Goal: Task Accomplishment & Management: Complete application form

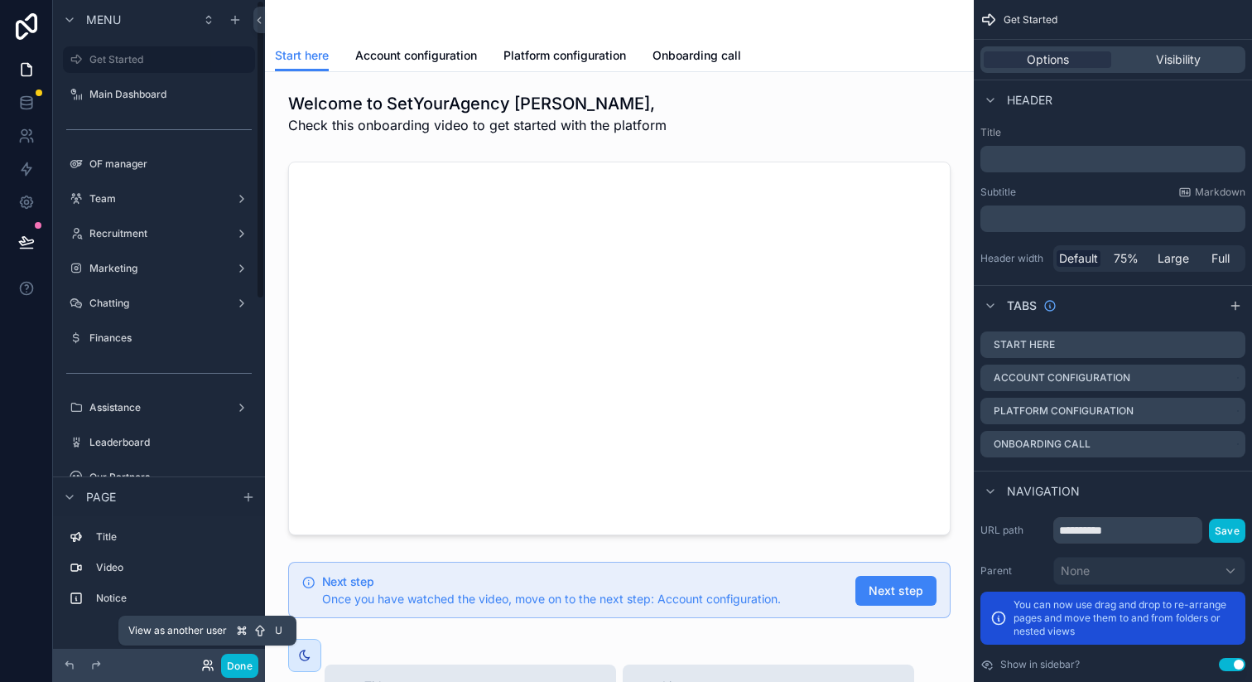
click at [205, 667] on icon at bounding box center [207, 664] width 13 height 13
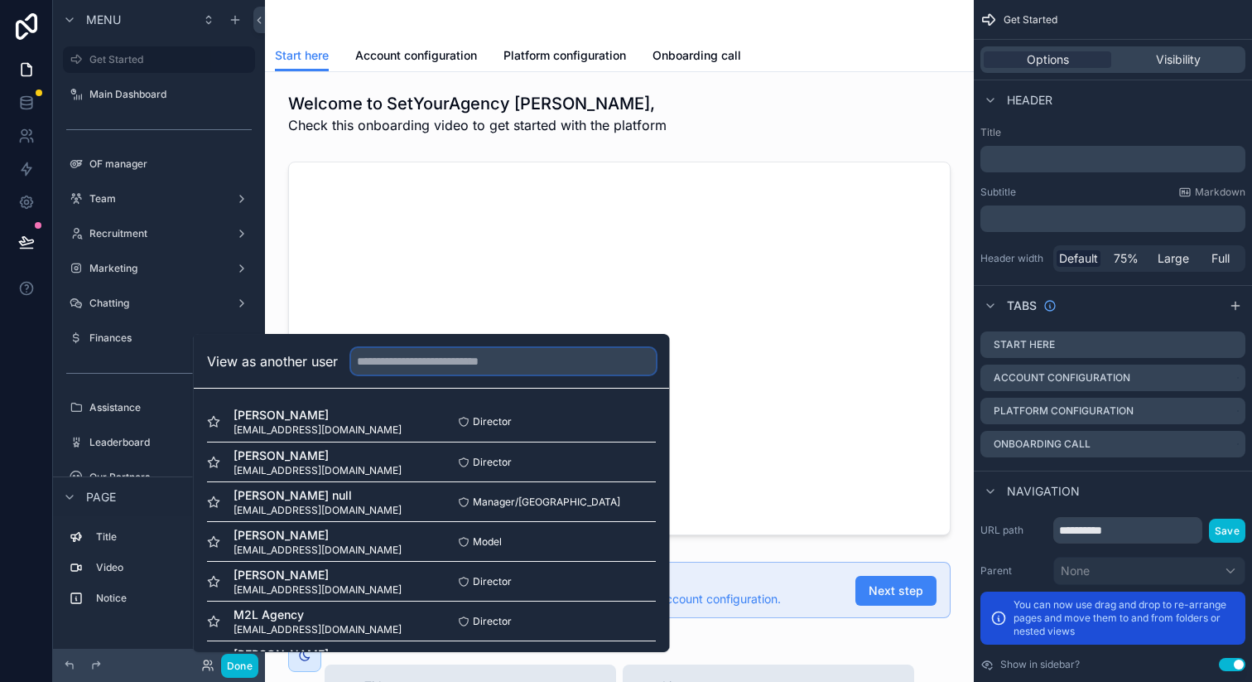
click at [430, 362] on input "text" at bounding box center [503, 361] width 305 height 27
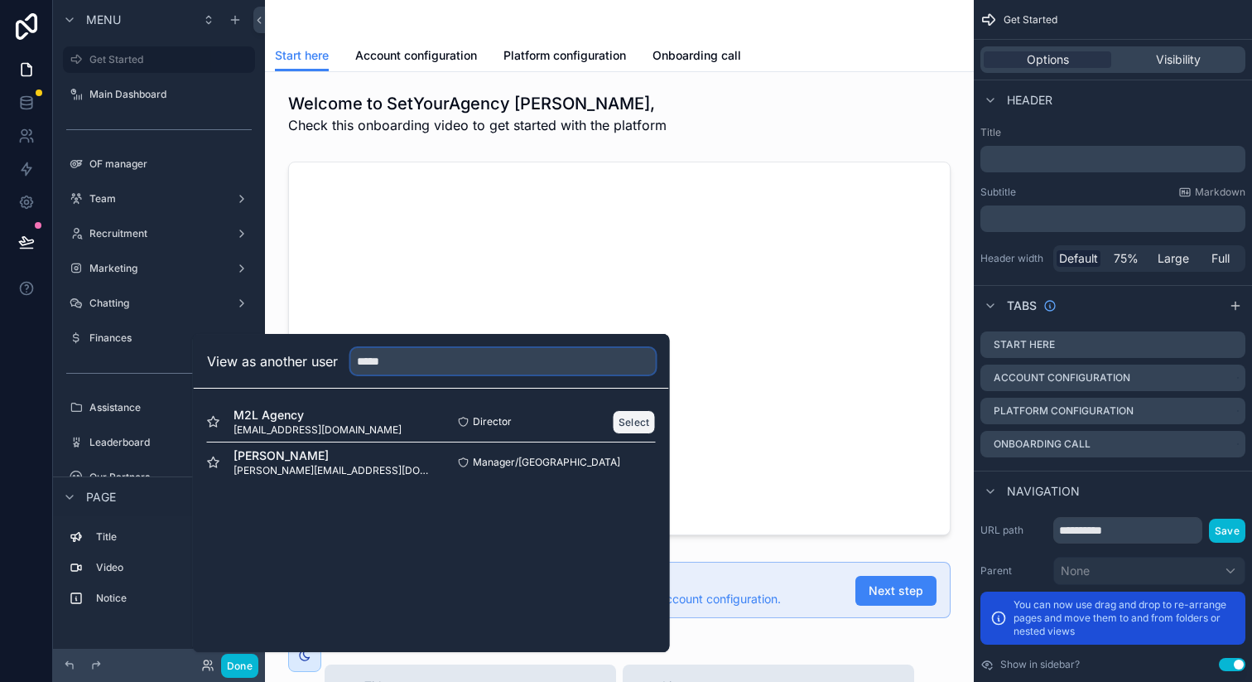
type input "*****"
click at [613, 423] on button "Select" at bounding box center [634, 422] width 43 height 24
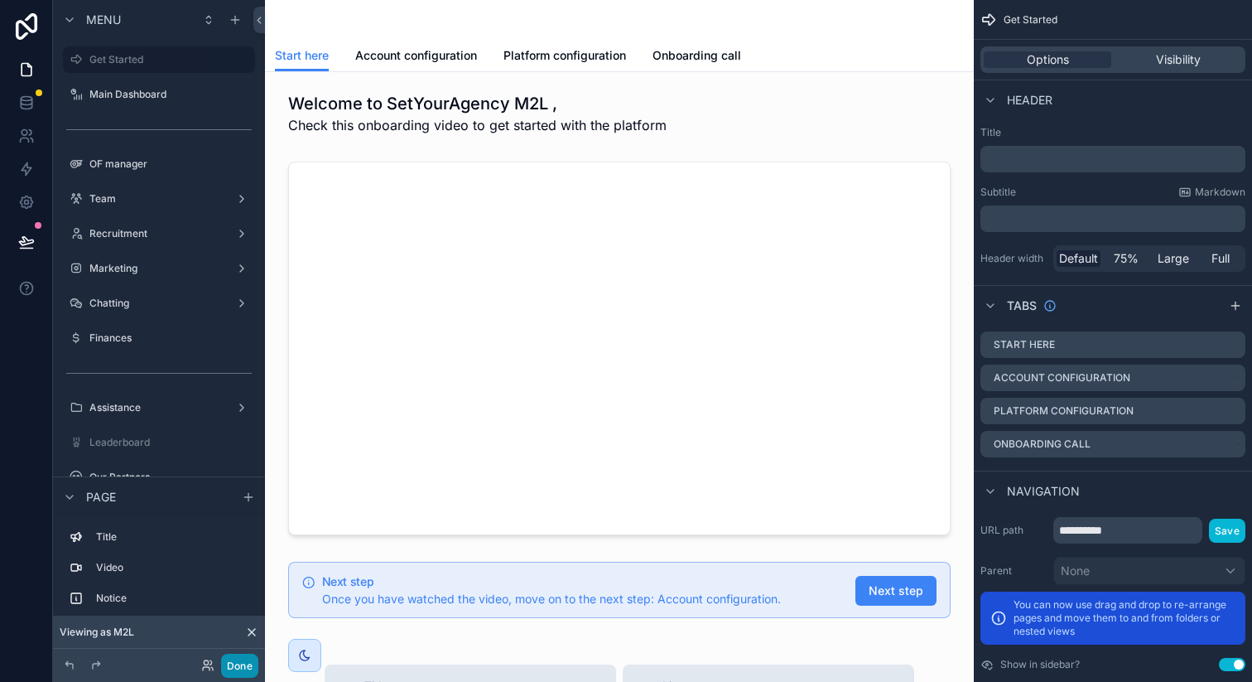
click at [242, 662] on button "Done" at bounding box center [239, 665] width 37 height 24
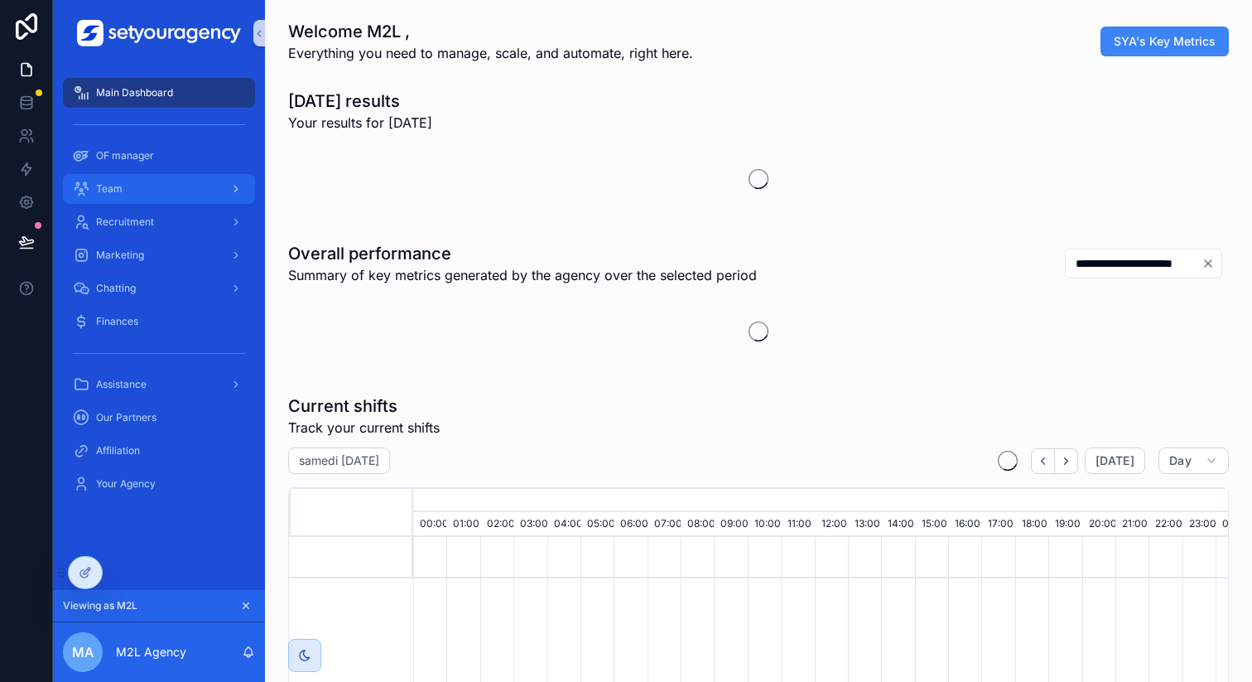
click at [166, 198] on div "Team" at bounding box center [159, 189] width 172 height 27
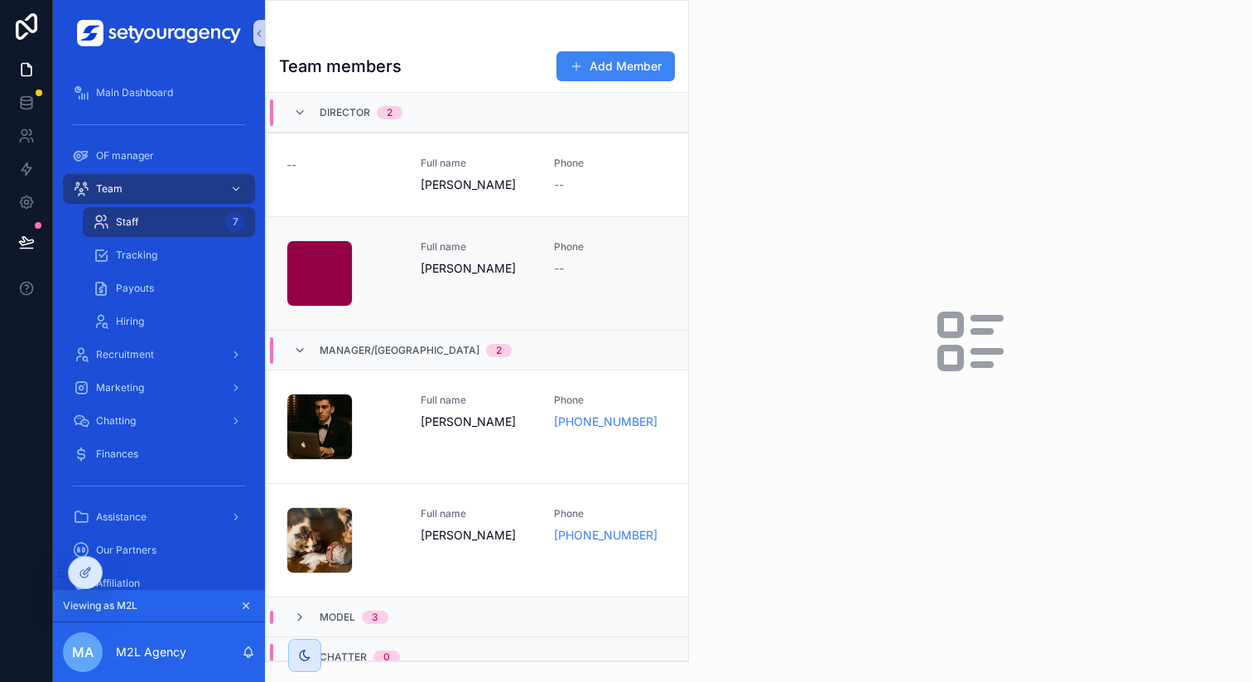
scroll to position [16, 0]
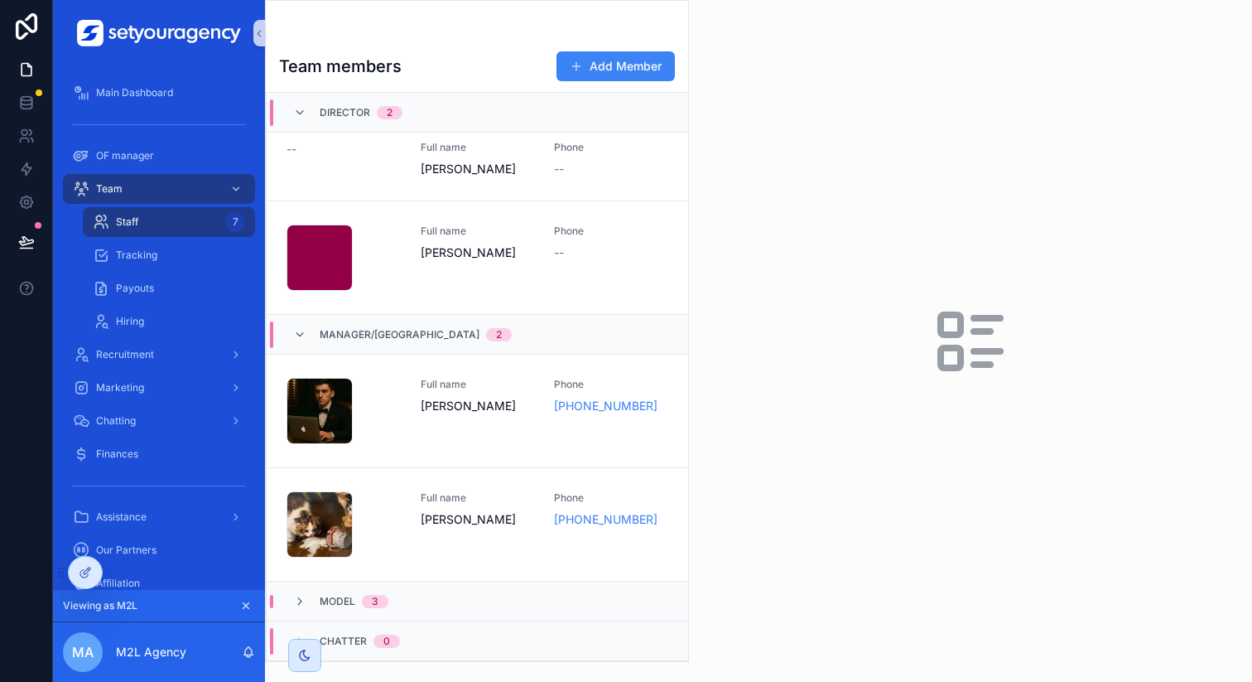
click at [412, 629] on div "Chatter 0" at bounding box center [346, 641] width 147 height 27
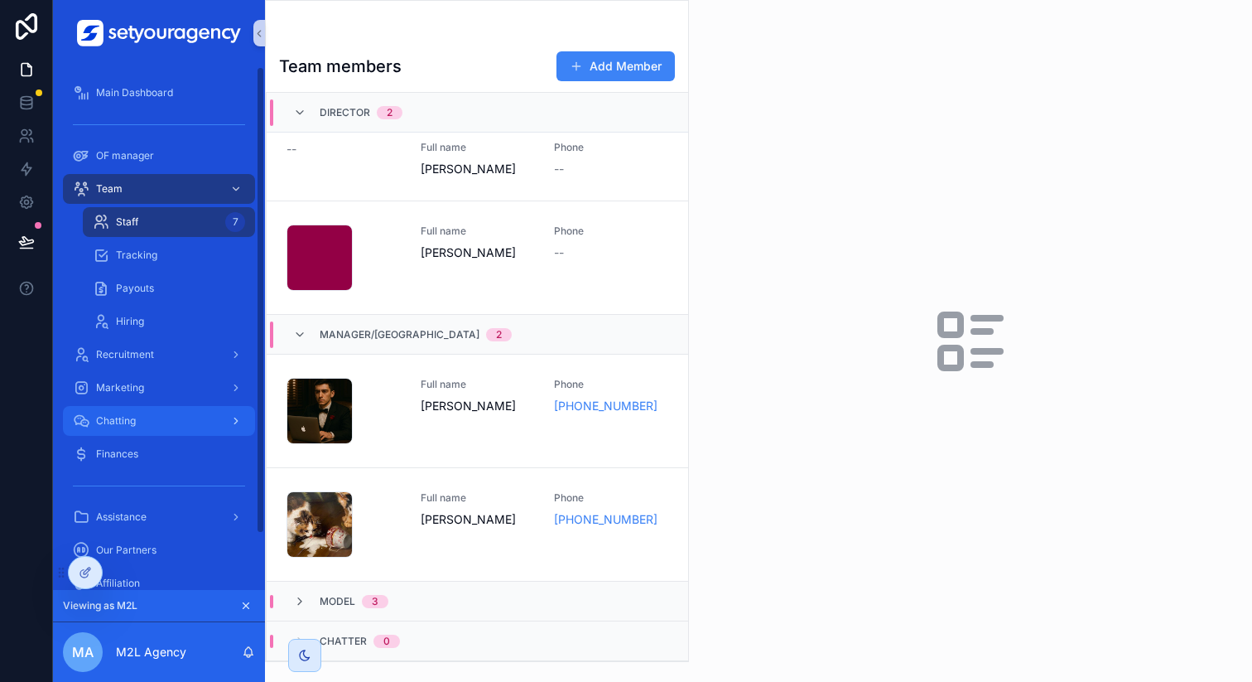
click at [156, 413] on div "Chatting" at bounding box center [159, 420] width 172 height 27
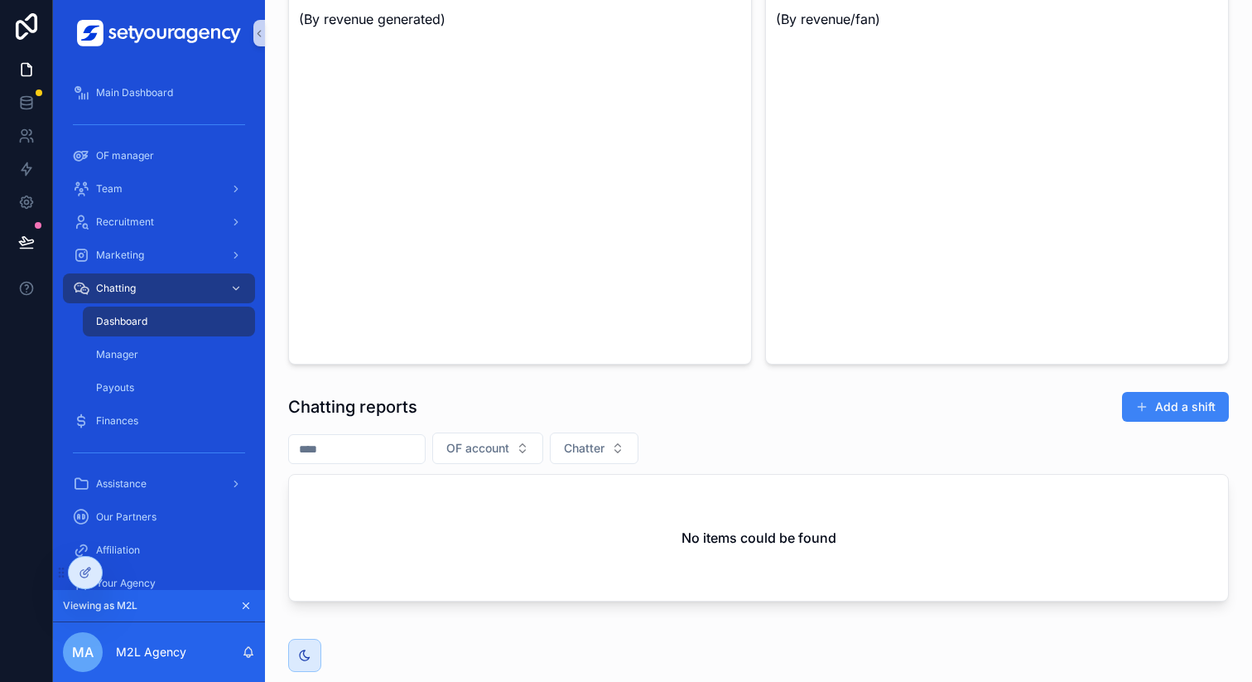
scroll to position [1121, 0]
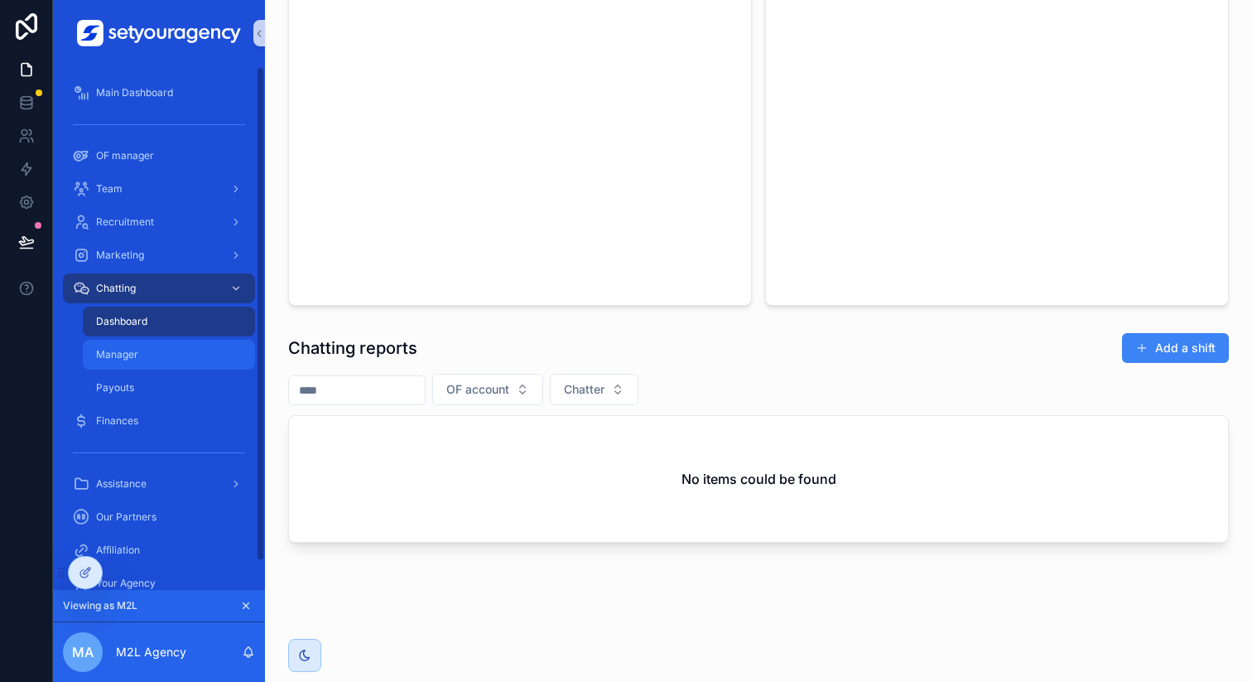
click at [223, 352] on div "Manager" at bounding box center [169, 354] width 152 height 27
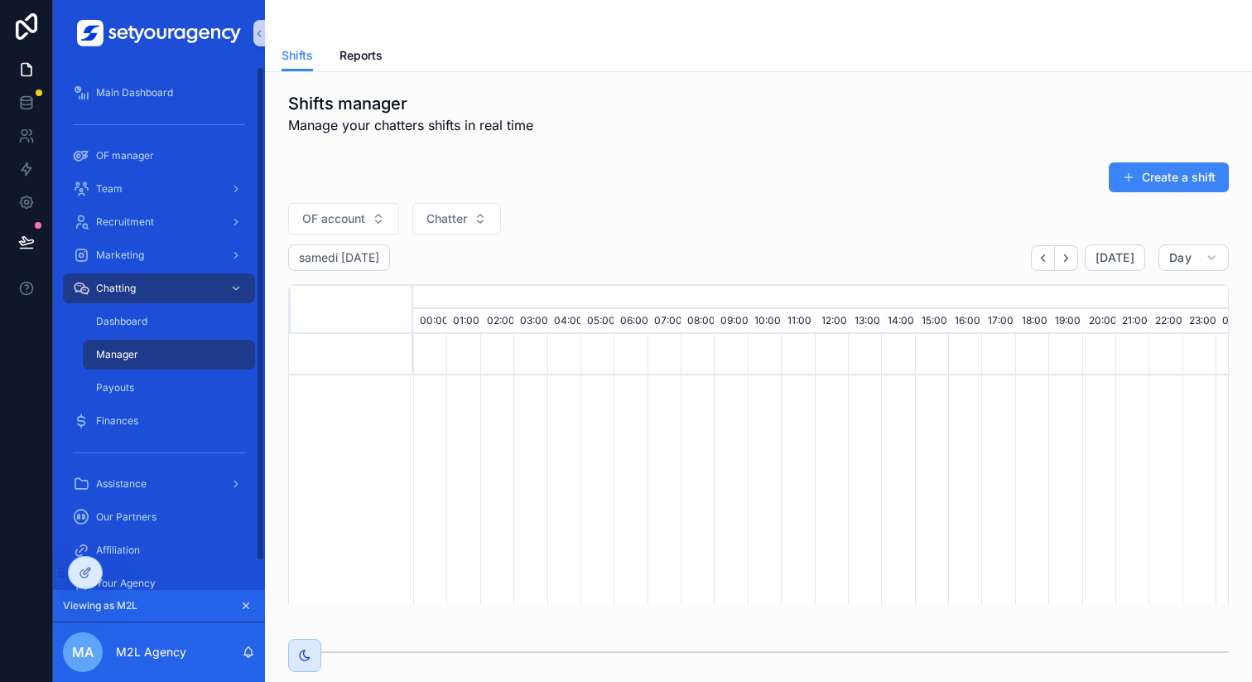
scroll to position [0, 5617]
click at [161, 320] on div "Dashboard" at bounding box center [169, 321] width 152 height 27
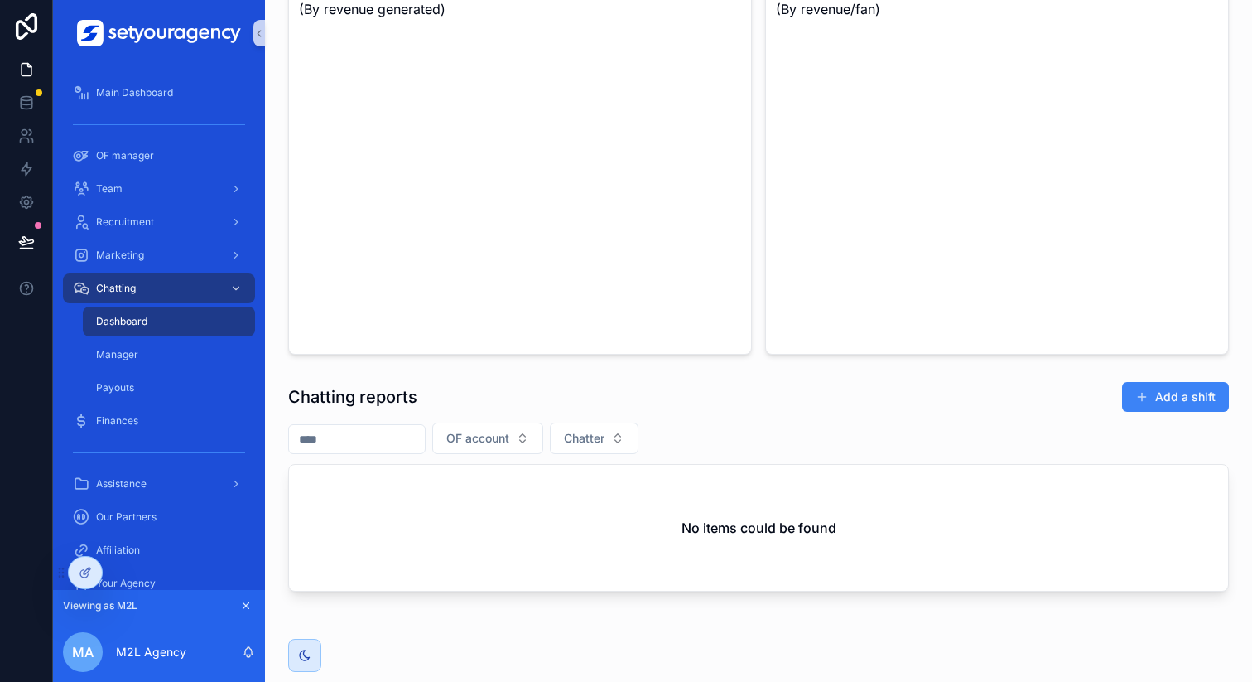
scroll to position [1121, 0]
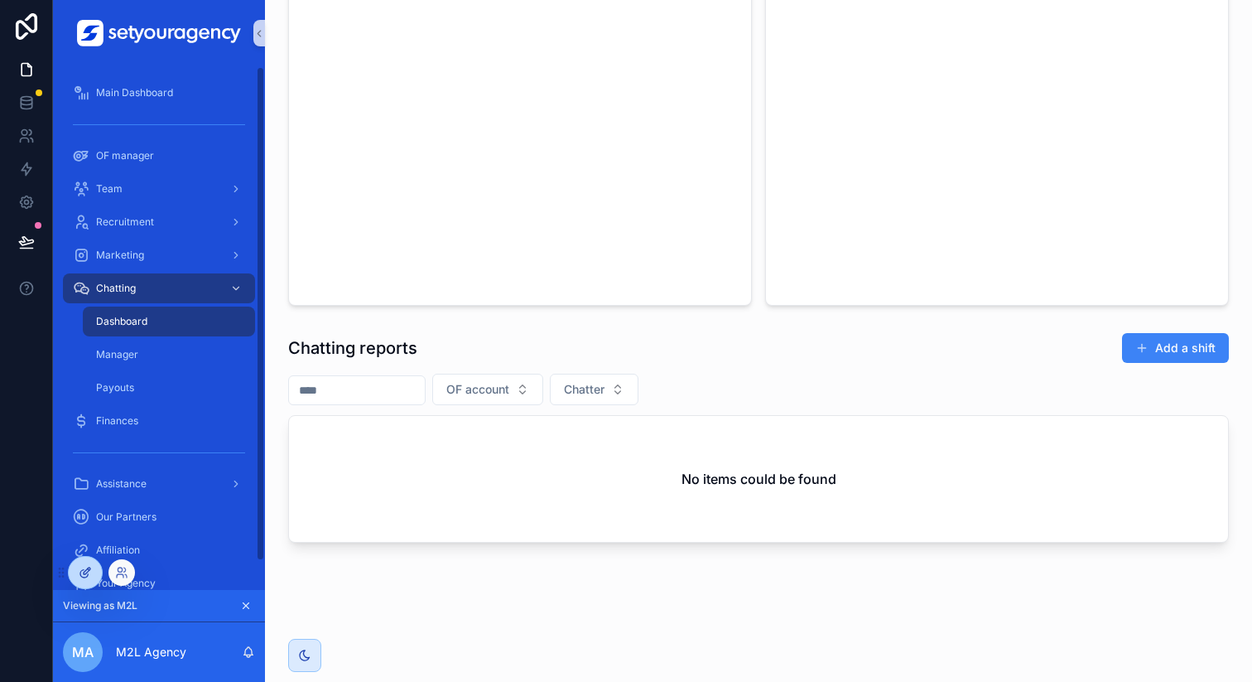
click at [80, 569] on icon at bounding box center [85, 572] width 13 height 13
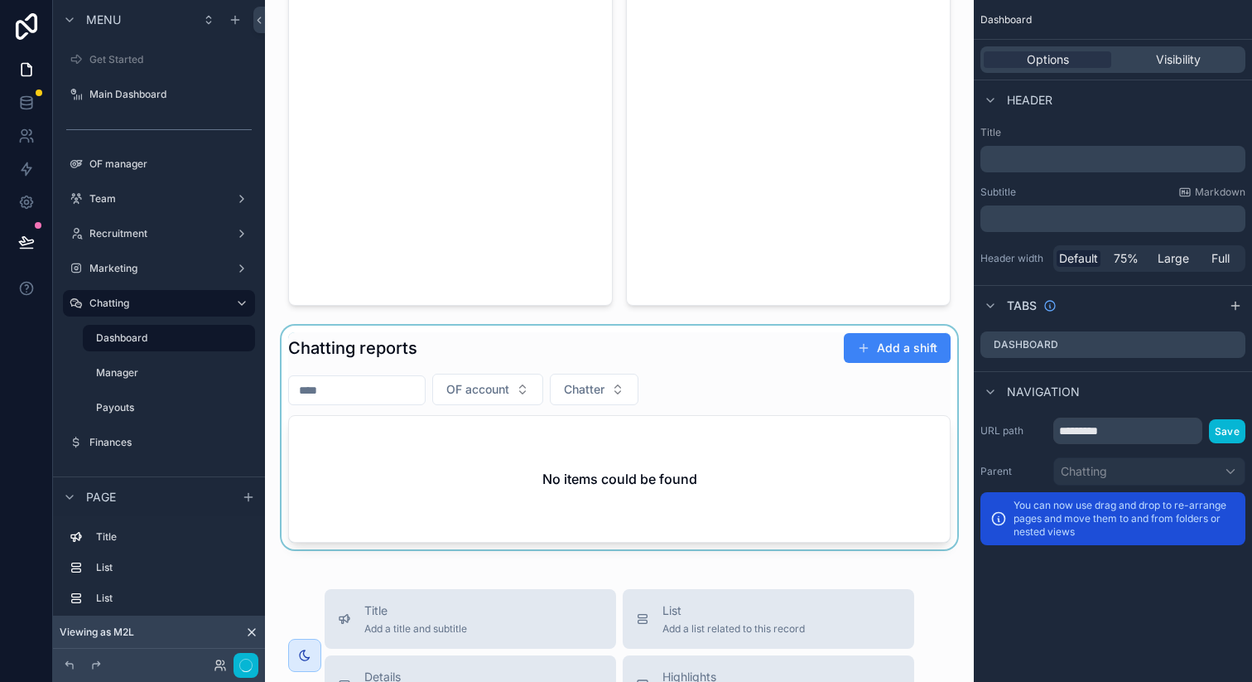
click at [778, 349] on div "scrollable content" at bounding box center [619, 437] width 682 height 224
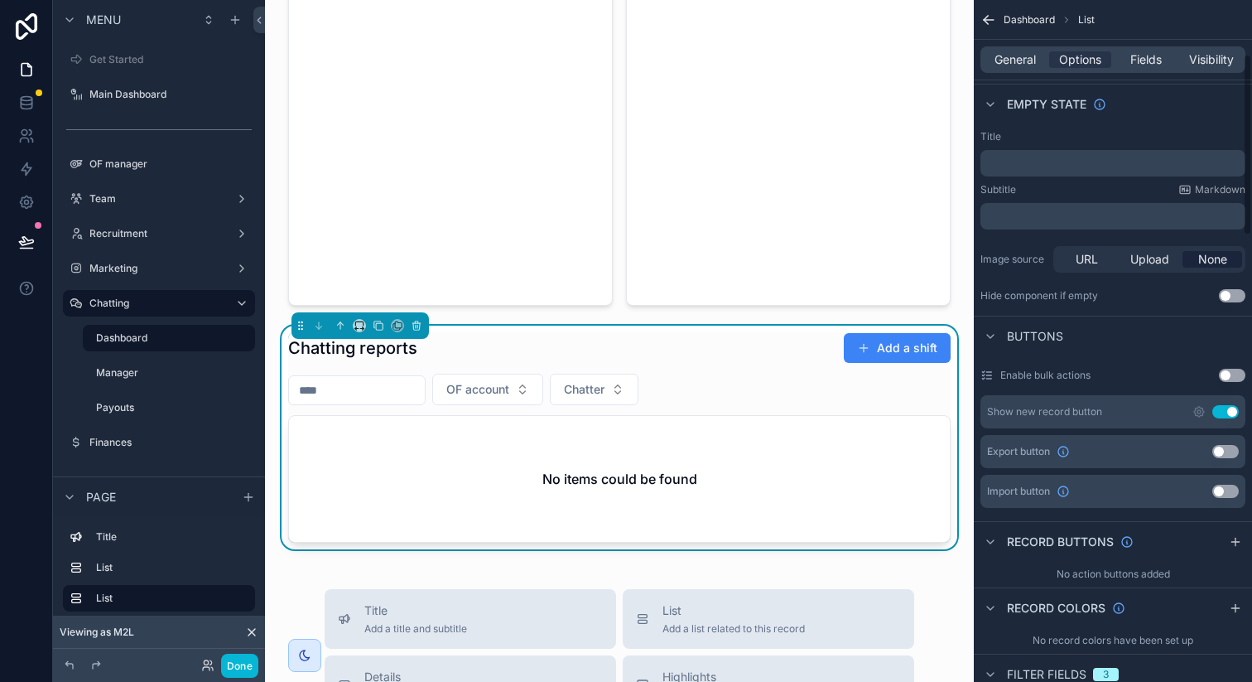
scroll to position [348, 0]
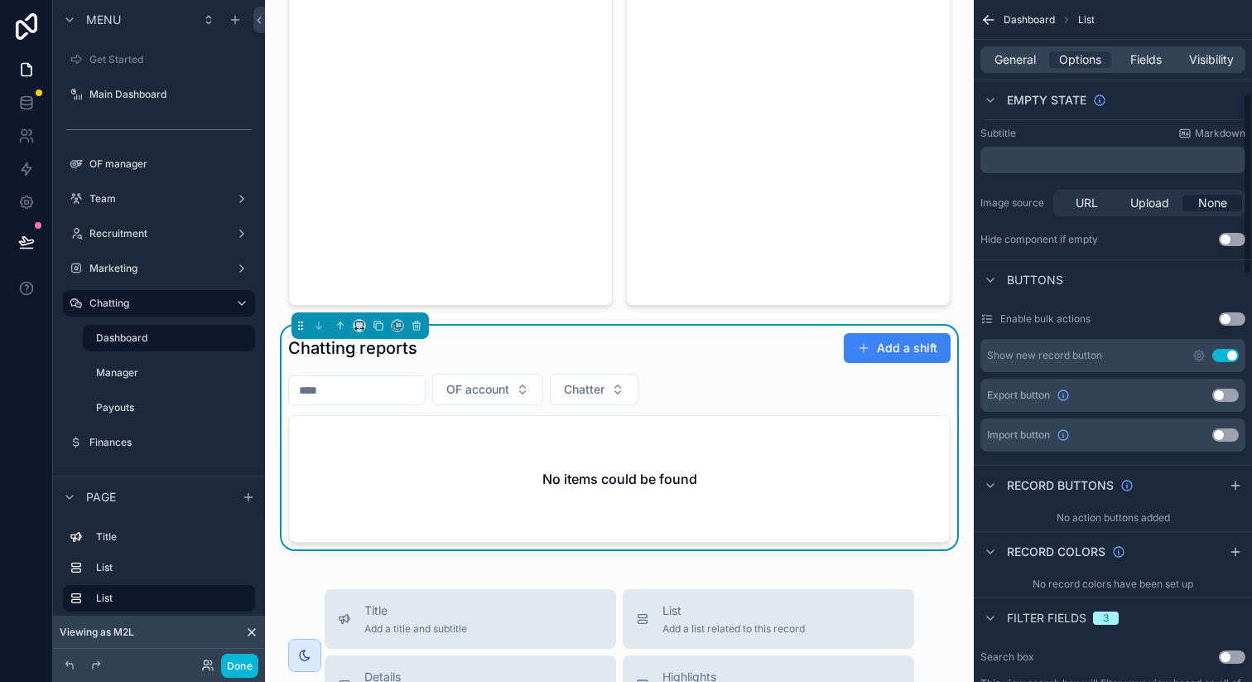
click at [1224, 350] on button "Use setting" at bounding box center [1225, 355] width 27 height 13
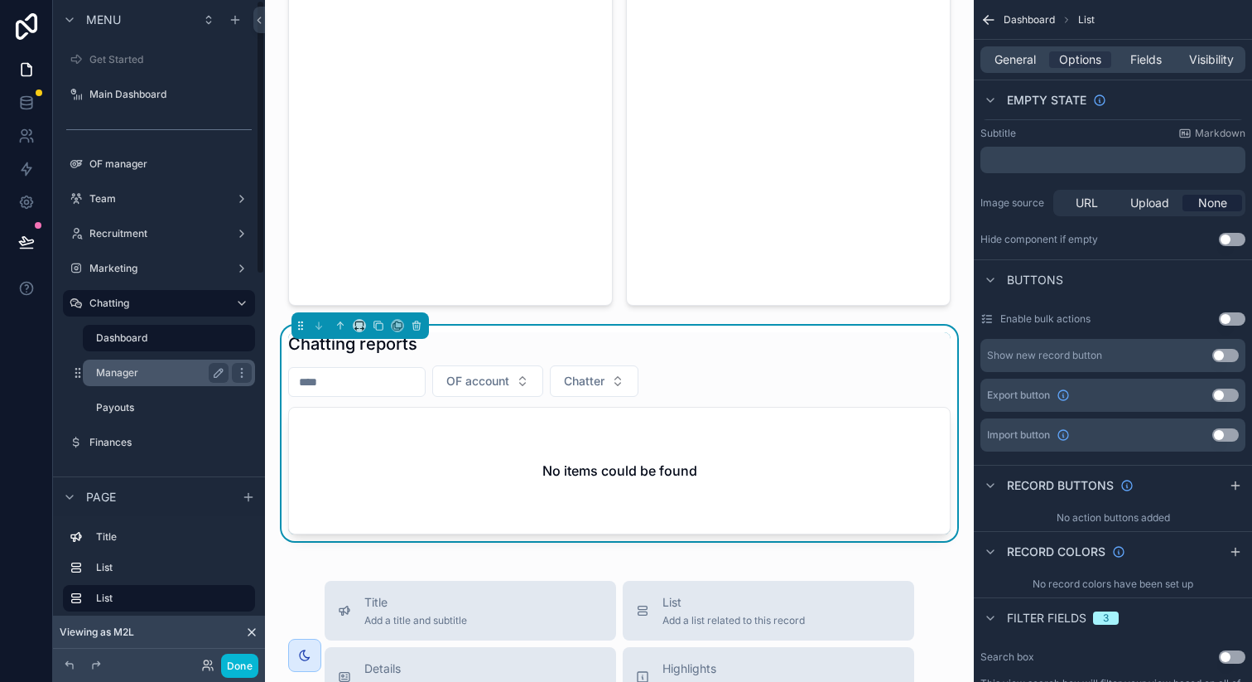
click at [147, 363] on div "Manager" at bounding box center [162, 373] width 133 height 20
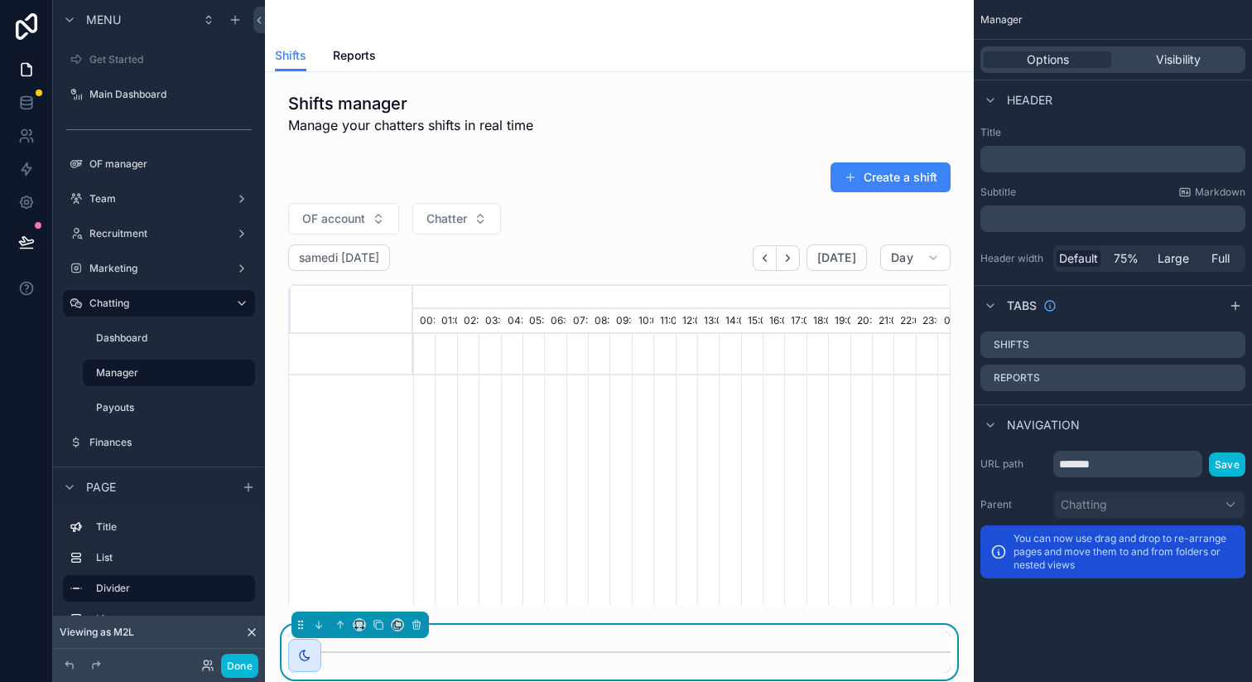
scroll to position [0, 3670]
click at [233, 659] on button "Done" at bounding box center [239, 665] width 37 height 24
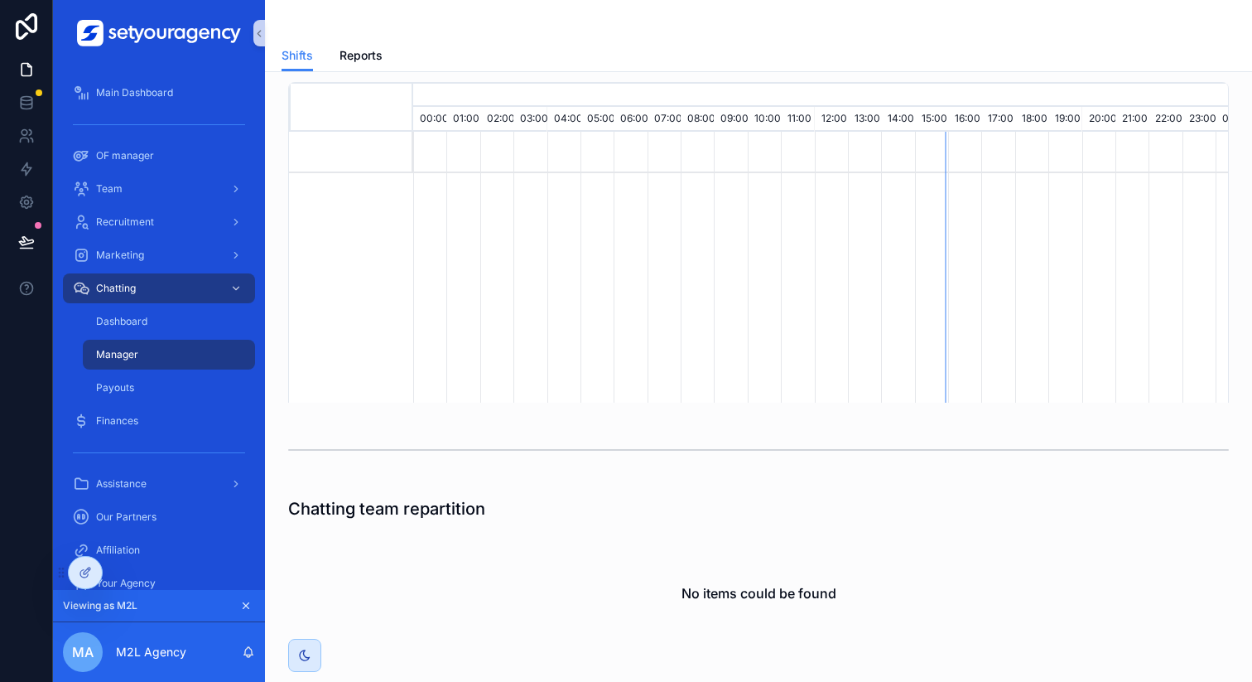
scroll to position [0, 0]
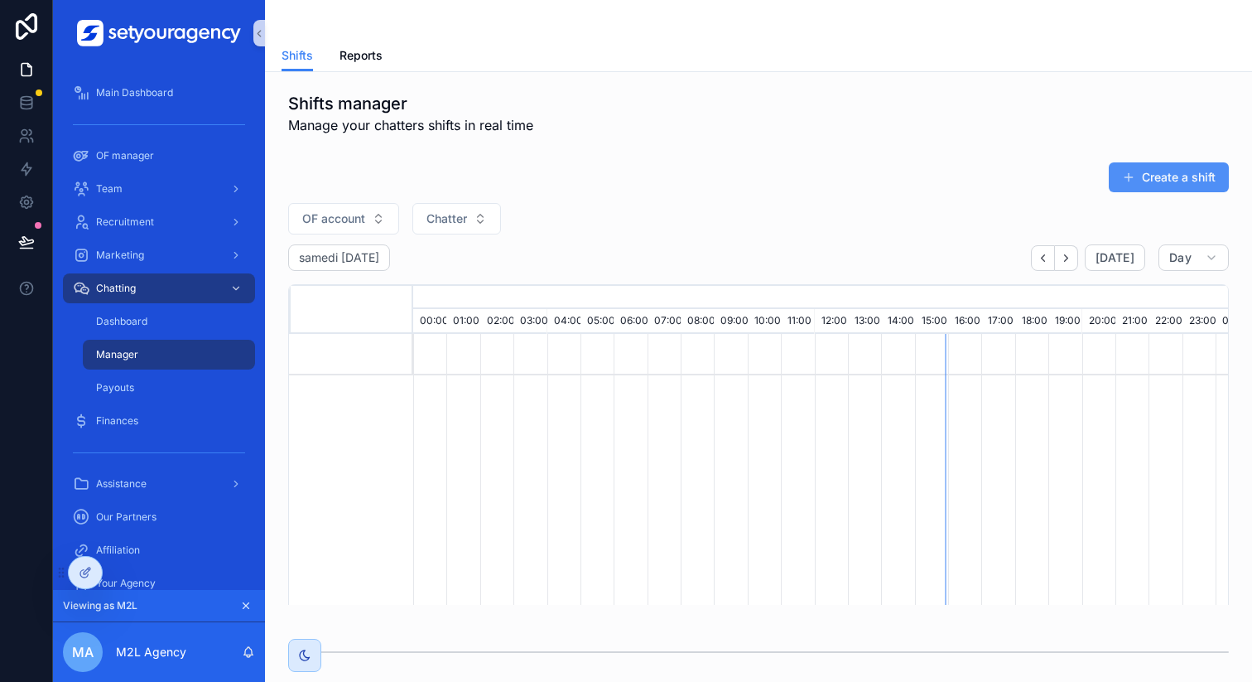
click at [1118, 189] on button "Create a shift" at bounding box center [1169, 177] width 120 height 30
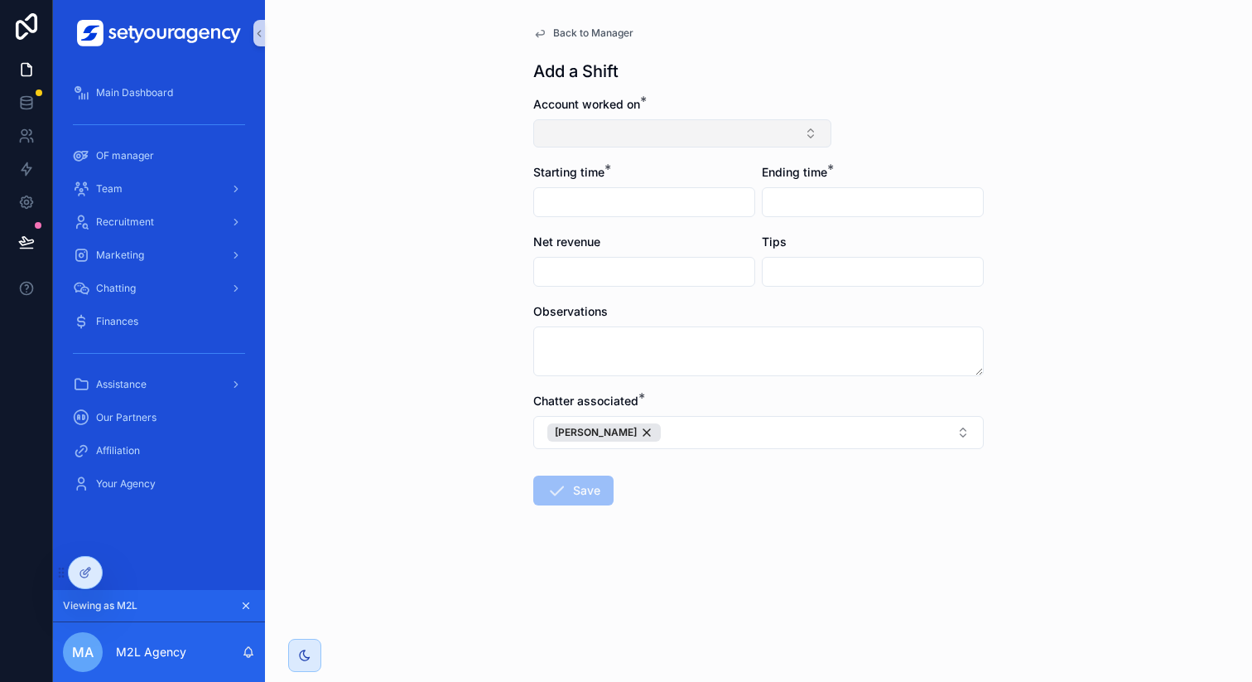
click at [620, 136] on button "Select Button" at bounding box center [682, 133] width 298 height 28
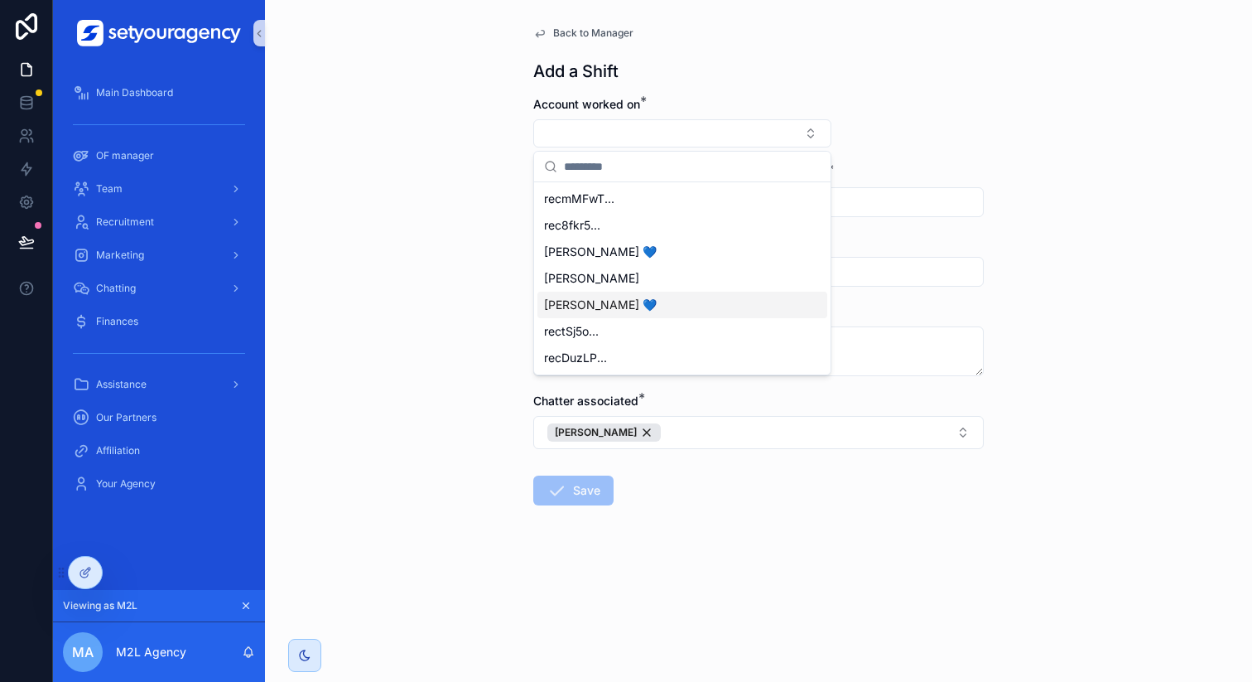
click at [428, 284] on div "Back to Manager Add a Shift Account worked on * Starting time * Ending time * N…" at bounding box center [758, 341] width 987 height 682
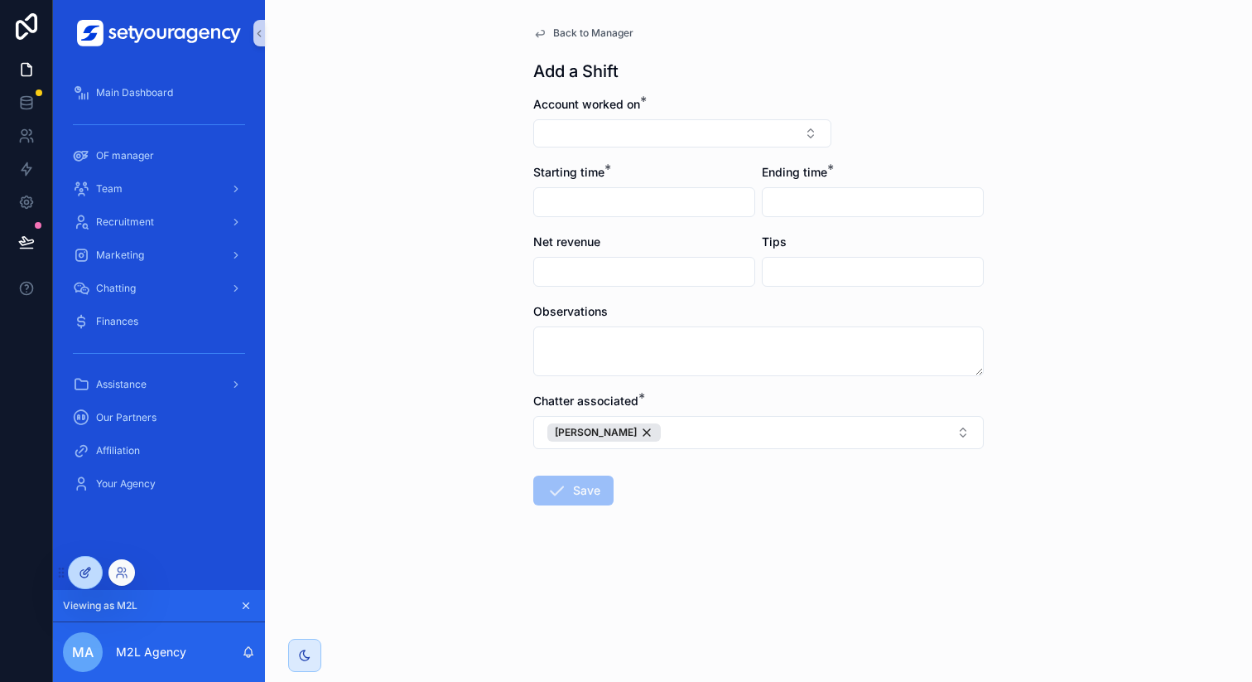
click at [91, 581] on div at bounding box center [85, 572] width 33 height 31
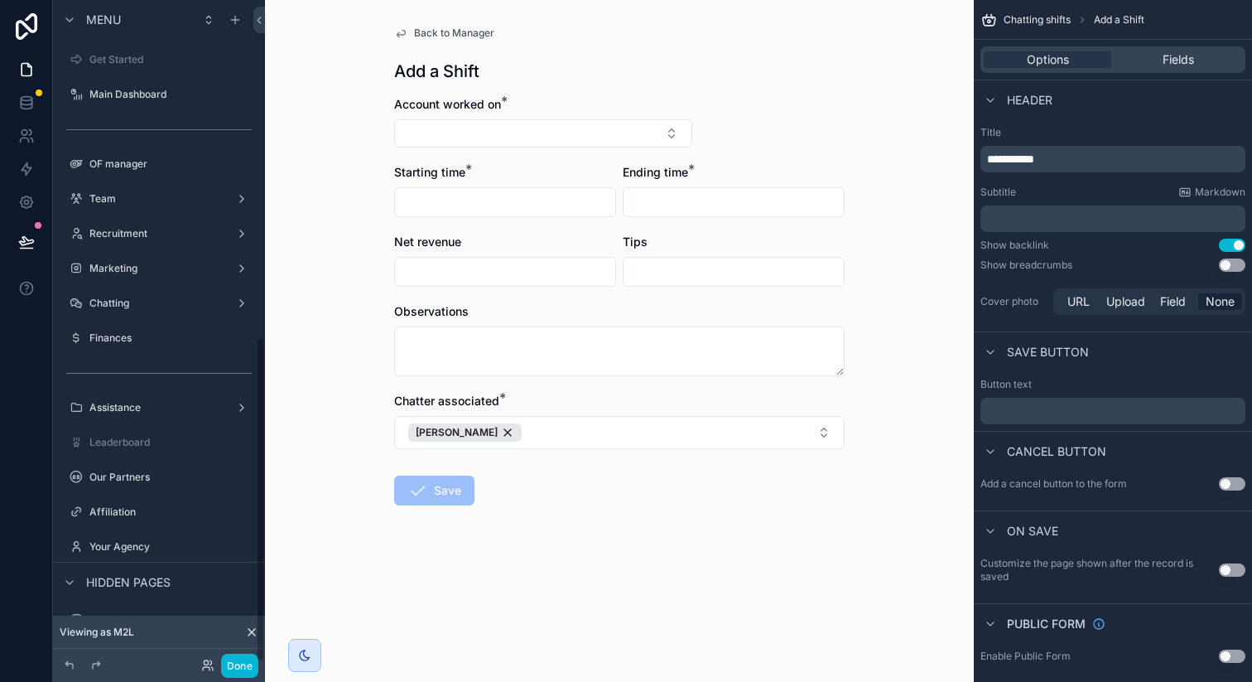
scroll to position [685, 0]
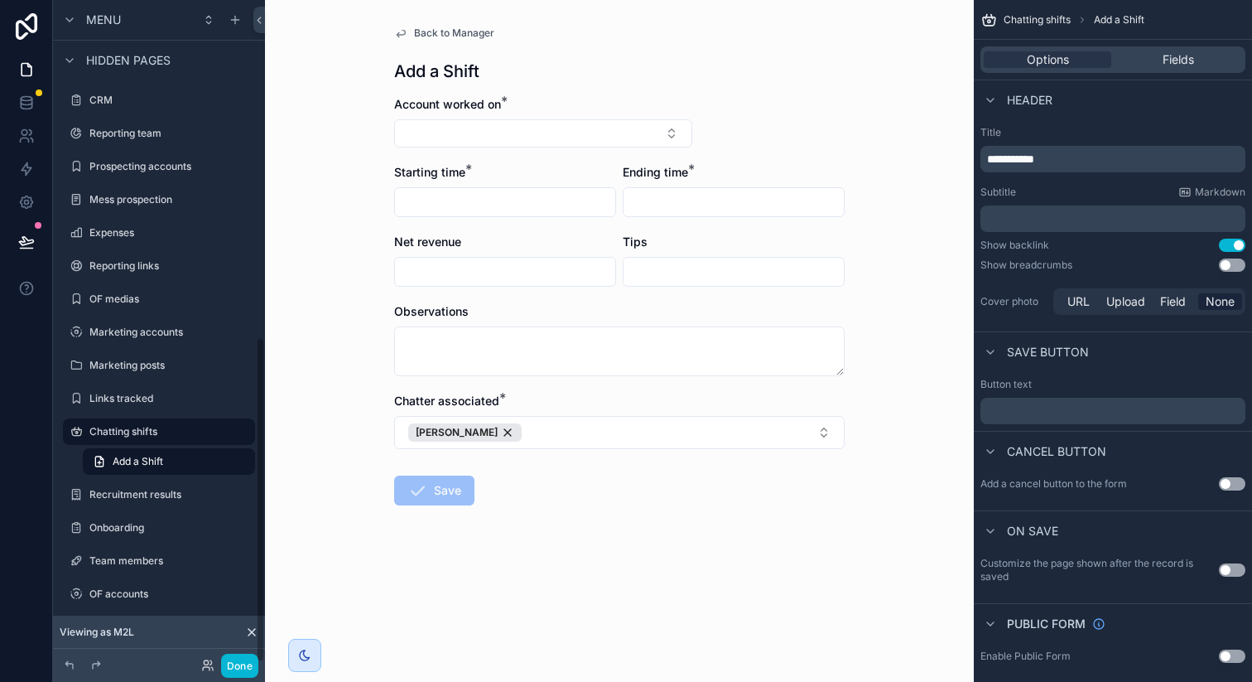
click at [738, 146] on form "Account worked on * Starting time * Ending time * Net revenue Tips Observations…" at bounding box center [619, 353] width 451 height 515
click at [239, 667] on button "Done" at bounding box center [239, 665] width 37 height 24
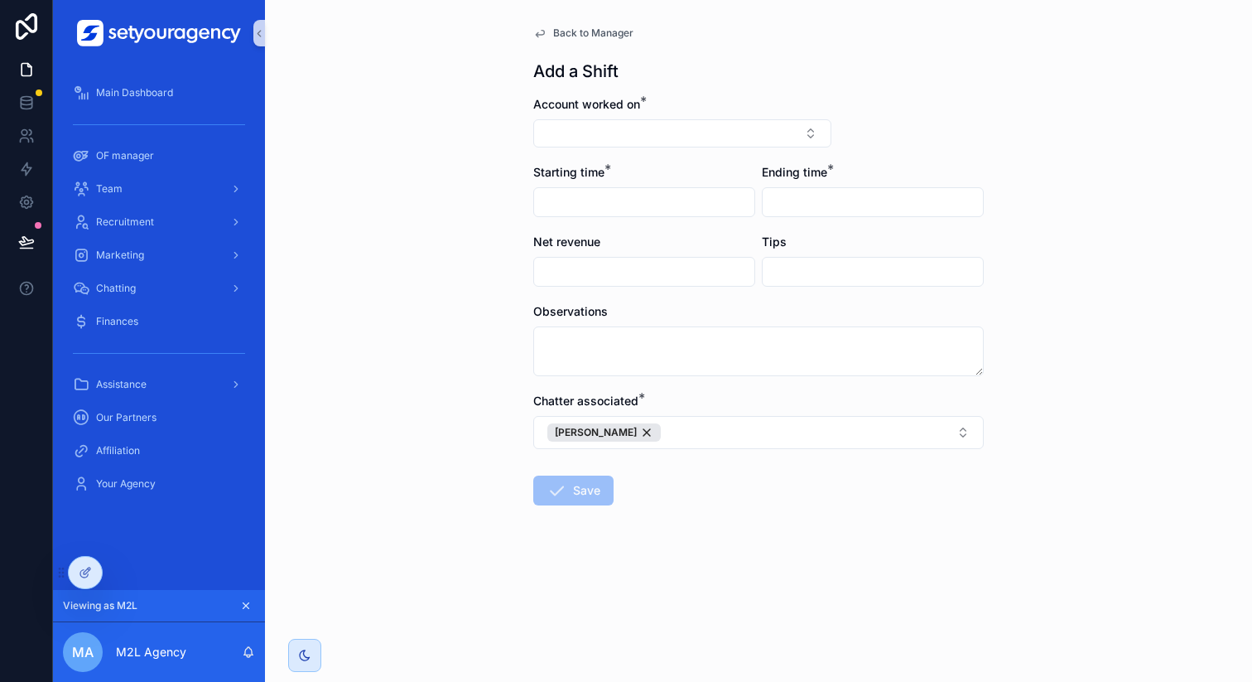
click at [630, 205] on input "scrollable content" at bounding box center [644, 201] width 220 height 23
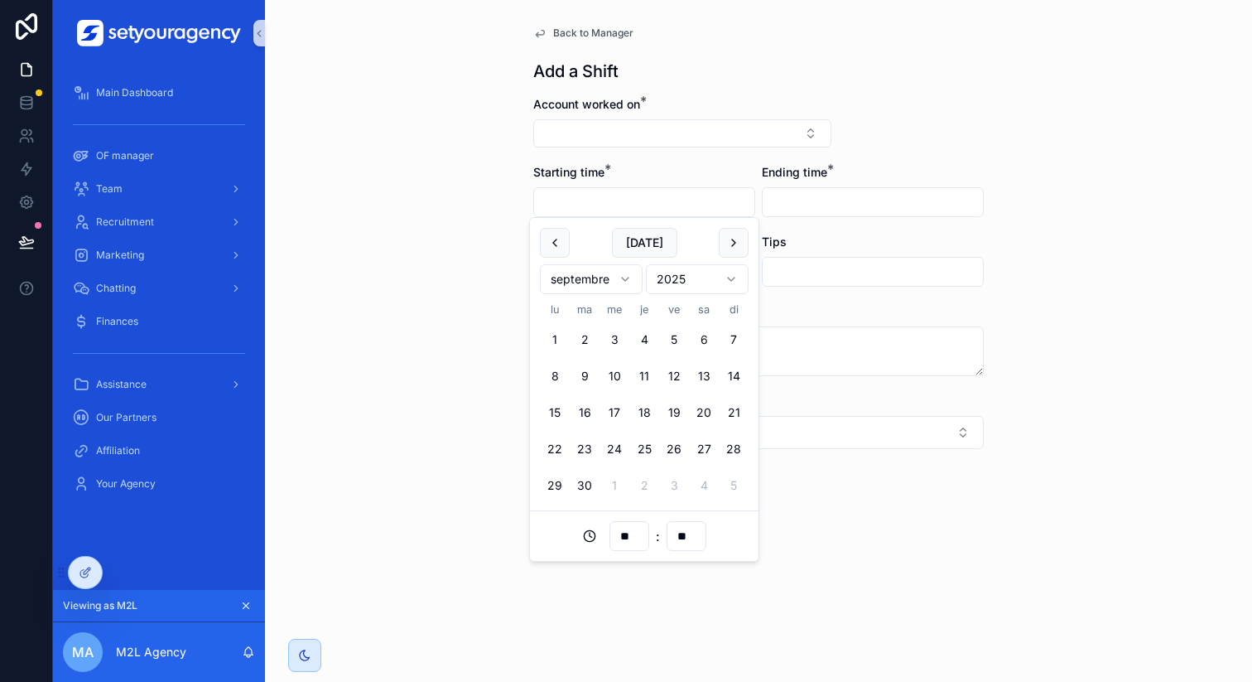
click at [399, 243] on div "Back to Manager Add a Shift Account worked on * Starting time * Ending time * N…" at bounding box center [758, 341] width 987 height 682
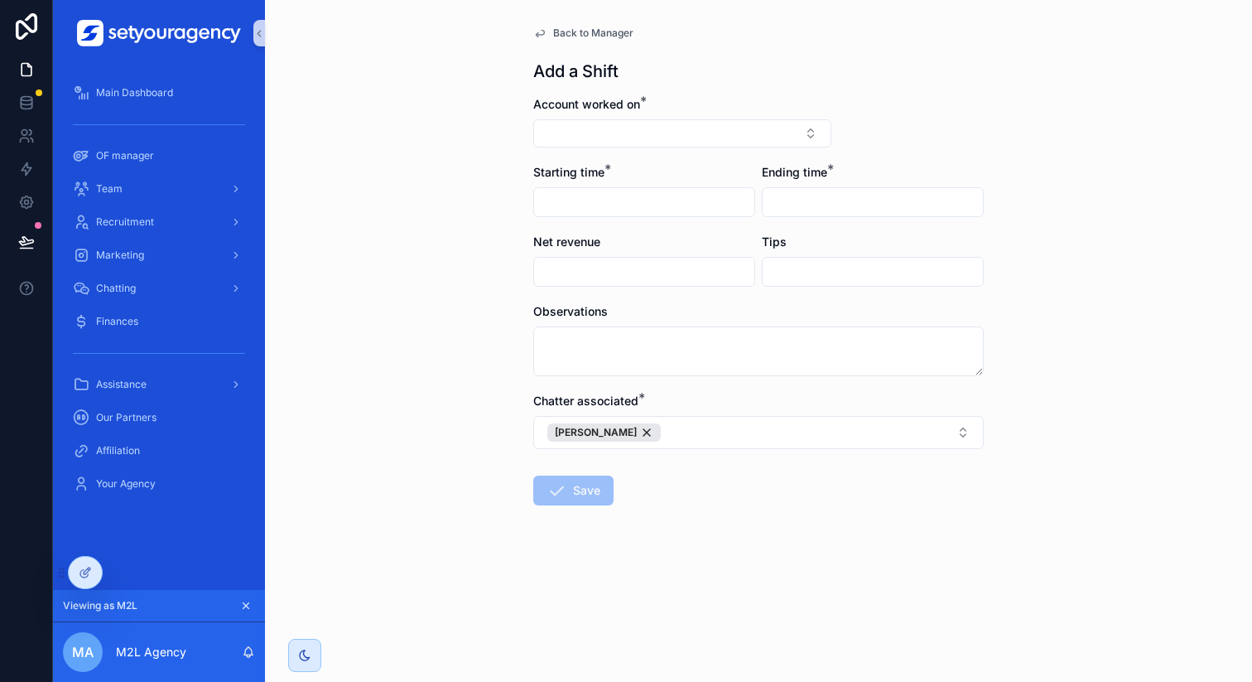
click at [655, 269] on input "scrollable content" at bounding box center [644, 271] width 220 height 23
click at [835, 269] on input "scrollable content" at bounding box center [873, 271] width 220 height 23
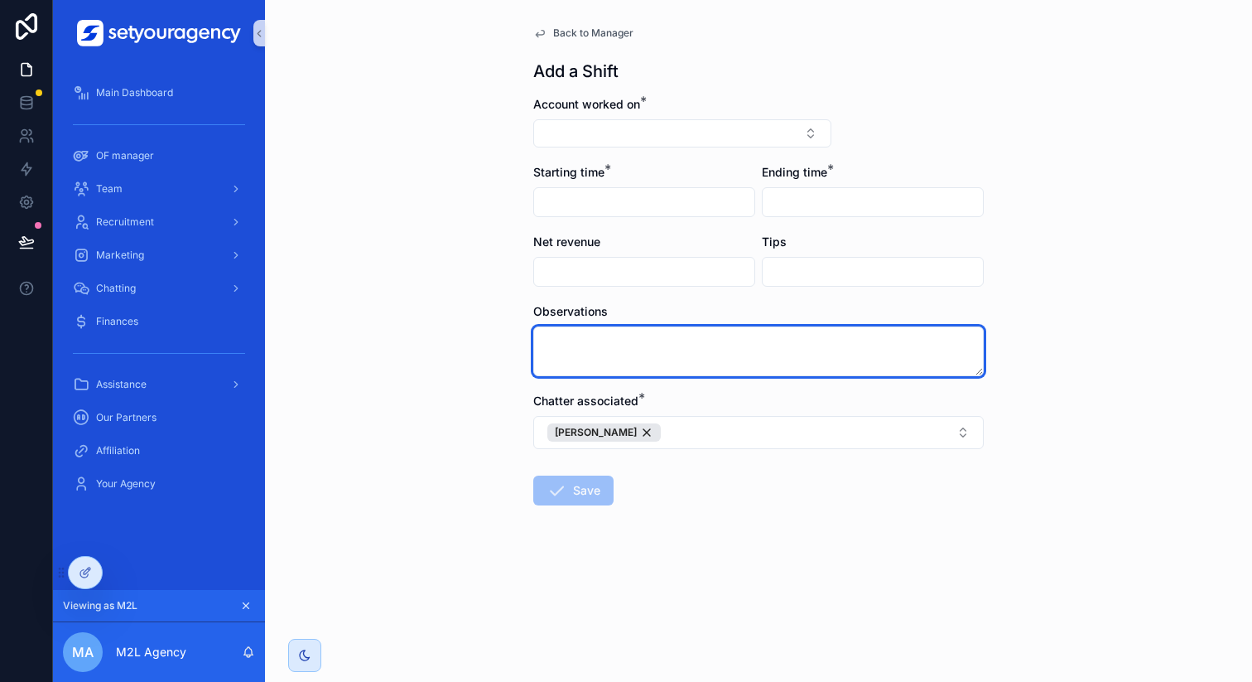
click at [661, 365] on textarea "scrollable content" at bounding box center [758, 351] width 451 height 50
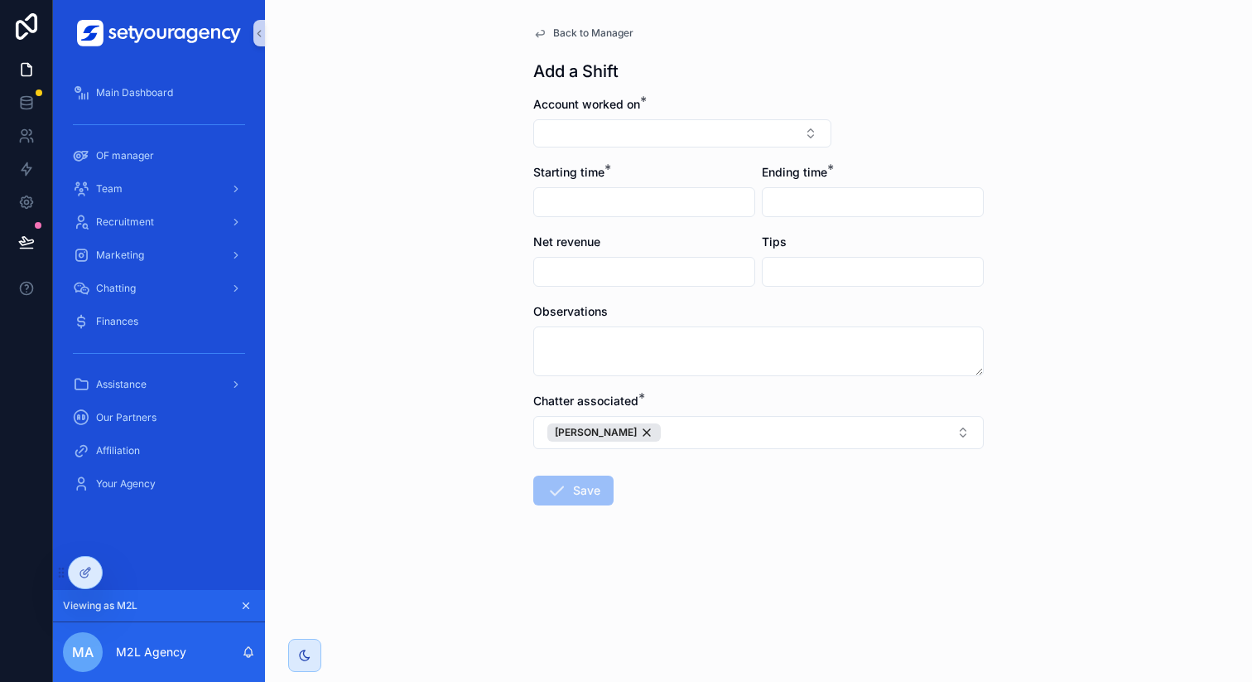
click at [495, 392] on div "Back to Manager Add a Shift Account worked on * Starting time * Ending time * N…" at bounding box center [758, 341] width 987 height 682
click at [590, 35] on span "Back to Manager" at bounding box center [593, 33] width 80 height 13
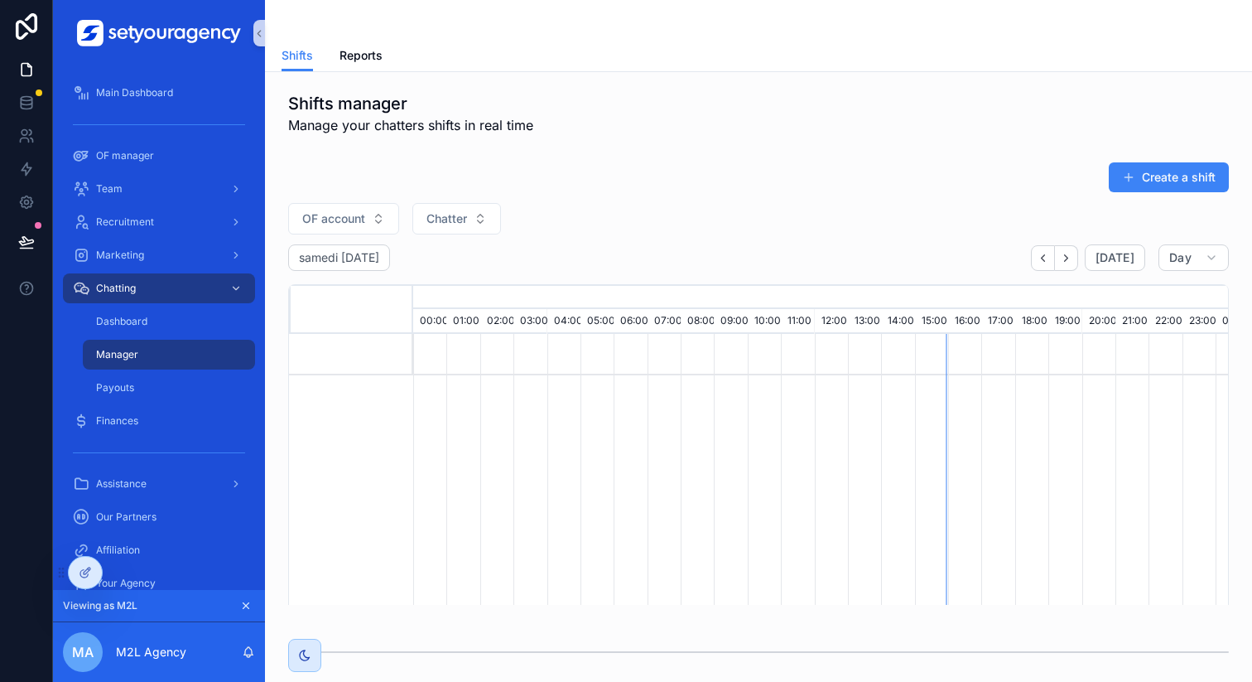
scroll to position [2, 0]
click at [347, 55] on span "Reports" at bounding box center [361, 55] width 43 height 17
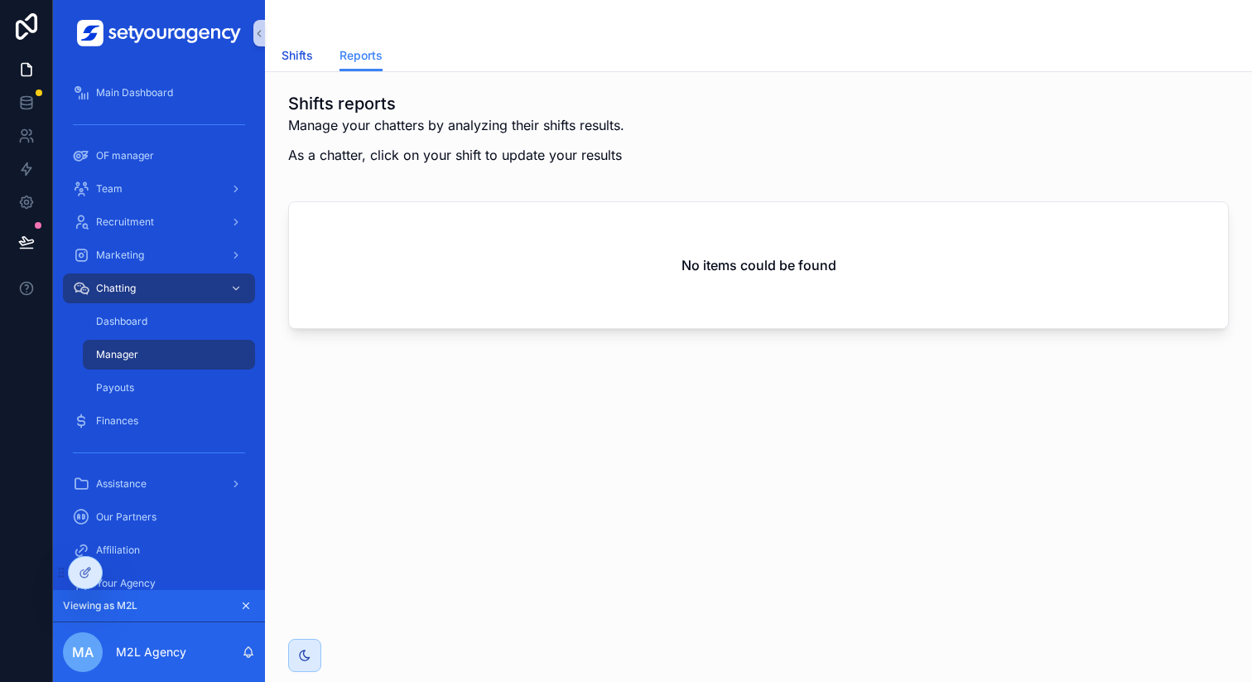
click at [293, 55] on span "Shifts" at bounding box center [297, 55] width 31 height 17
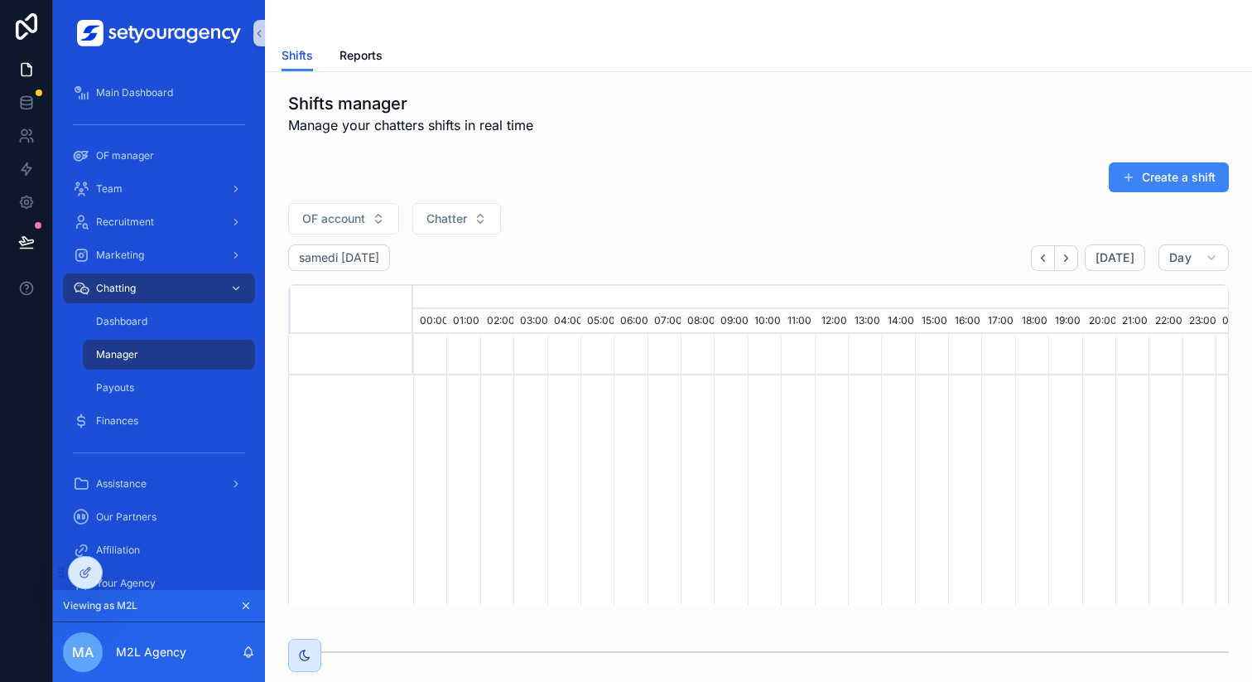
scroll to position [0, 5617]
click at [1188, 190] on button "Create a shift" at bounding box center [1169, 177] width 120 height 30
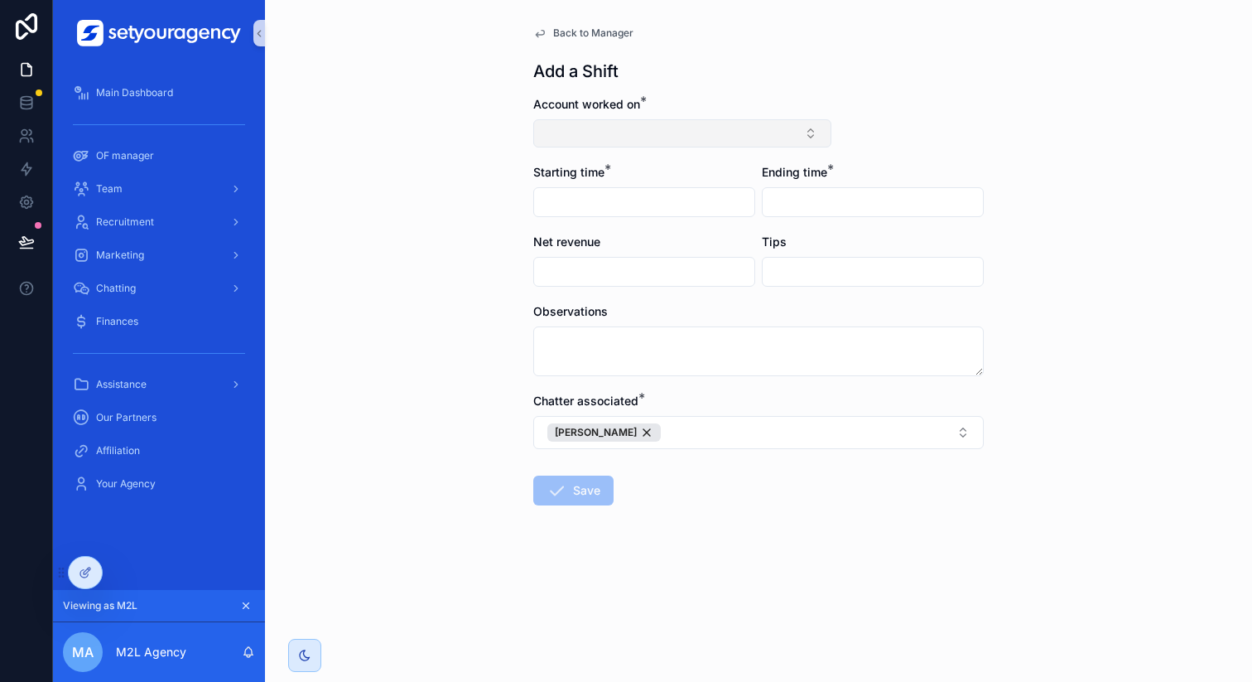
click at [646, 142] on button "Select Button" at bounding box center [682, 133] width 298 height 28
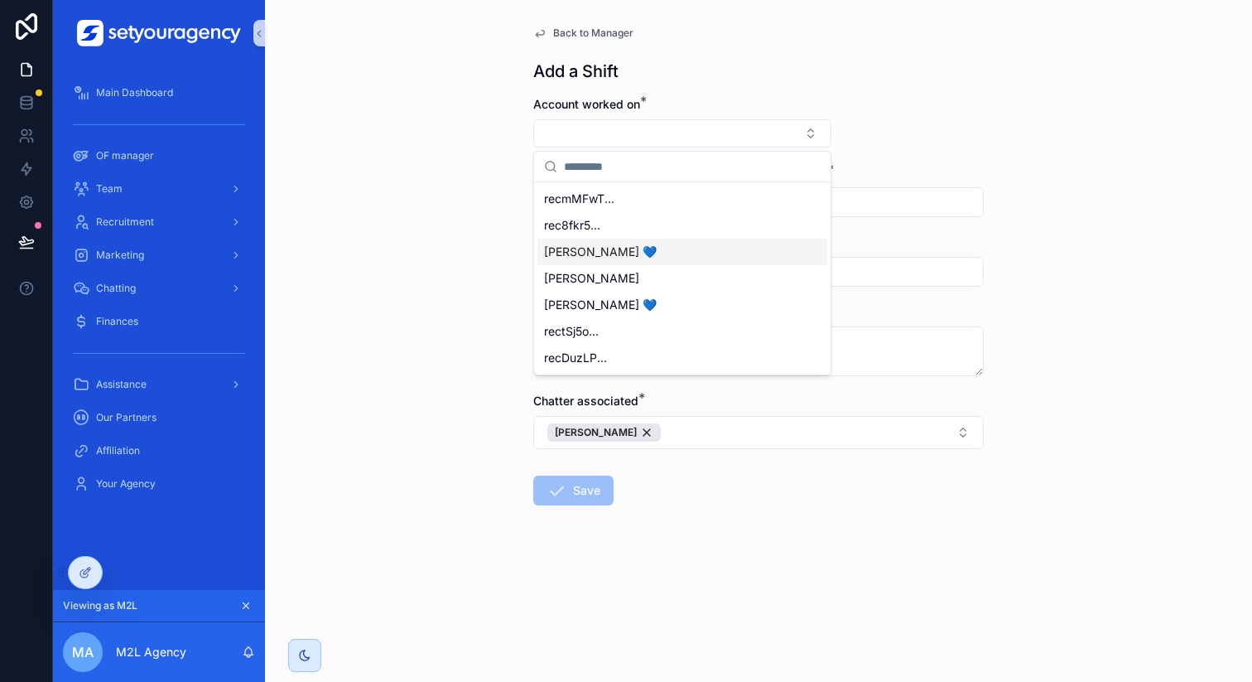
click at [599, 247] on span "Veronica 💙" at bounding box center [600, 251] width 113 height 17
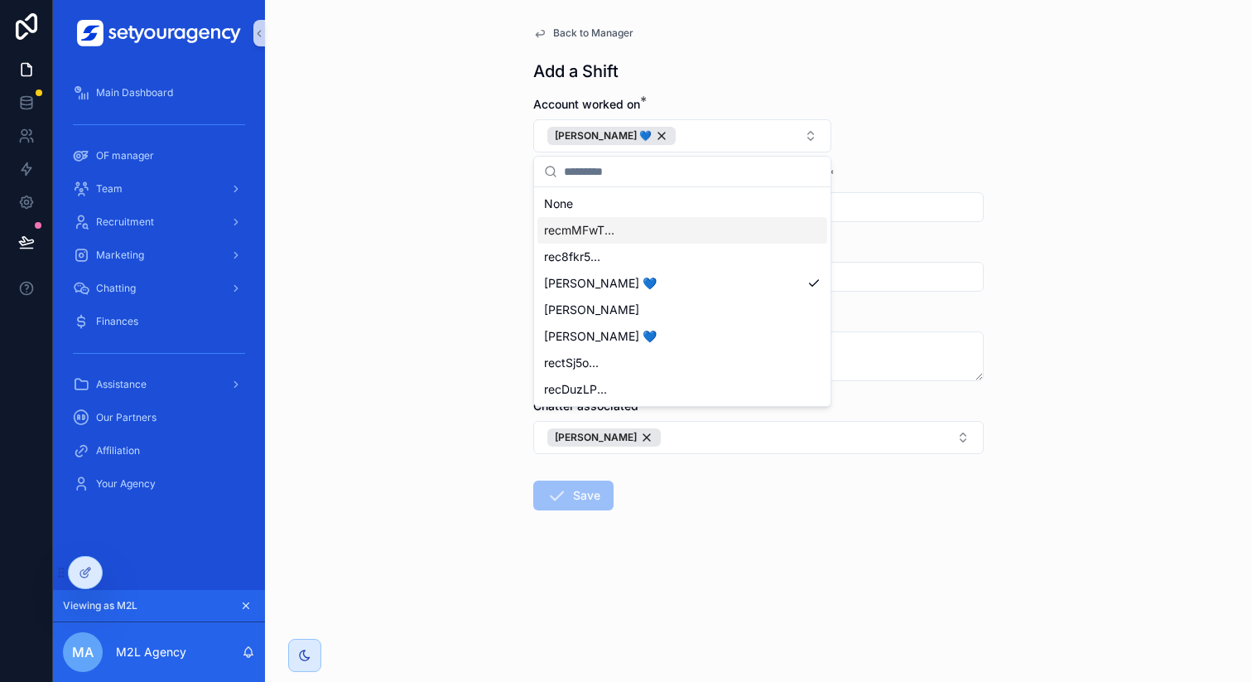
drag, startPoint x: 1063, startPoint y: 153, endPoint x: 1034, endPoint y: 159, distance: 28.7
click at [1063, 153] on div "Back to Manager Add a Shift Account worked on * Veronica 💙 Starting time * Endi…" at bounding box center [758, 341] width 987 height 682
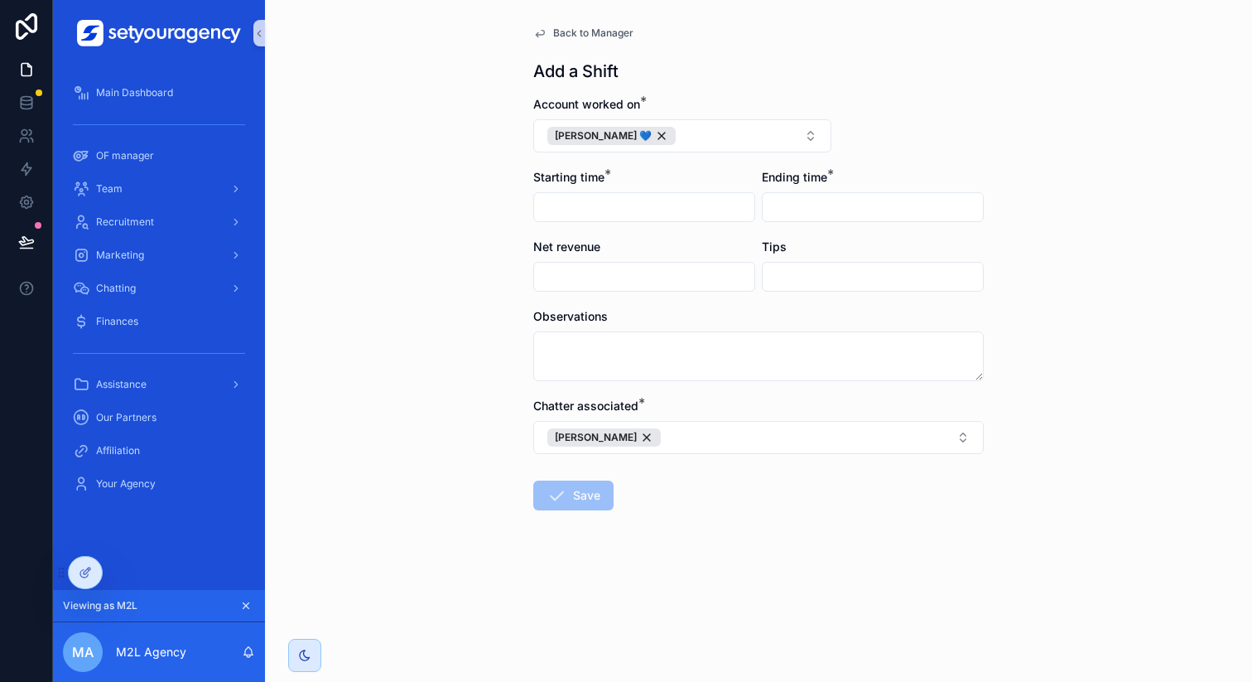
click at [645, 203] on input "scrollable content" at bounding box center [644, 206] width 220 height 23
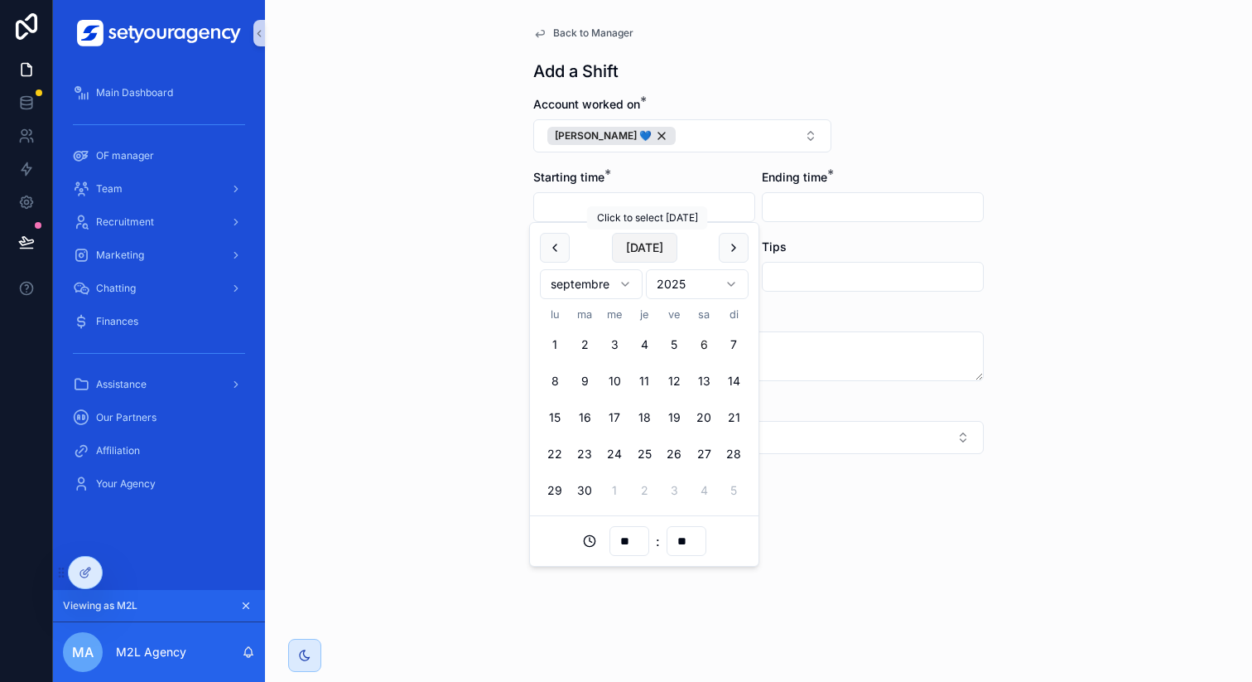
click at [655, 261] on button "[DATE]" at bounding box center [644, 248] width 65 height 30
type input "**********"
click at [819, 210] on input "scrollable content" at bounding box center [873, 206] width 220 height 23
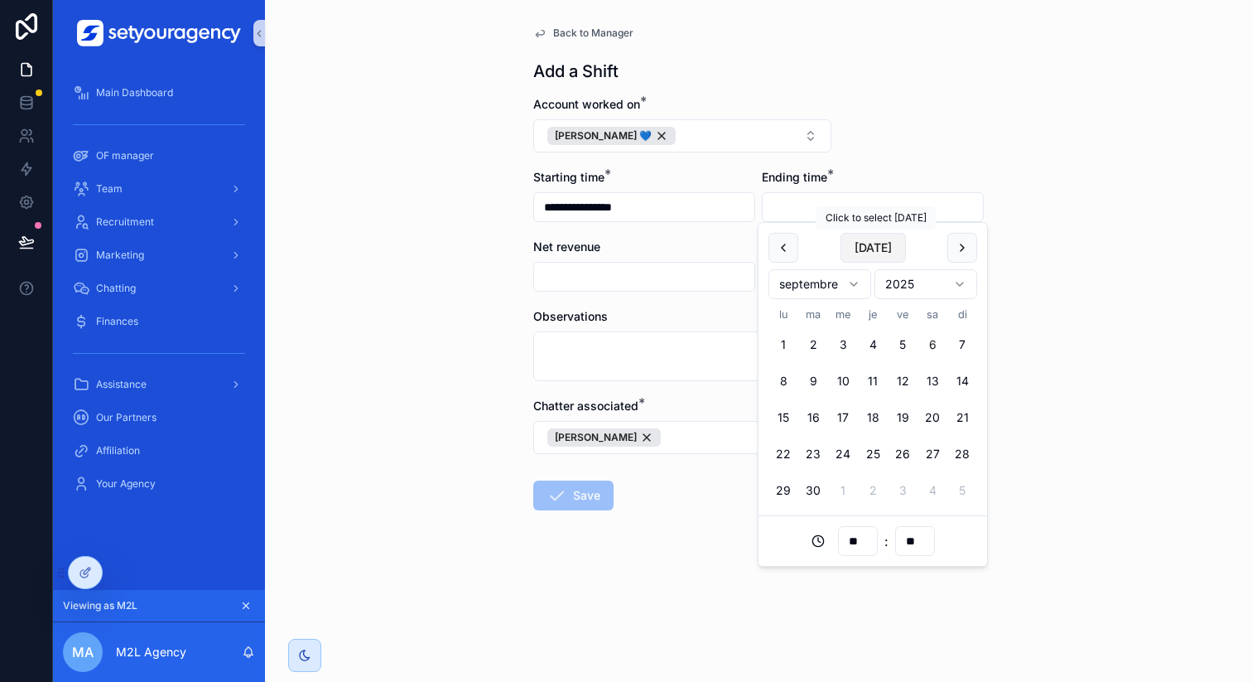
click at [871, 247] on button "[DATE]" at bounding box center [873, 248] width 65 height 30
click at [851, 209] on input "**********" at bounding box center [873, 206] width 220 height 23
type input "**********"
type input "**"
type input "**********"
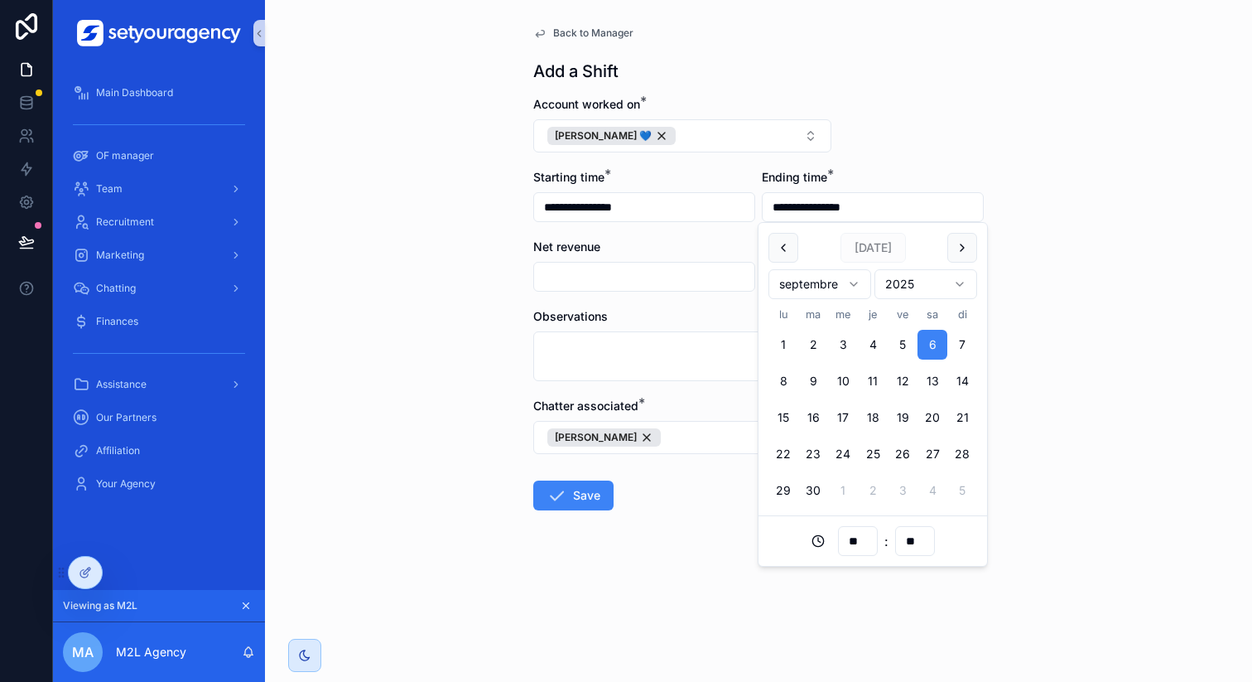
click at [949, 141] on form "**********" at bounding box center [758, 356] width 451 height 520
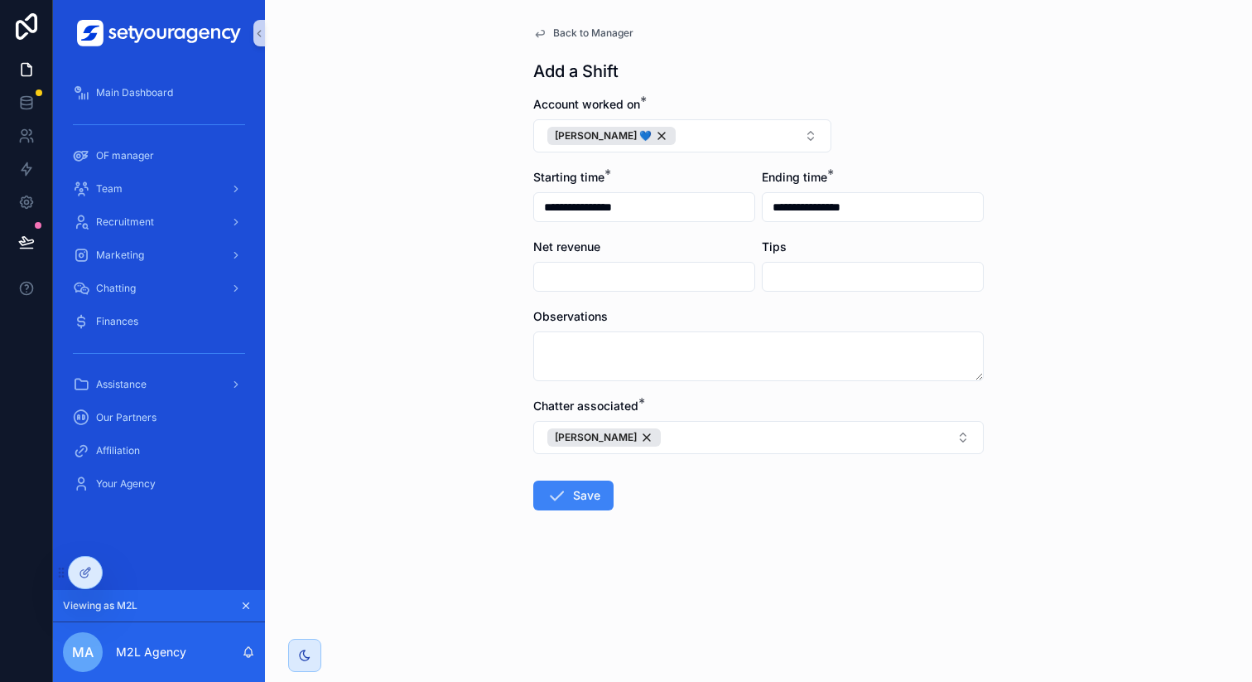
click at [632, 277] on input "scrollable content" at bounding box center [644, 276] width 220 height 23
click at [575, 504] on button "Save" at bounding box center [573, 495] width 80 height 30
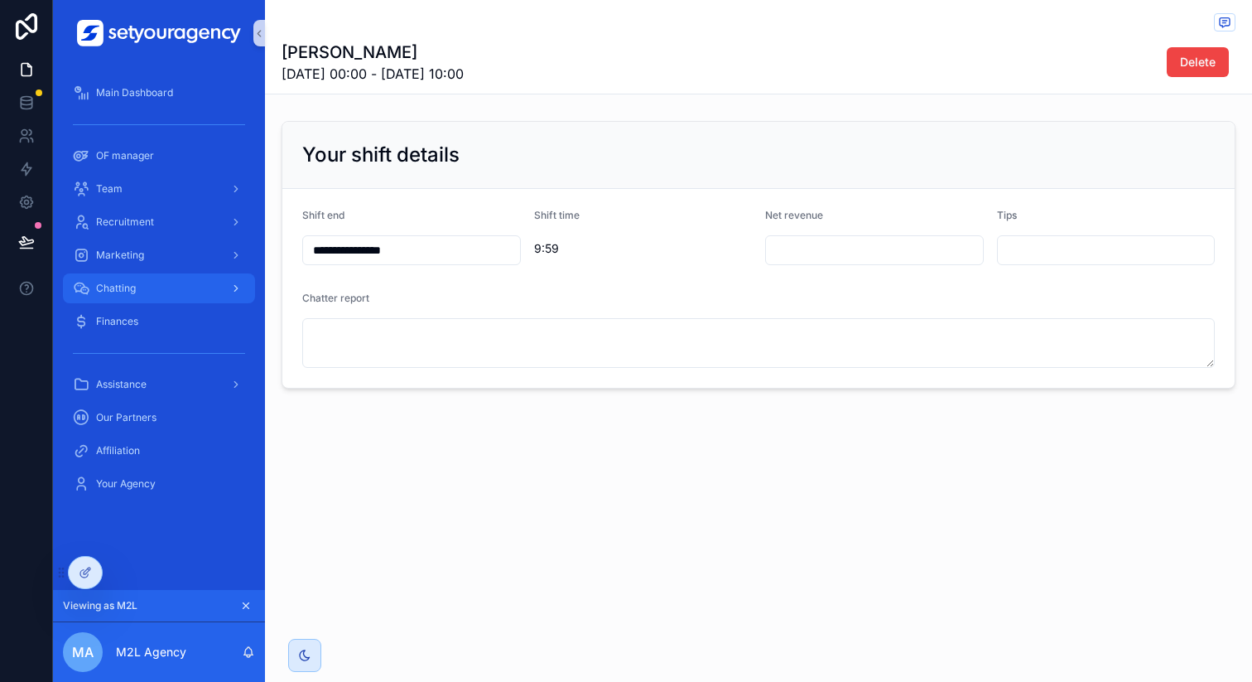
click at [150, 295] on div "Chatting" at bounding box center [159, 288] width 172 height 27
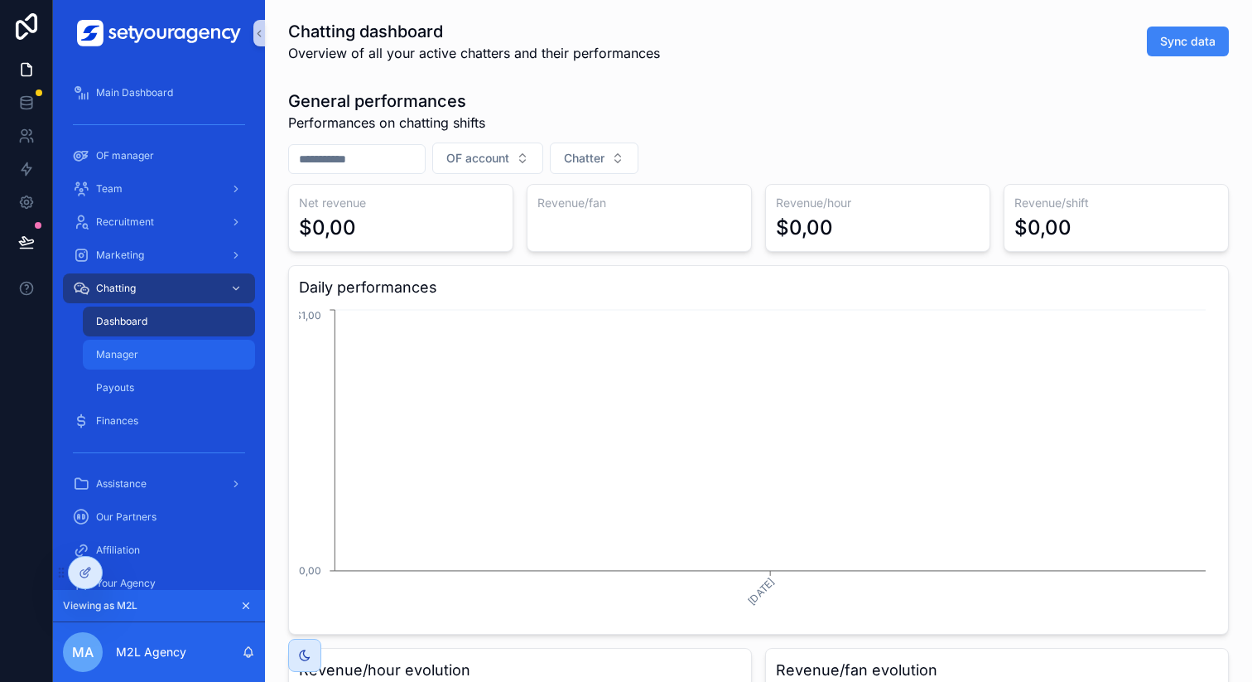
click at [169, 351] on div "Manager" at bounding box center [169, 354] width 152 height 27
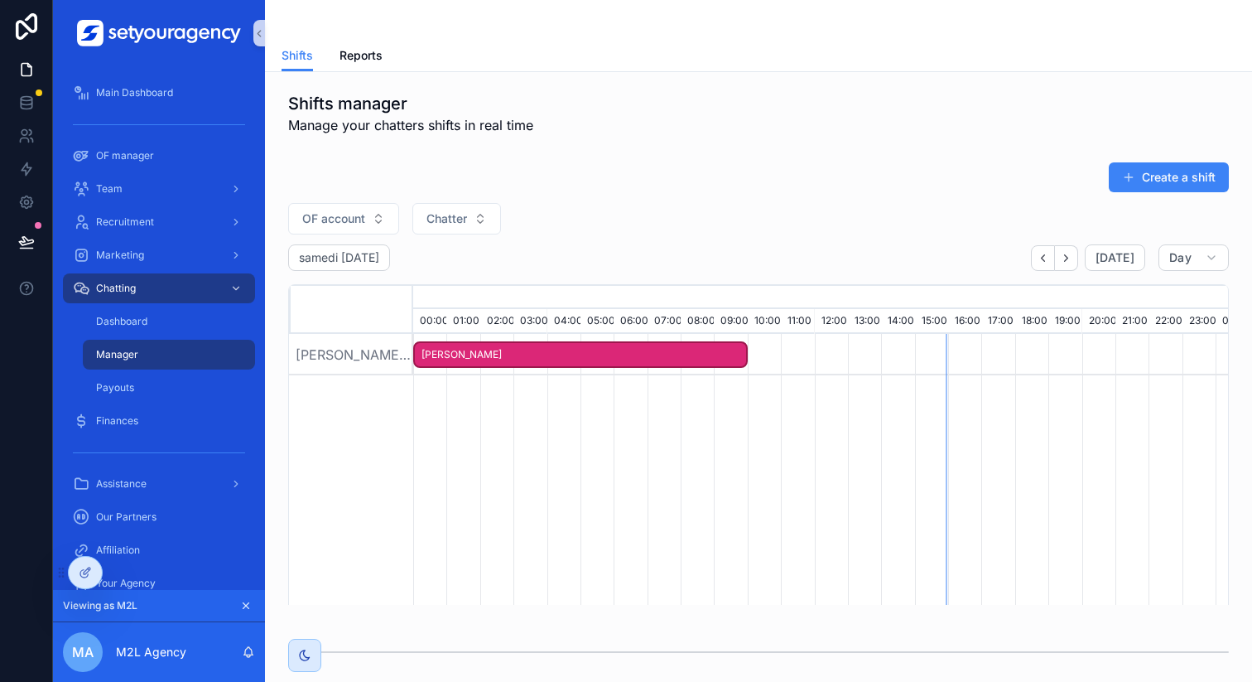
scroll to position [104, 0]
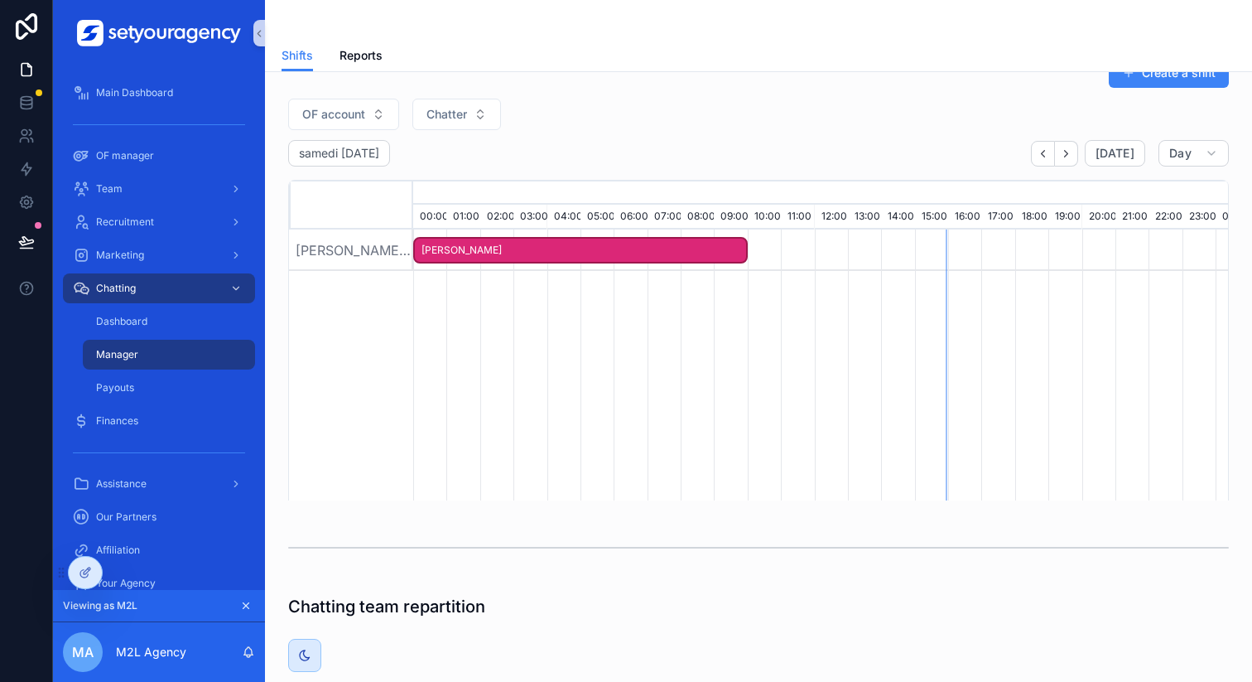
click at [693, 253] on span "Lucas Dessoly" at bounding box center [580, 250] width 331 height 27
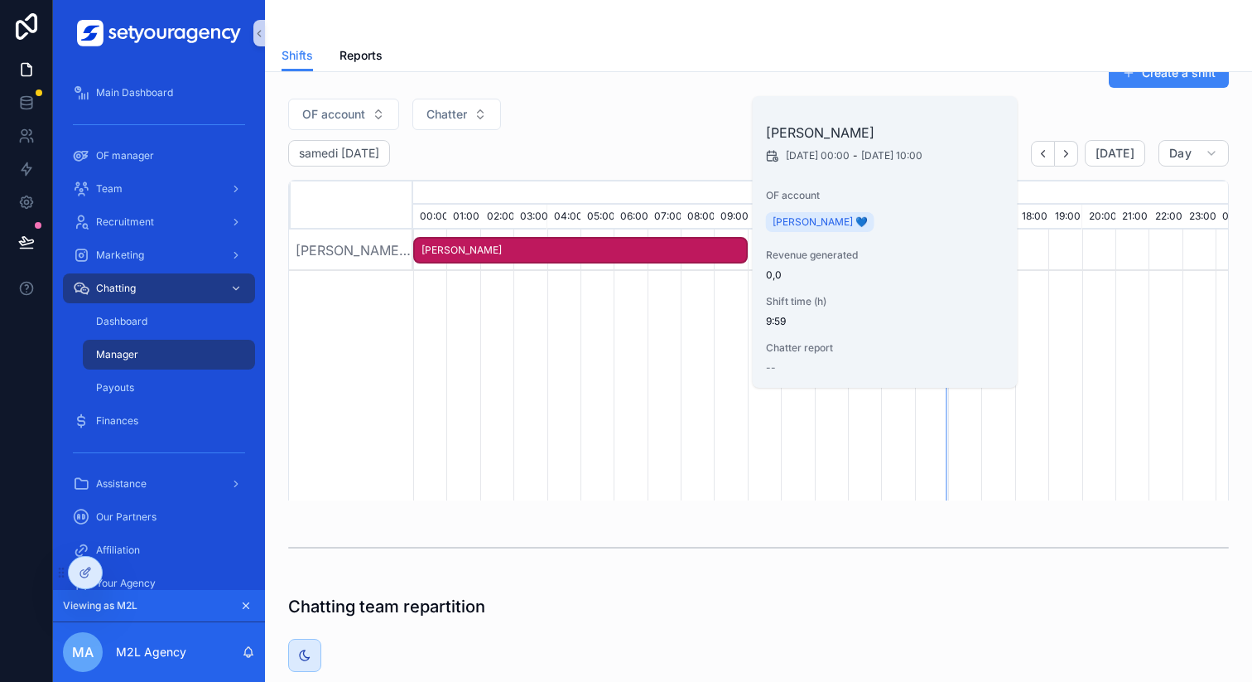
click at [696, 163] on div "samedi 6 sept. Today Day" at bounding box center [758, 153] width 941 height 27
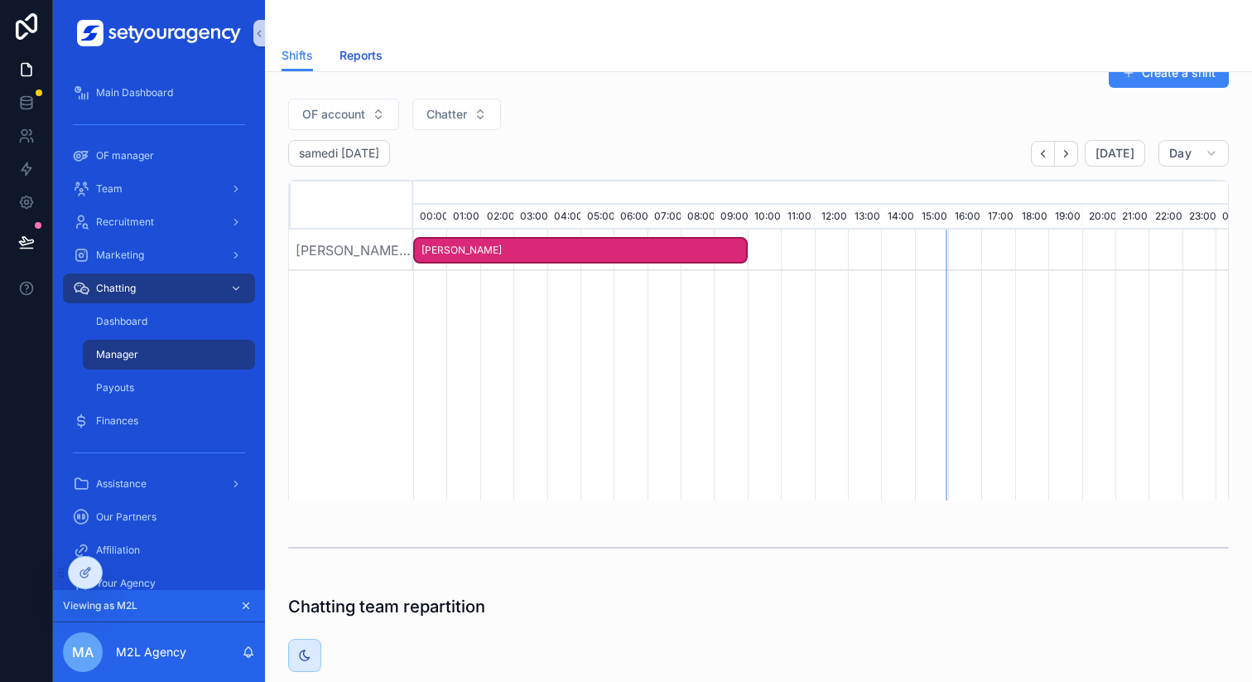
click at [355, 52] on span "Reports" at bounding box center [361, 55] width 43 height 17
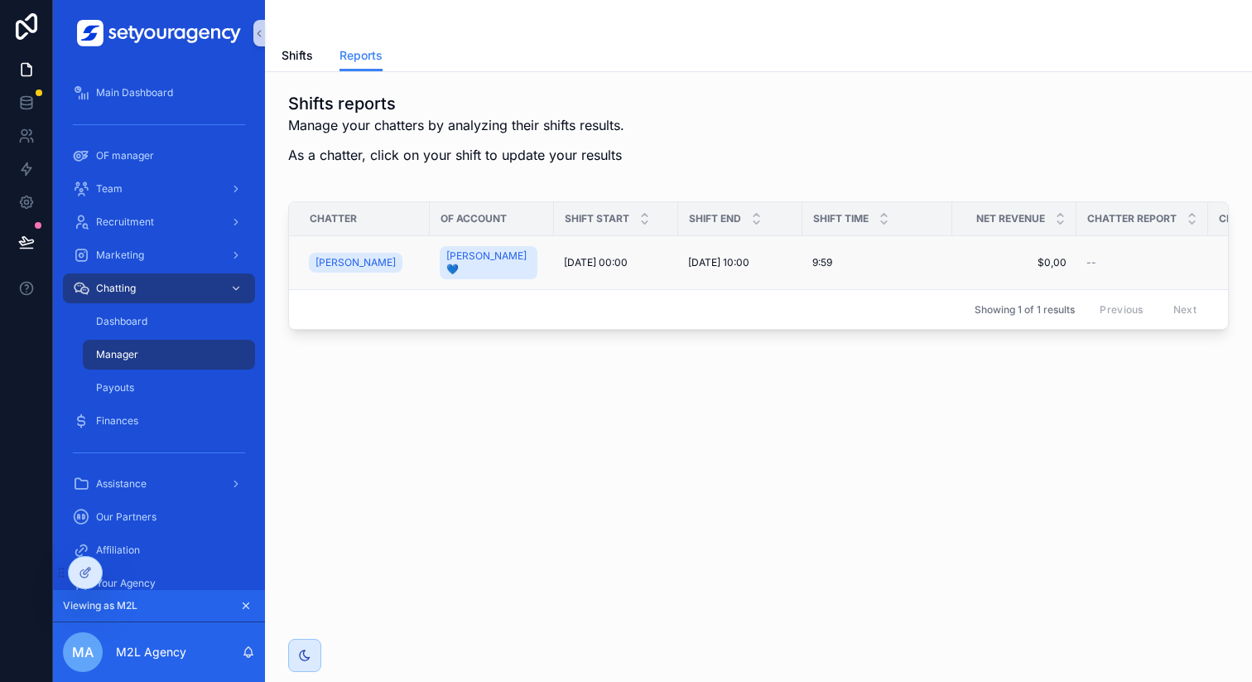
click at [829, 256] on span "9:59" at bounding box center [822, 262] width 20 height 13
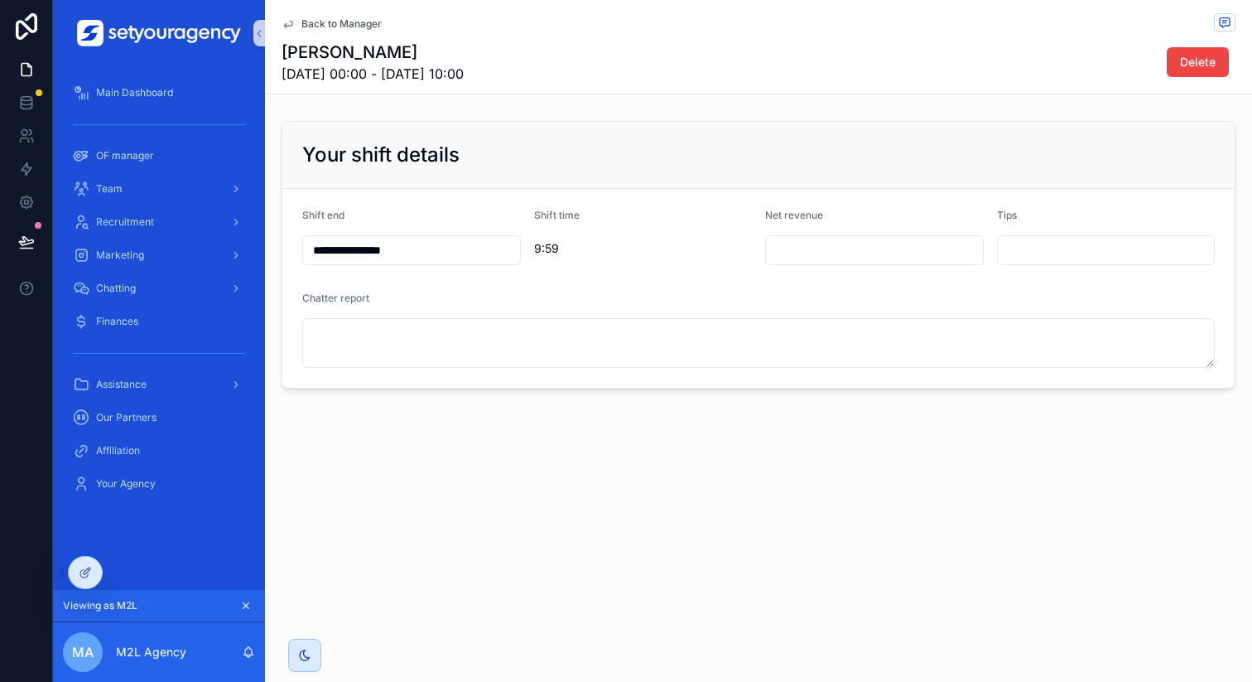
click at [1157, 72] on div "Delete" at bounding box center [1173, 61] width 124 height 31
click at [1184, 72] on button "Delete" at bounding box center [1198, 62] width 62 height 30
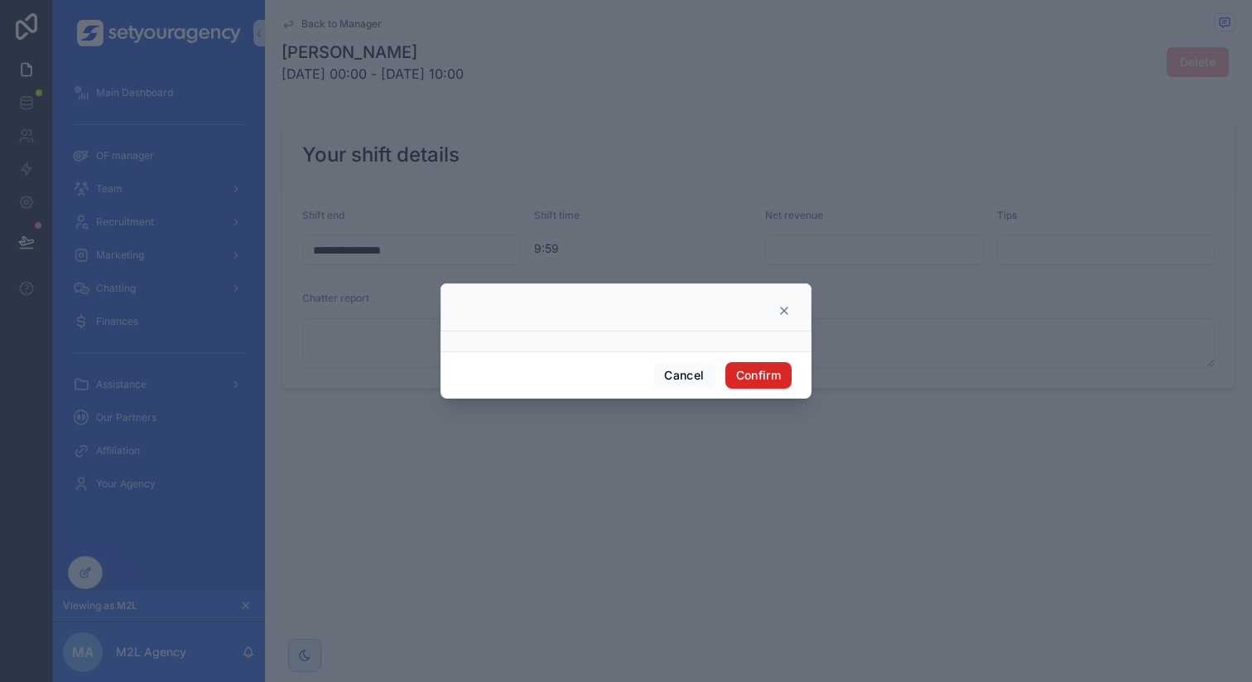
click at [784, 373] on button "Confirm" at bounding box center [758, 375] width 66 height 27
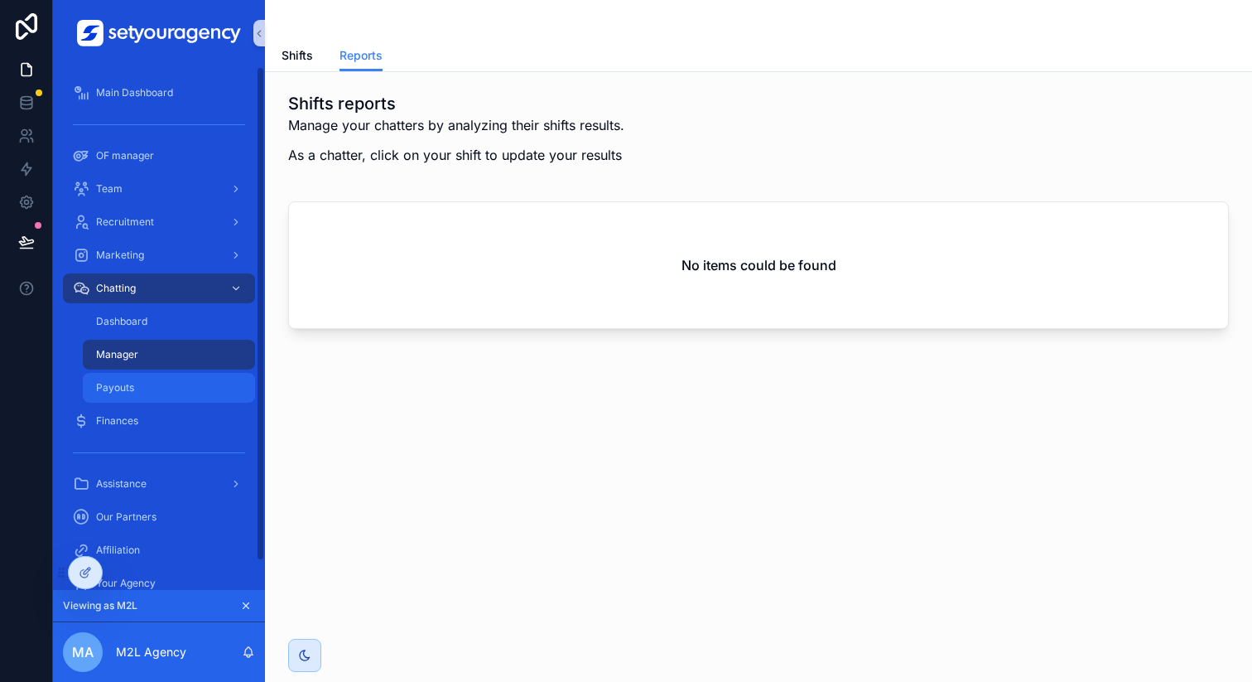
click at [145, 383] on div "Payouts" at bounding box center [169, 387] width 152 height 27
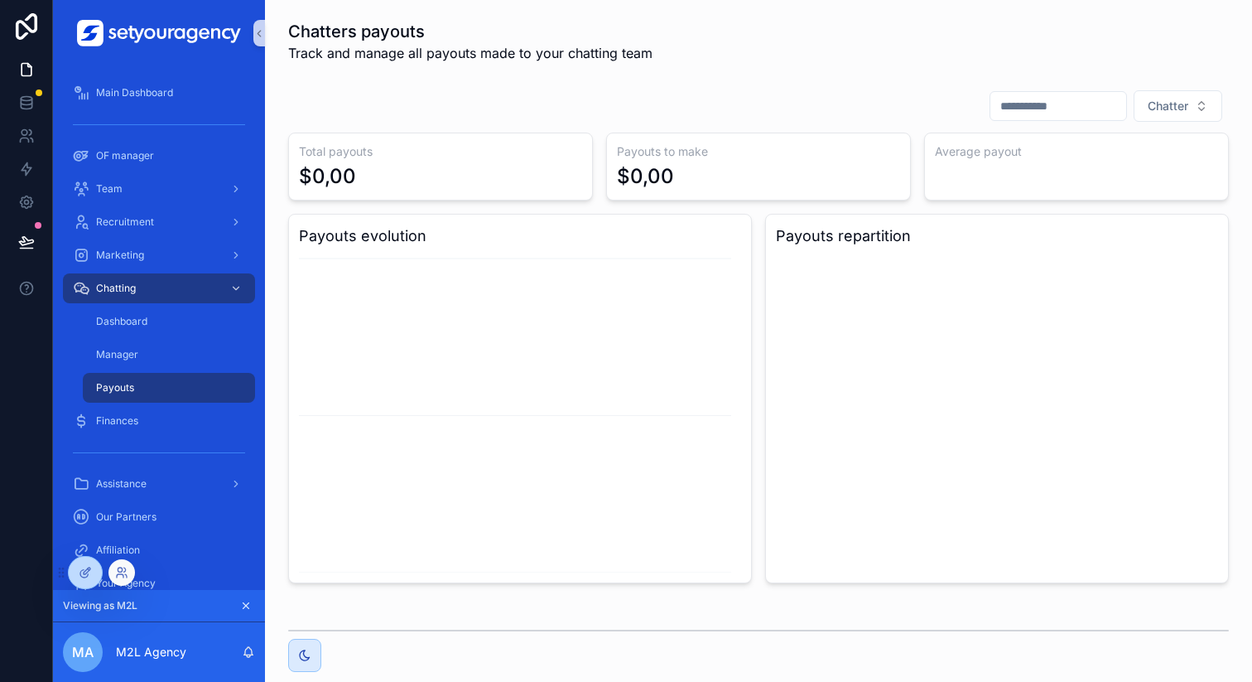
click at [131, 573] on div at bounding box center [121, 572] width 27 height 27
click at [125, 571] on icon at bounding box center [121, 572] width 13 height 13
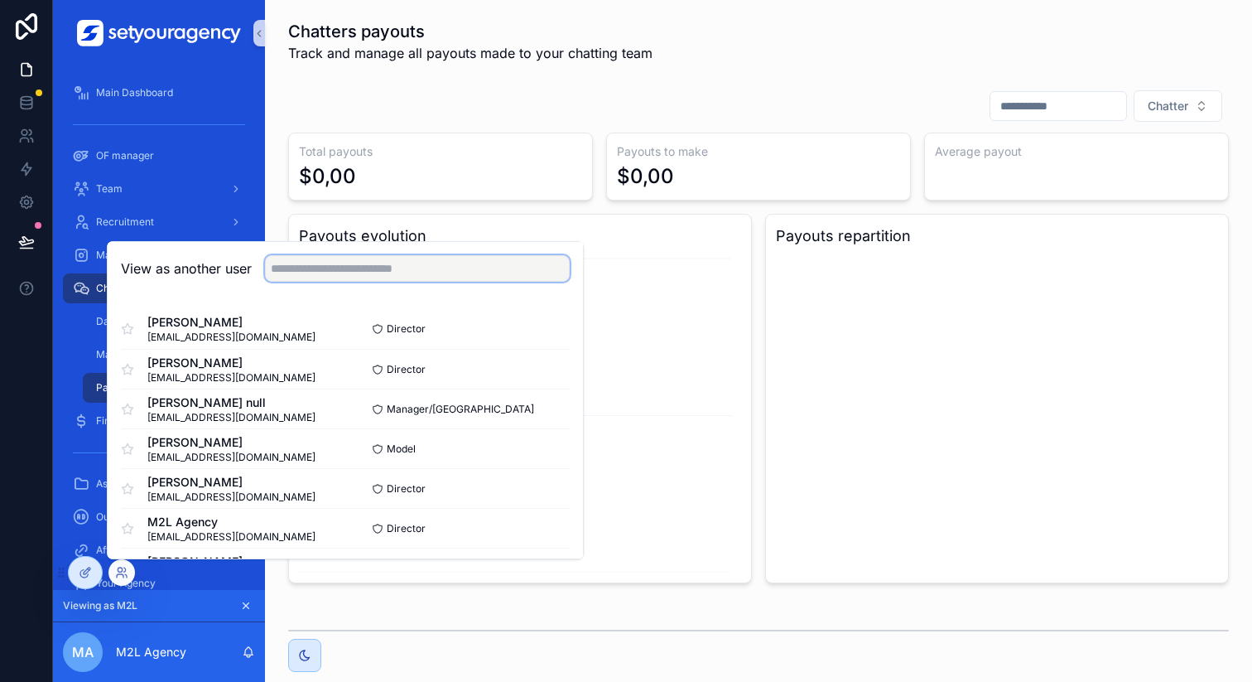
click at [364, 269] on input "text" at bounding box center [417, 268] width 305 height 27
type input "****"
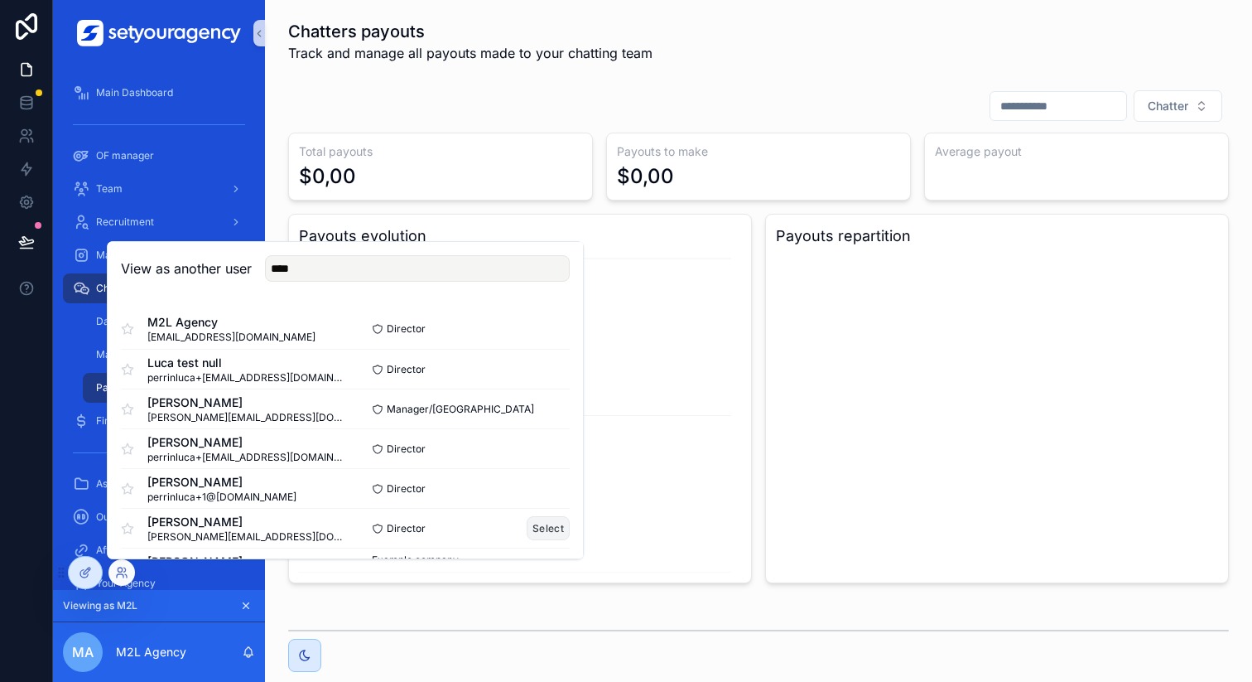
click at [536, 528] on button "Select" at bounding box center [548, 528] width 43 height 24
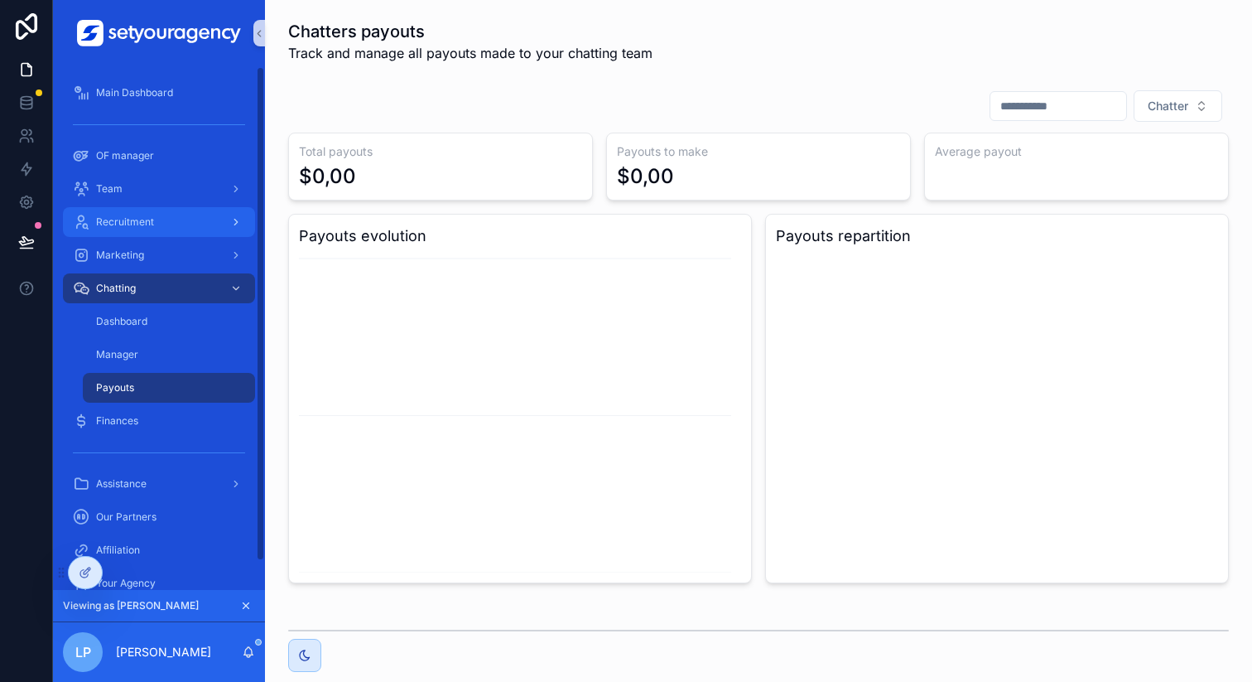
click at [176, 231] on div "Recruitment" at bounding box center [159, 222] width 172 height 27
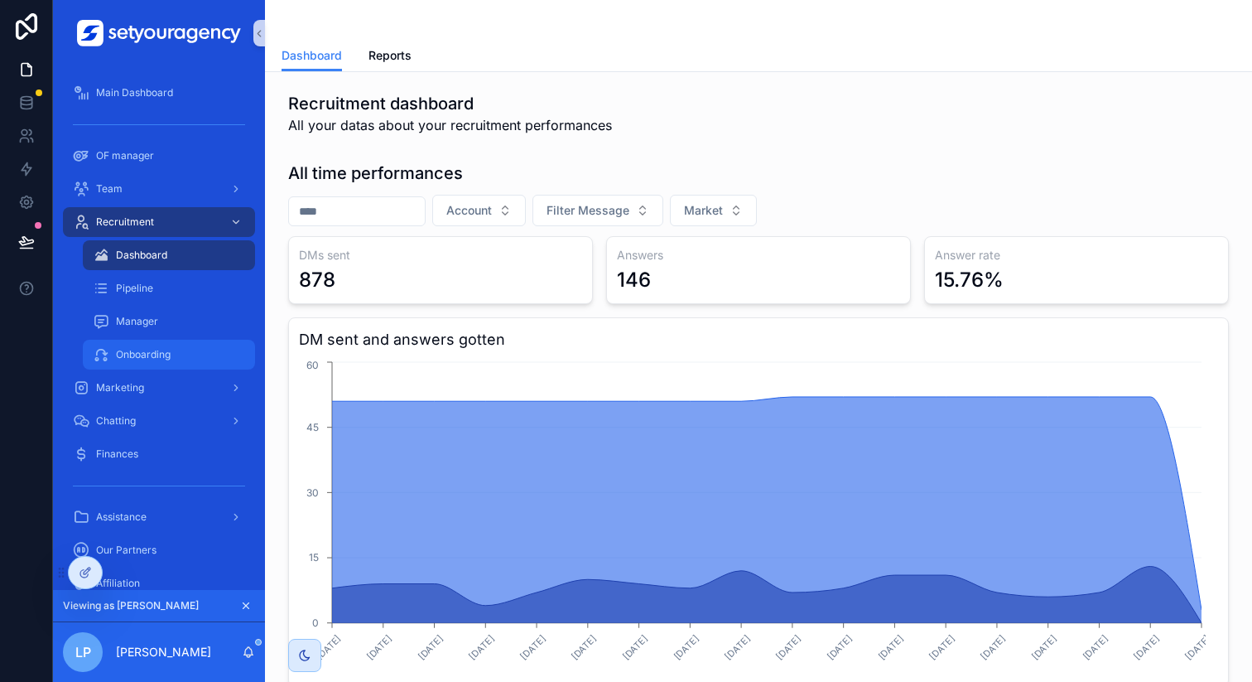
click at [164, 341] on div "Onboarding" at bounding box center [169, 354] width 152 height 27
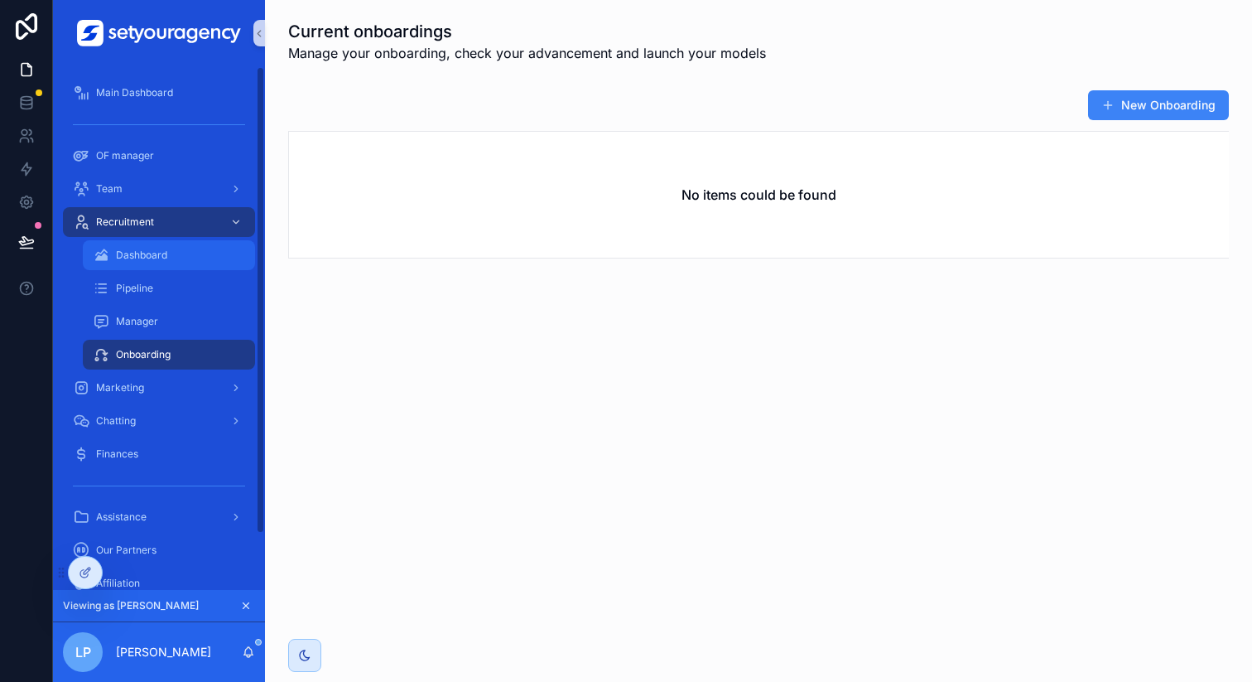
click at [190, 264] on div "Dashboard" at bounding box center [169, 255] width 152 height 27
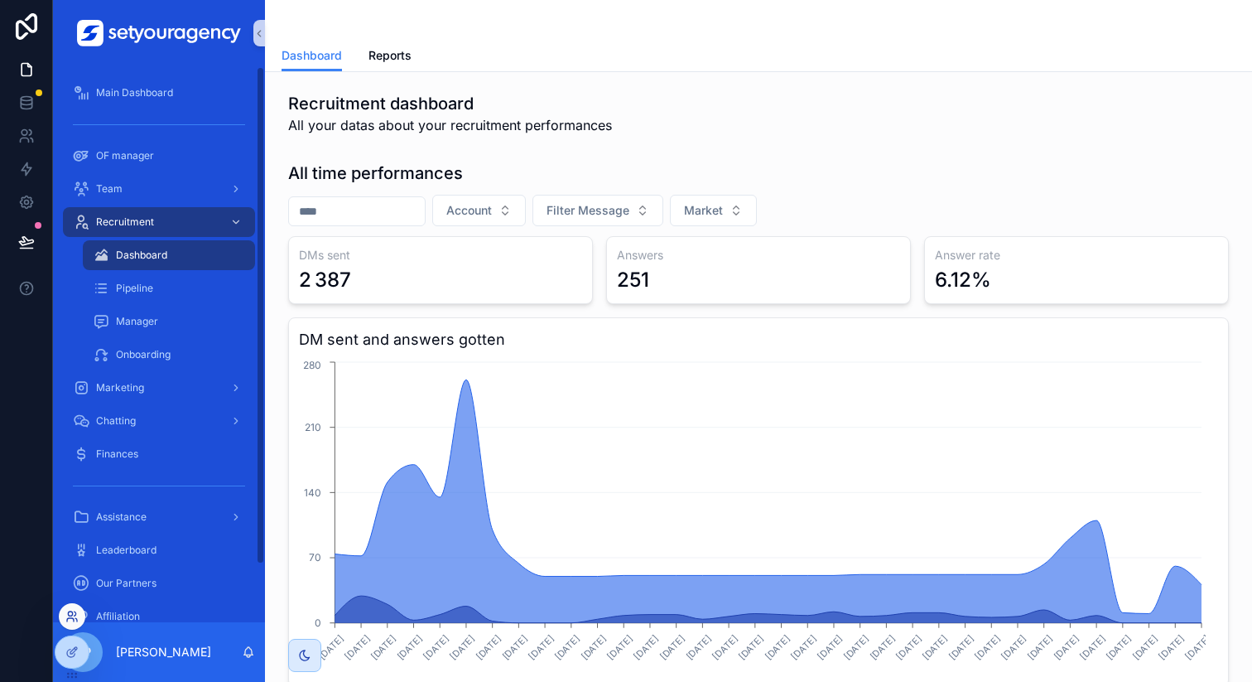
click at [70, 601] on icon at bounding box center [71, 616] width 13 height 13
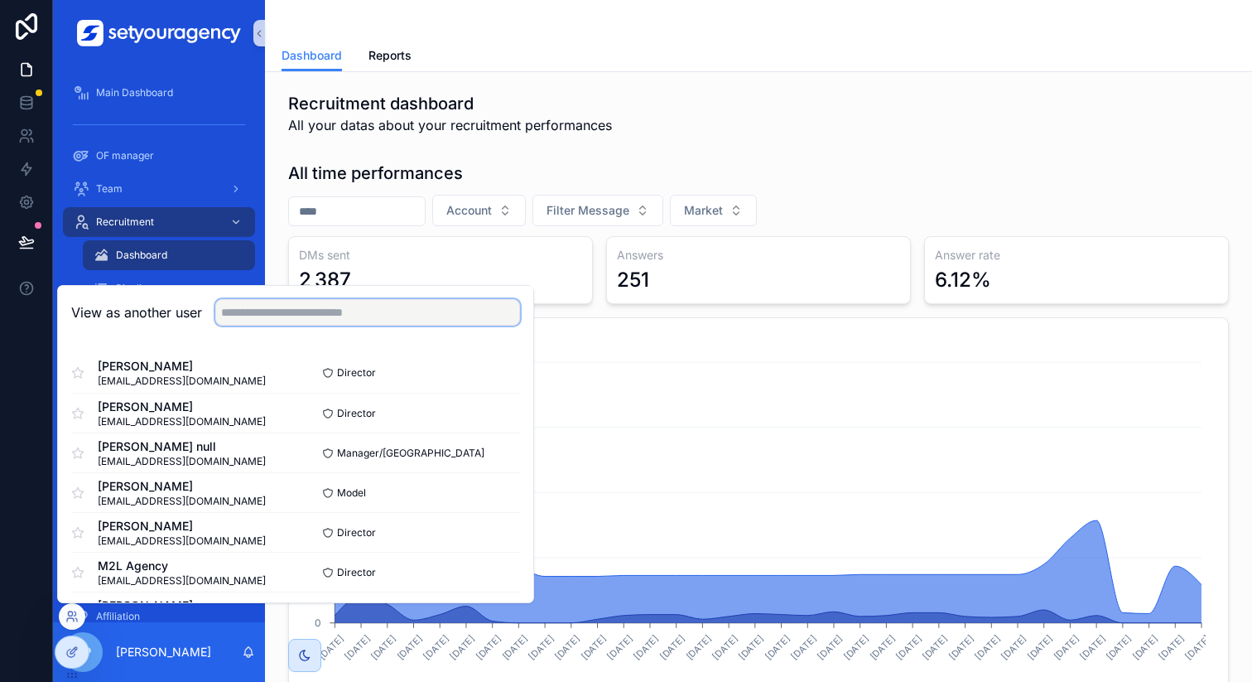
click at [325, 321] on input "text" at bounding box center [367, 312] width 305 height 27
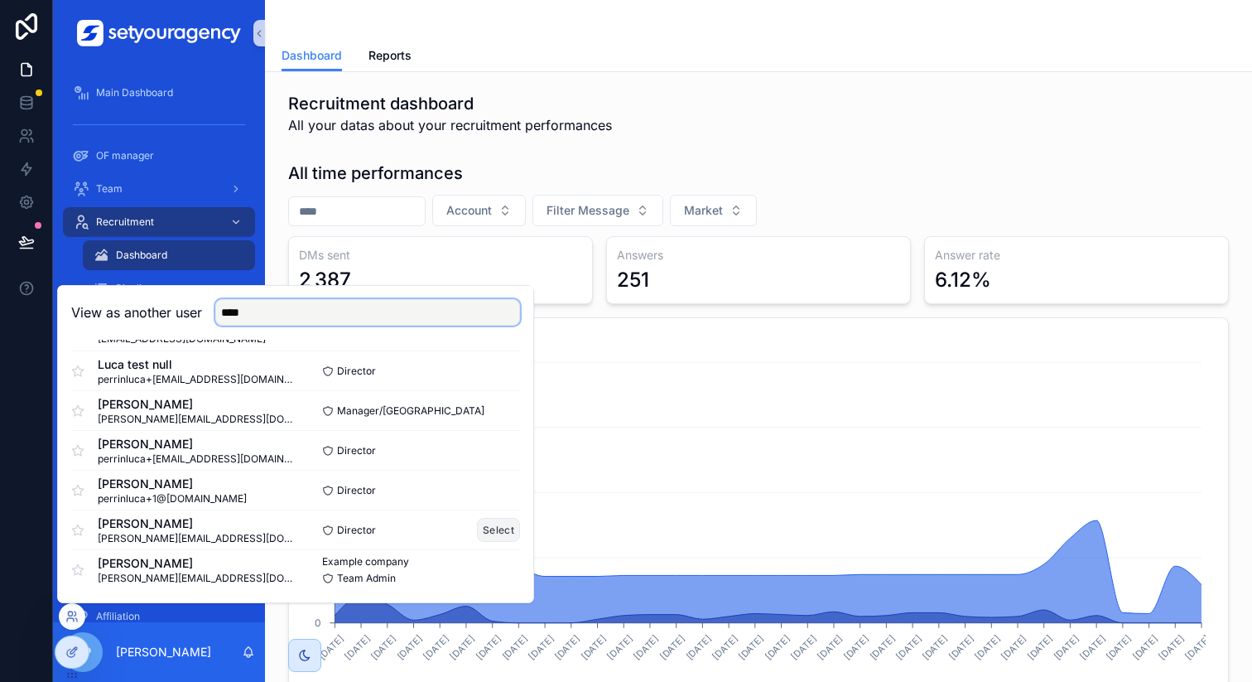
type input "****"
click at [502, 531] on button "Select" at bounding box center [498, 530] width 43 height 24
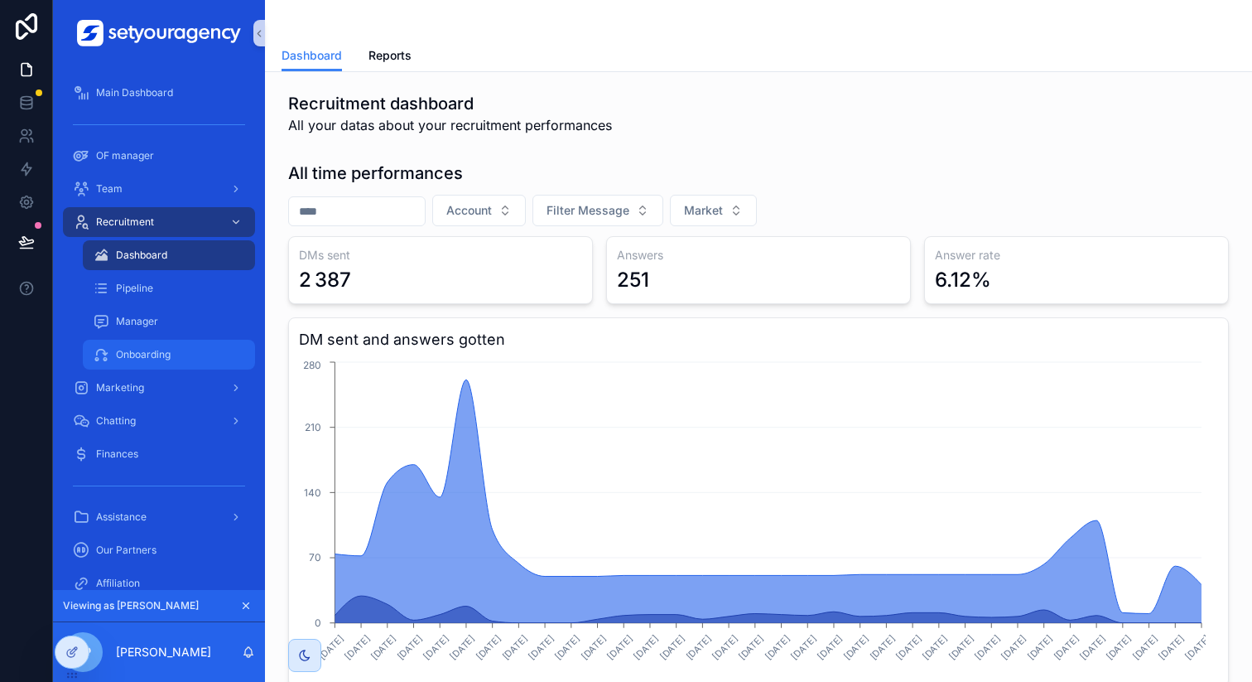
click at [181, 359] on div "Onboarding" at bounding box center [169, 354] width 152 height 27
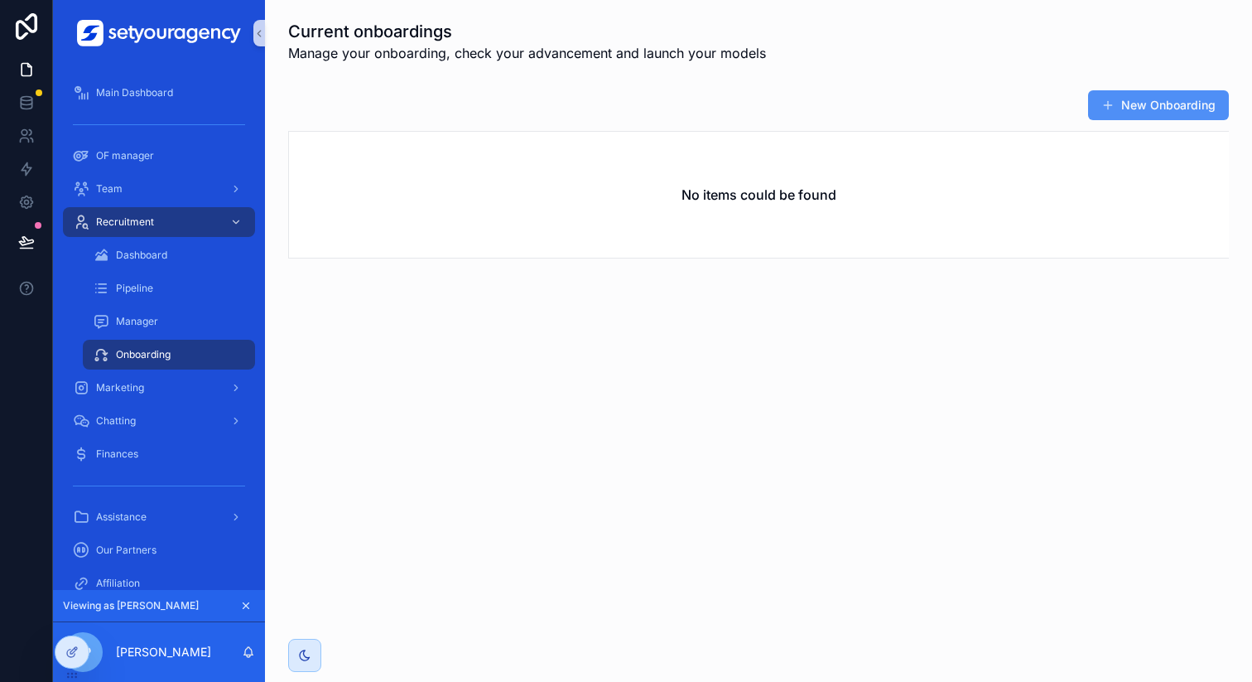
click at [1122, 104] on button "New Onboarding" at bounding box center [1158, 105] width 141 height 30
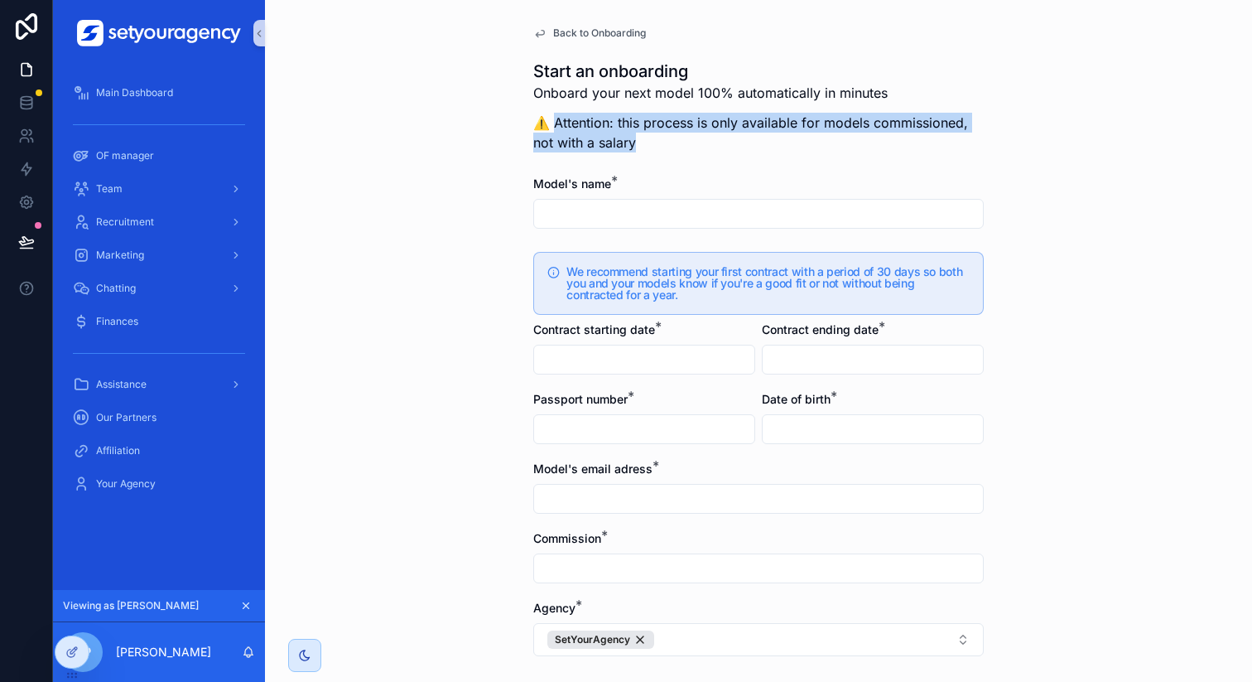
drag, startPoint x: 546, startPoint y: 122, endPoint x: 648, endPoint y: 146, distance: 105.5
click at [648, 146] on p "⚠️ Attention: this process is only available for models commissioned, not with …" at bounding box center [758, 133] width 451 height 40
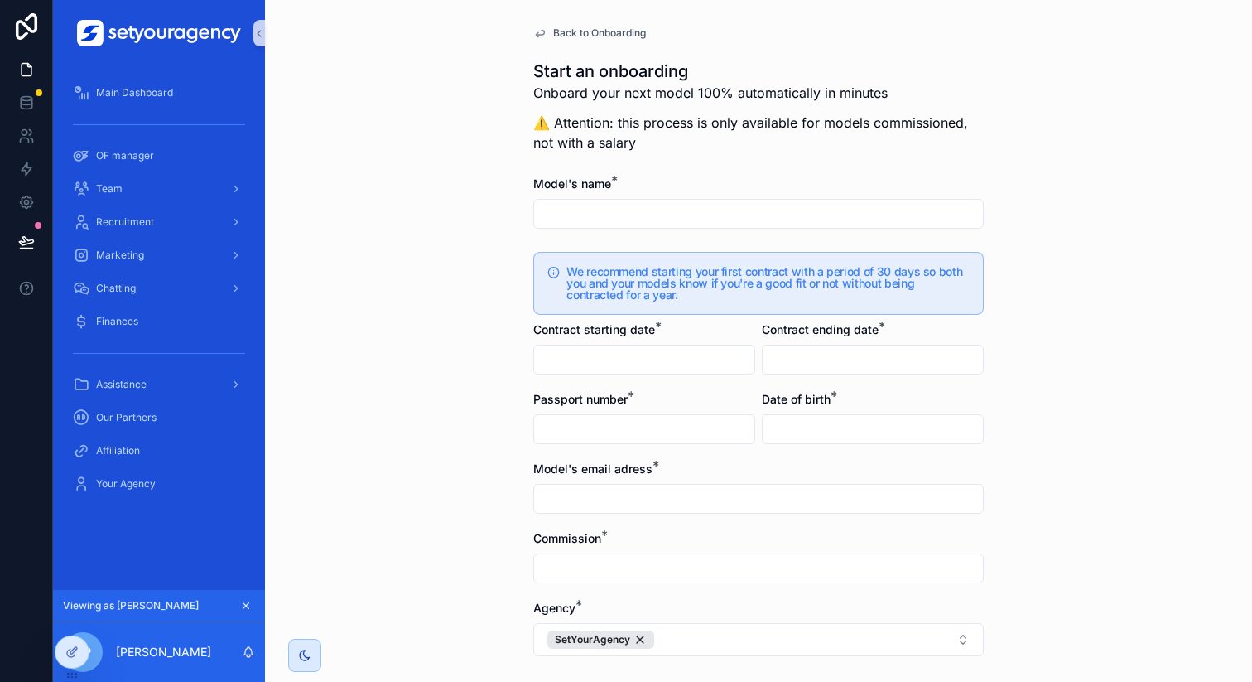
click at [886, 123] on p "⚠️ Attention: this process is only available for models commissioned, not with …" at bounding box center [758, 133] width 451 height 40
click at [629, 220] on input "scrollable content" at bounding box center [758, 213] width 449 height 23
type input "**********"
click at [643, 356] on input "scrollable content" at bounding box center [644, 359] width 220 height 23
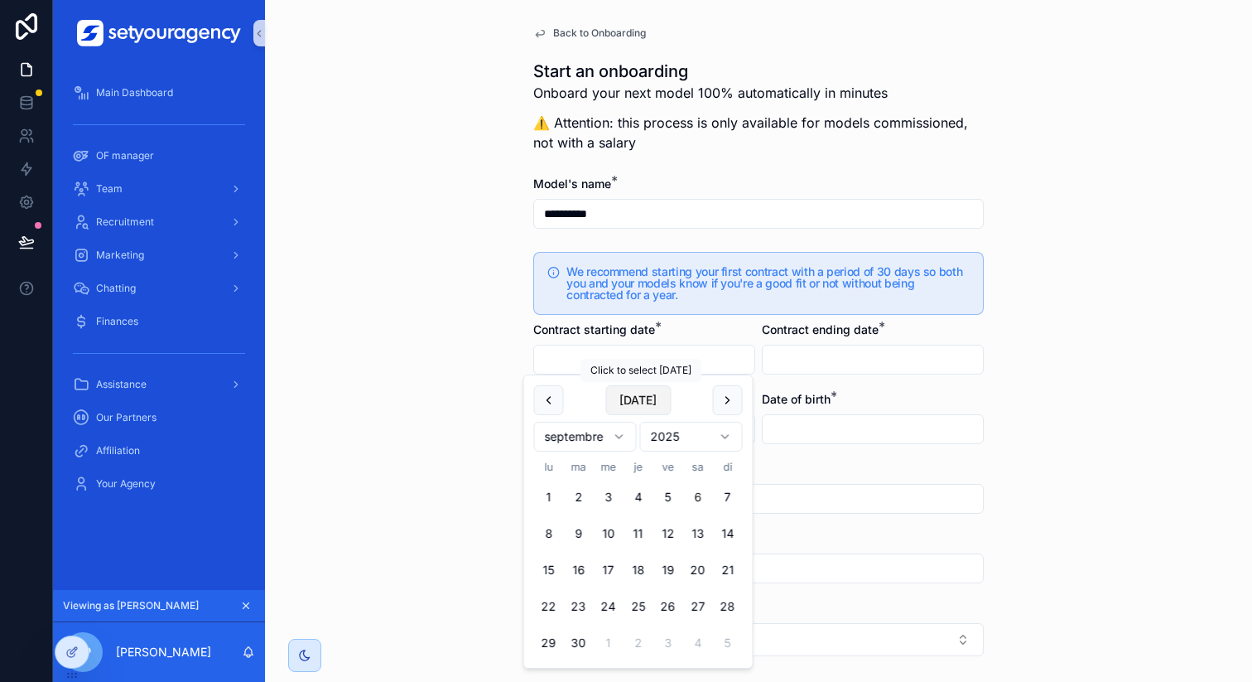
click at [657, 394] on button "[DATE]" at bounding box center [637, 400] width 65 height 30
type input "**********"
click at [973, 312] on div "We recommend starting your first contract with a period of 30 days so both you …" at bounding box center [758, 283] width 451 height 63
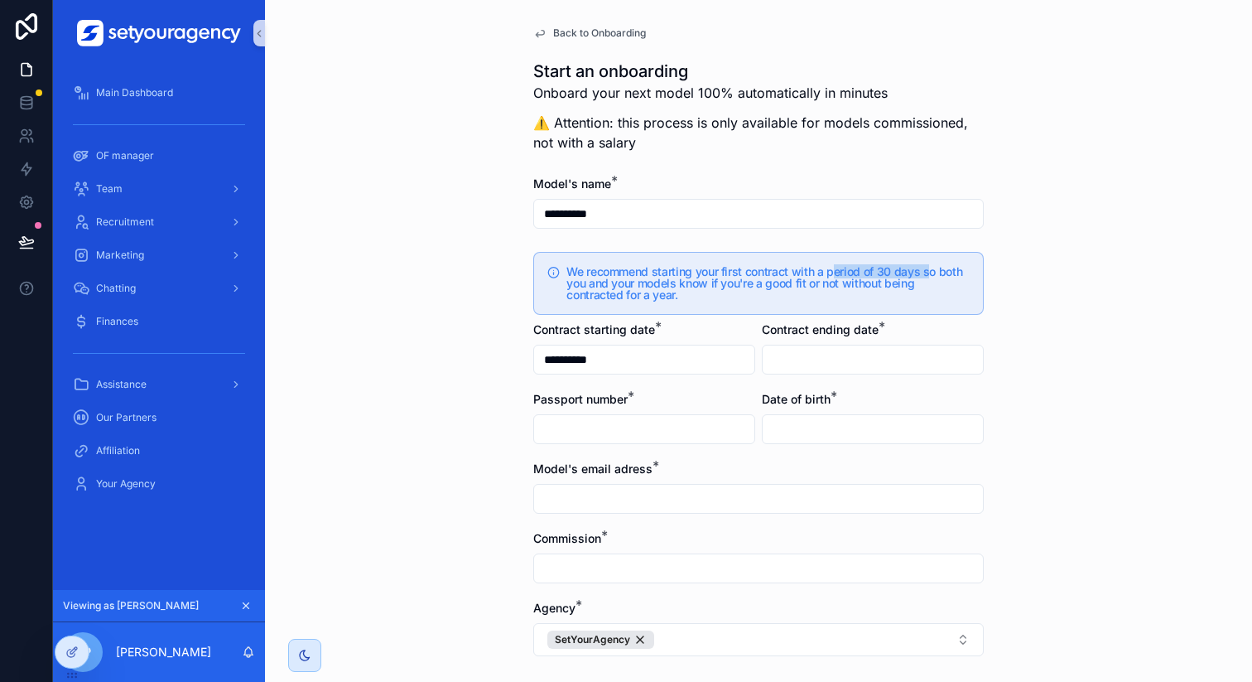
drag, startPoint x: 827, startPoint y: 267, endPoint x: 923, endPoint y: 267, distance: 96.1
click at [923, 267] on h5 "We recommend starting your first contract with a period of 30 days so both you …" at bounding box center [767, 283] width 403 height 35
click at [793, 361] on input "scrollable content" at bounding box center [873, 359] width 220 height 23
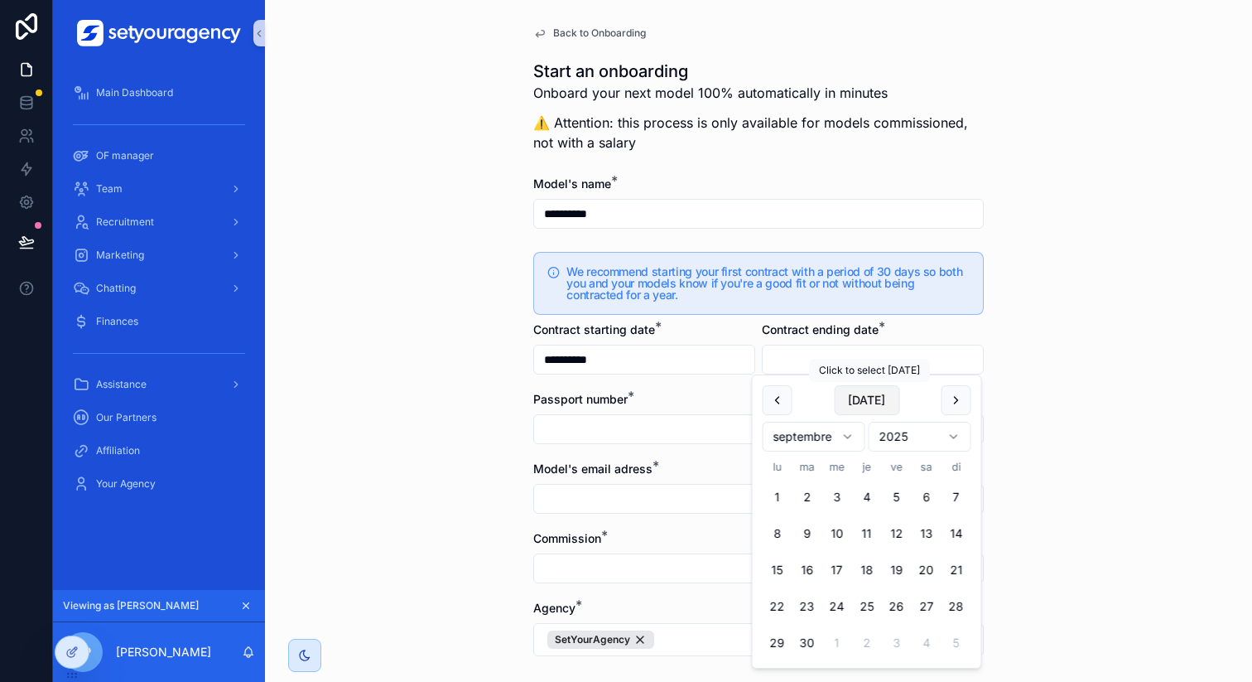
click at [851, 405] on button "[DATE]" at bounding box center [866, 400] width 65 height 30
click at [798, 359] on input "**********" at bounding box center [873, 359] width 220 height 23
type input "**********"
click at [1064, 307] on div "**********" at bounding box center [758, 341] width 987 height 682
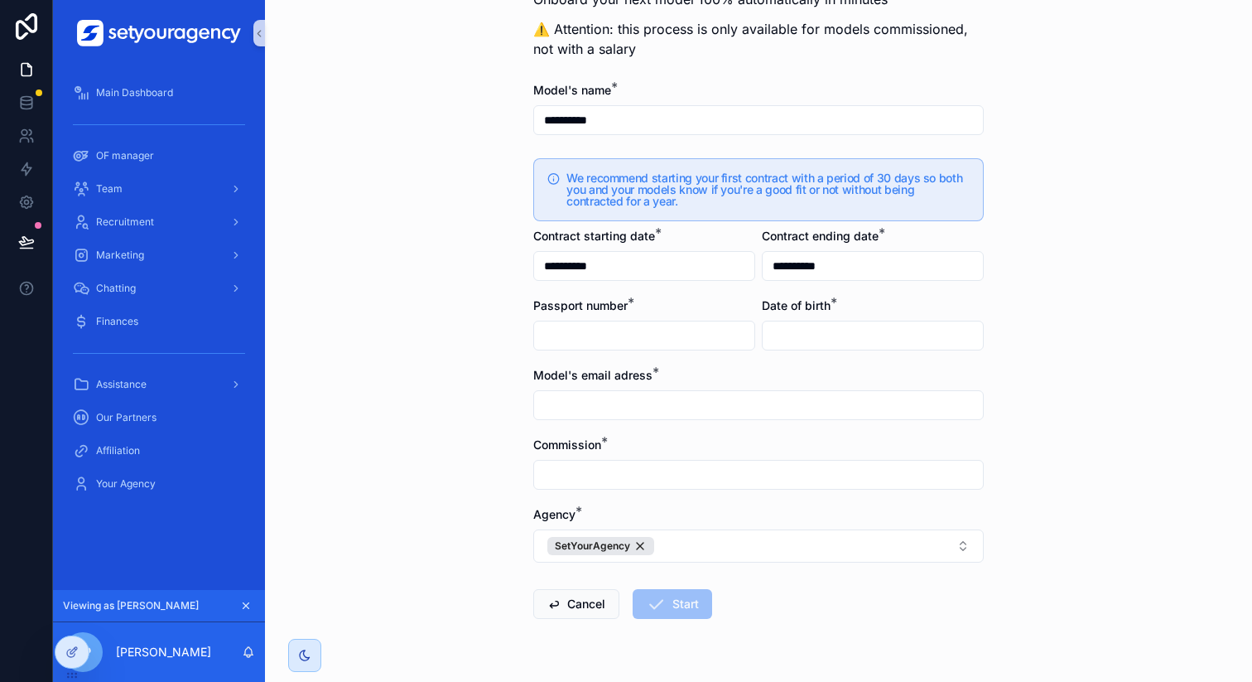
scroll to position [95, 0]
click at [615, 330] on input "scrollable content" at bounding box center [644, 333] width 220 height 23
type input "**********"
click at [838, 324] on input "scrollable content" at bounding box center [873, 333] width 220 height 23
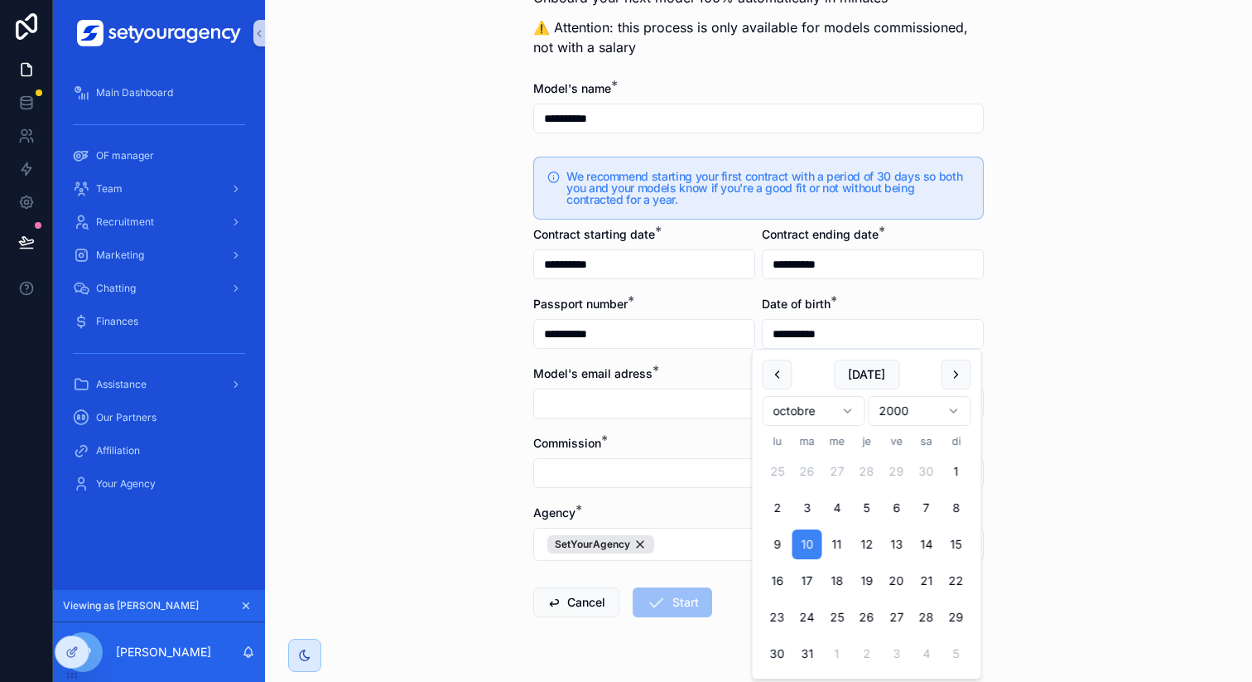
type input "**********"
click at [1073, 335] on div "**********" at bounding box center [758, 246] width 987 height 682
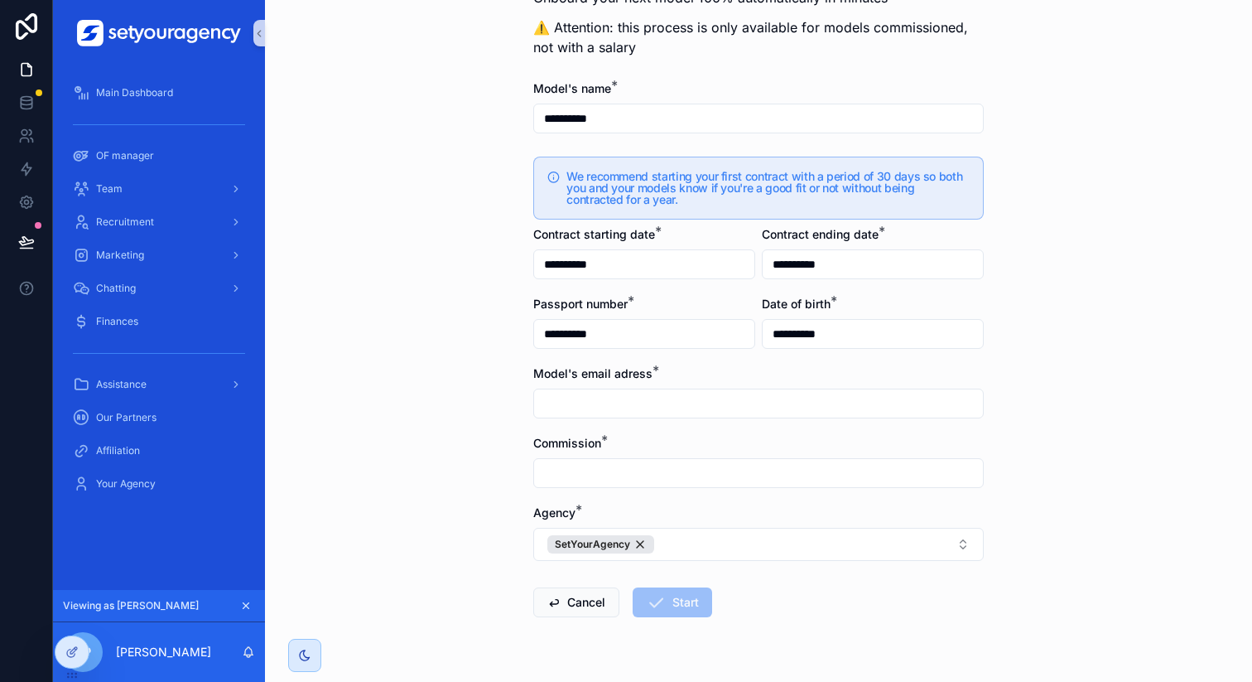
scroll to position [137, 0]
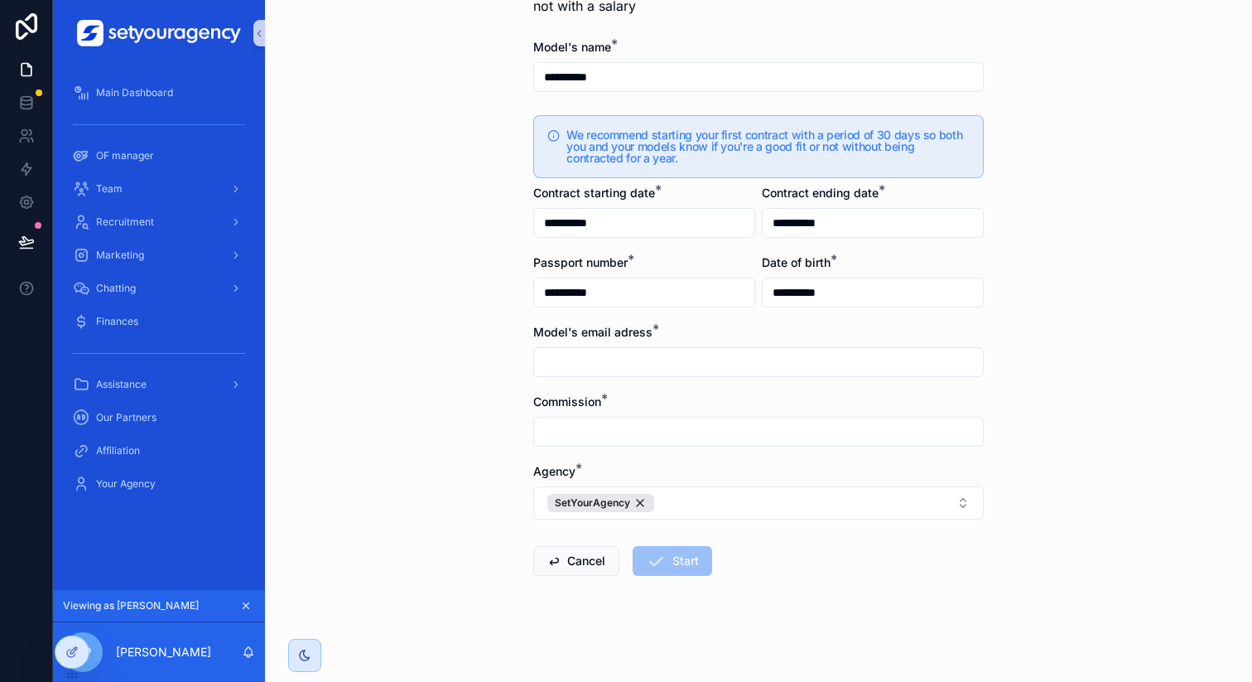
click at [774, 360] on input "scrollable content" at bounding box center [758, 361] width 449 height 23
type input "**********"
click at [698, 392] on form "**********" at bounding box center [758, 360] width 451 height 643
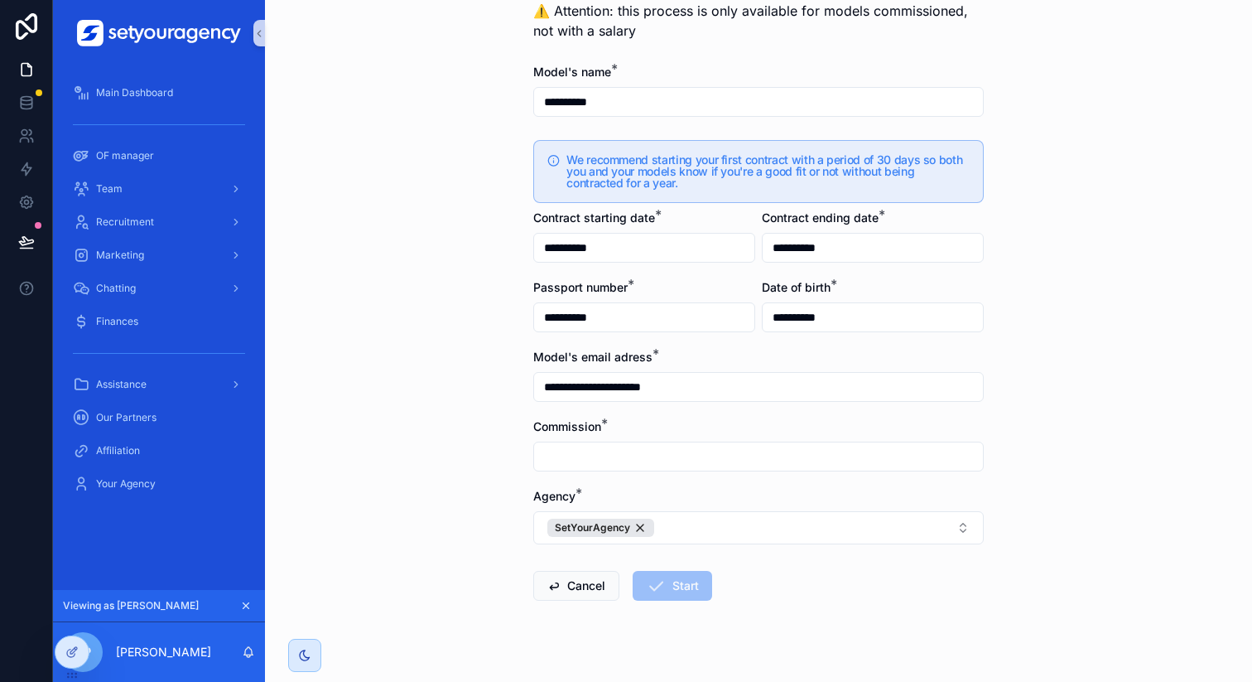
click at [656, 451] on input "scrollable content" at bounding box center [758, 456] width 449 height 23
type input "***"
click at [469, 461] on div "**********" at bounding box center [758, 229] width 987 height 682
click at [687, 586] on button "Start" at bounding box center [673, 586] width 80 height 30
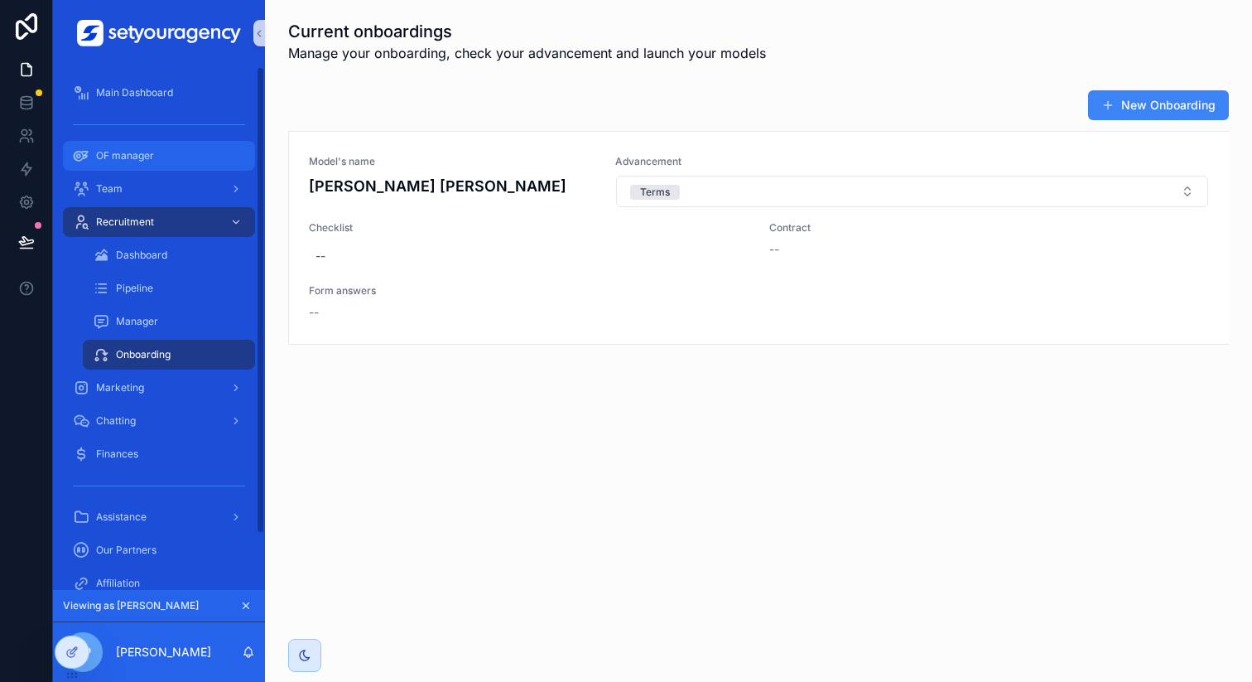
click at [140, 164] on div "OF manager" at bounding box center [159, 155] width 172 height 27
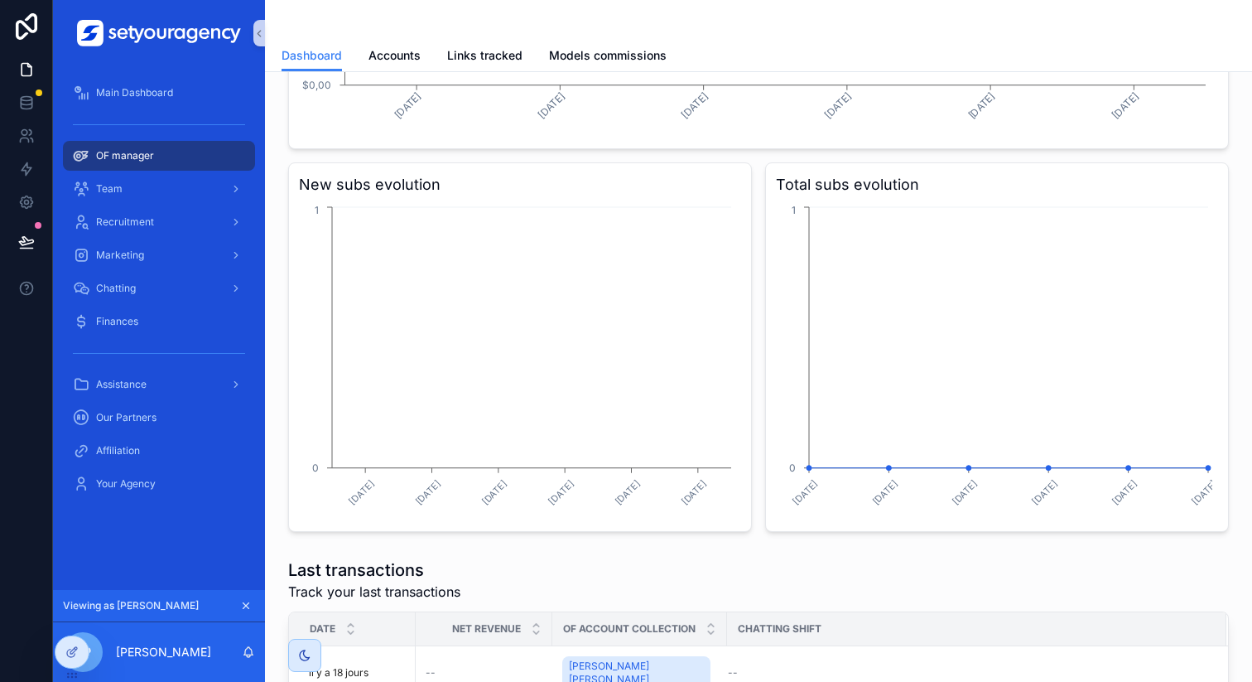
scroll to position [181, 0]
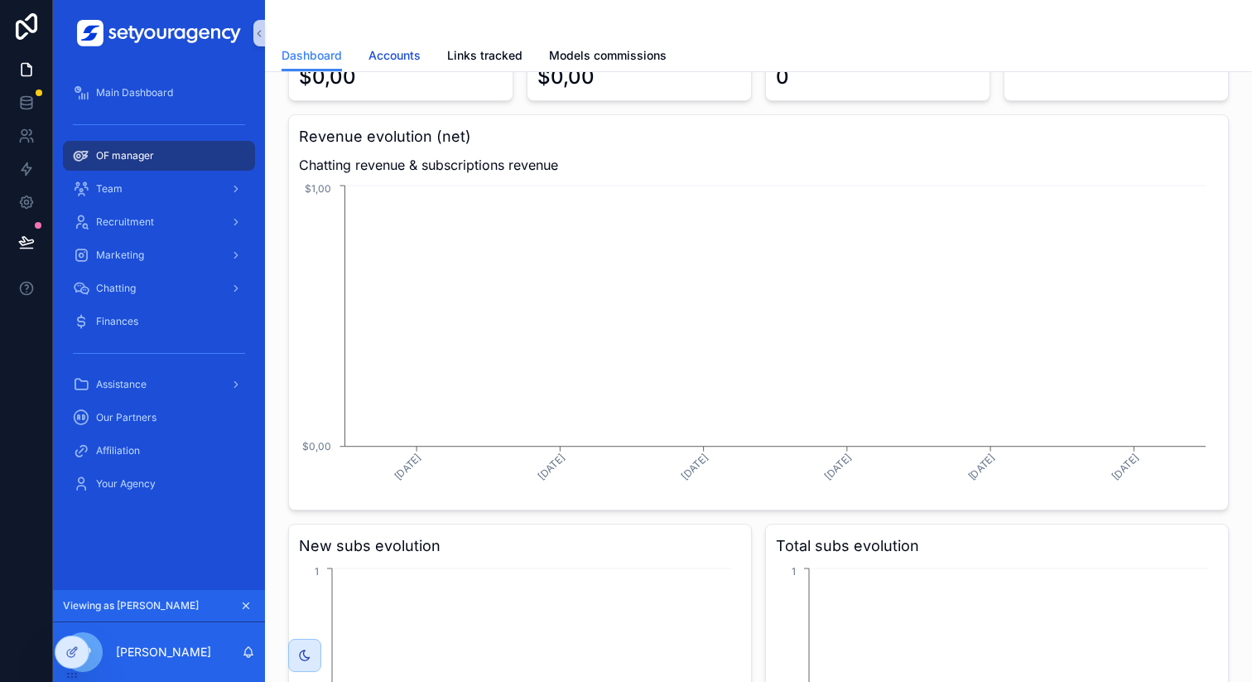
click at [386, 55] on span "Accounts" at bounding box center [395, 55] width 52 height 17
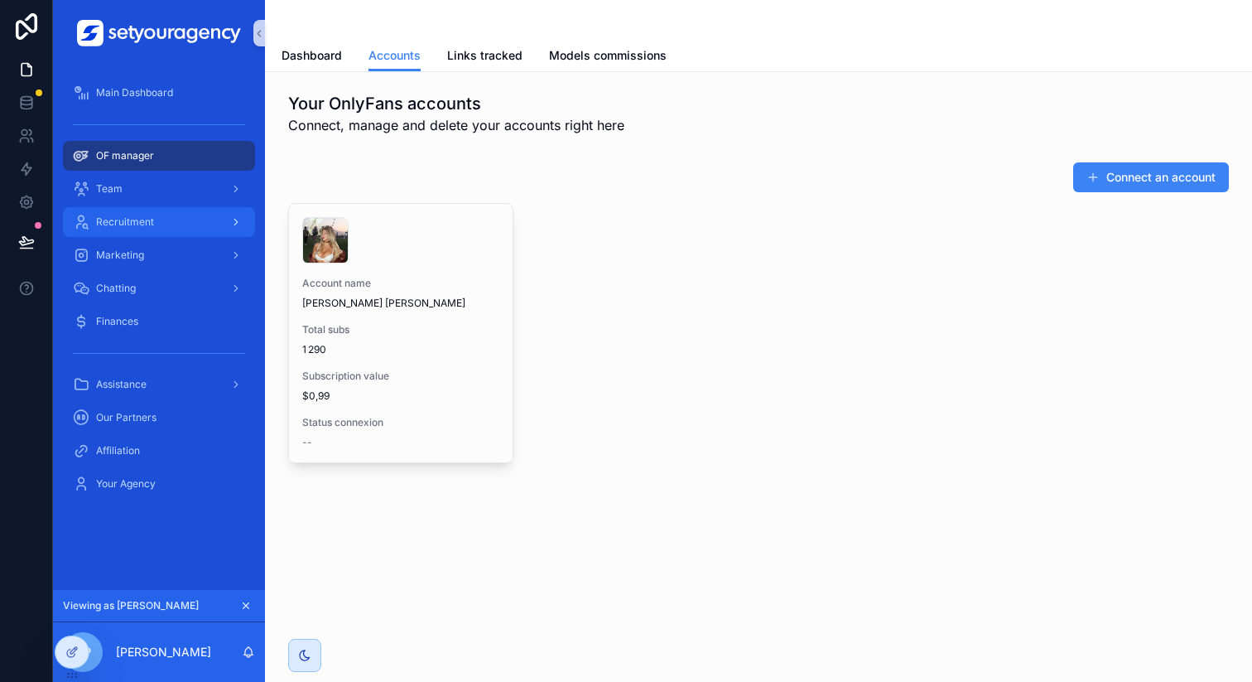
click at [157, 227] on div "Recruitment" at bounding box center [159, 222] width 172 height 27
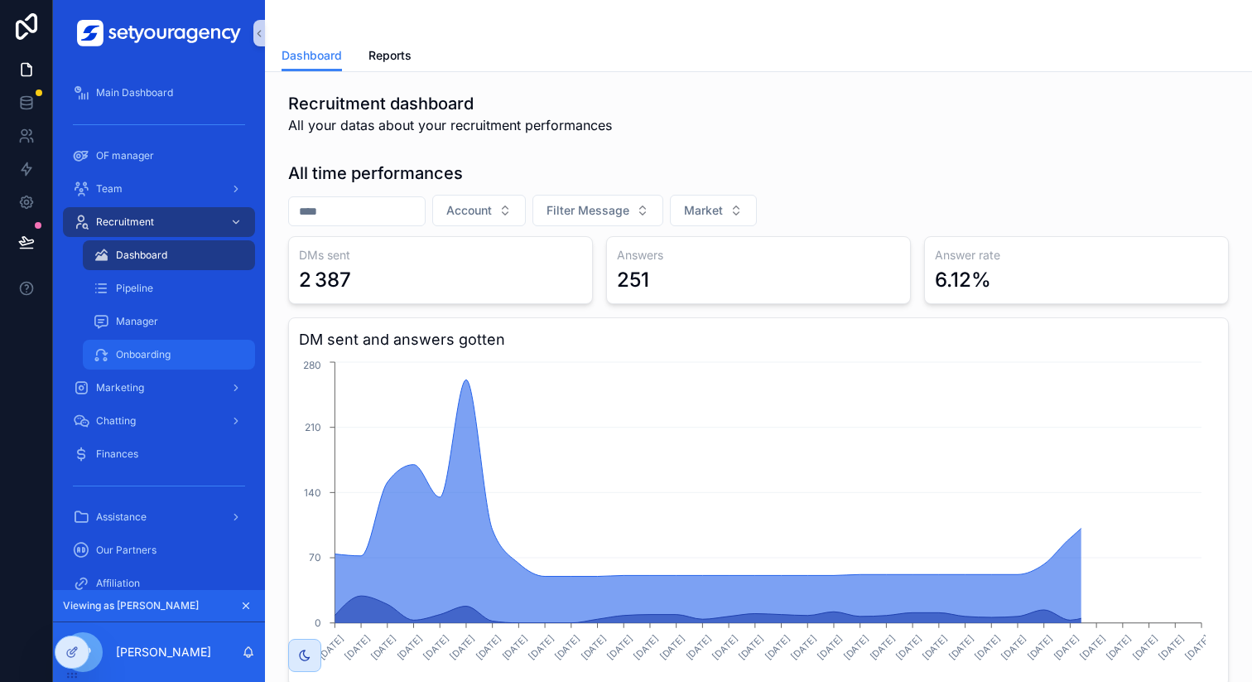
click at [166, 340] on link "Onboarding" at bounding box center [169, 355] width 172 height 30
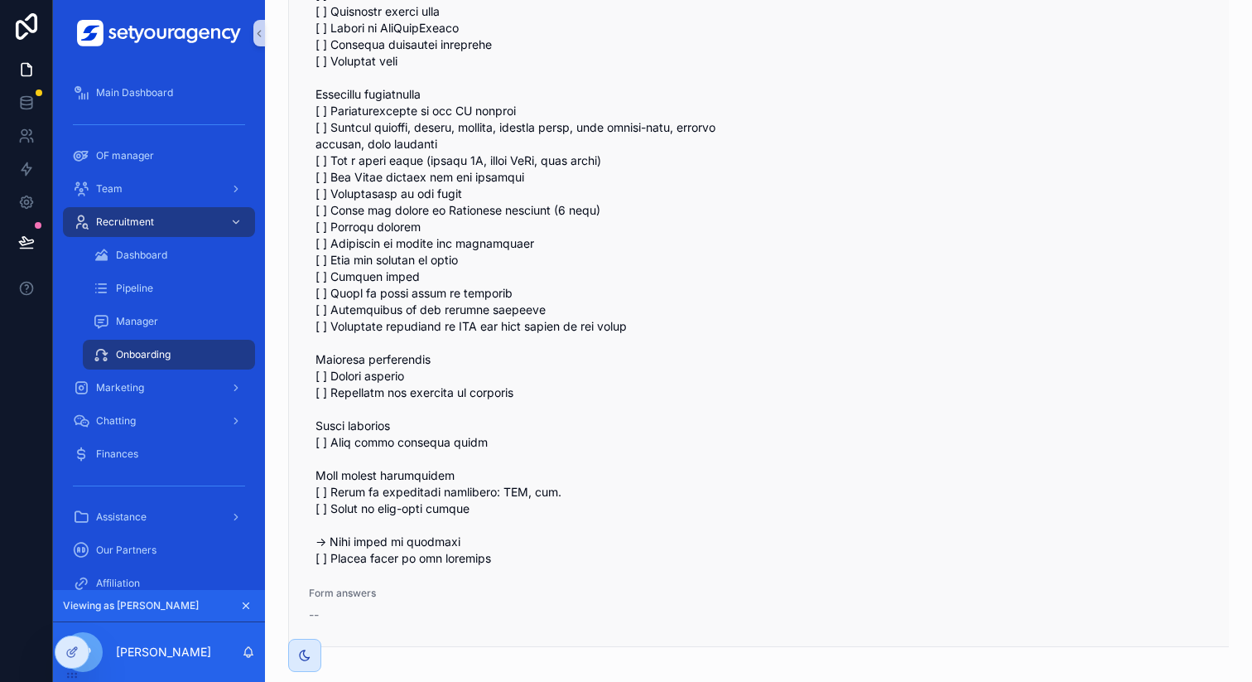
scroll to position [431, 0]
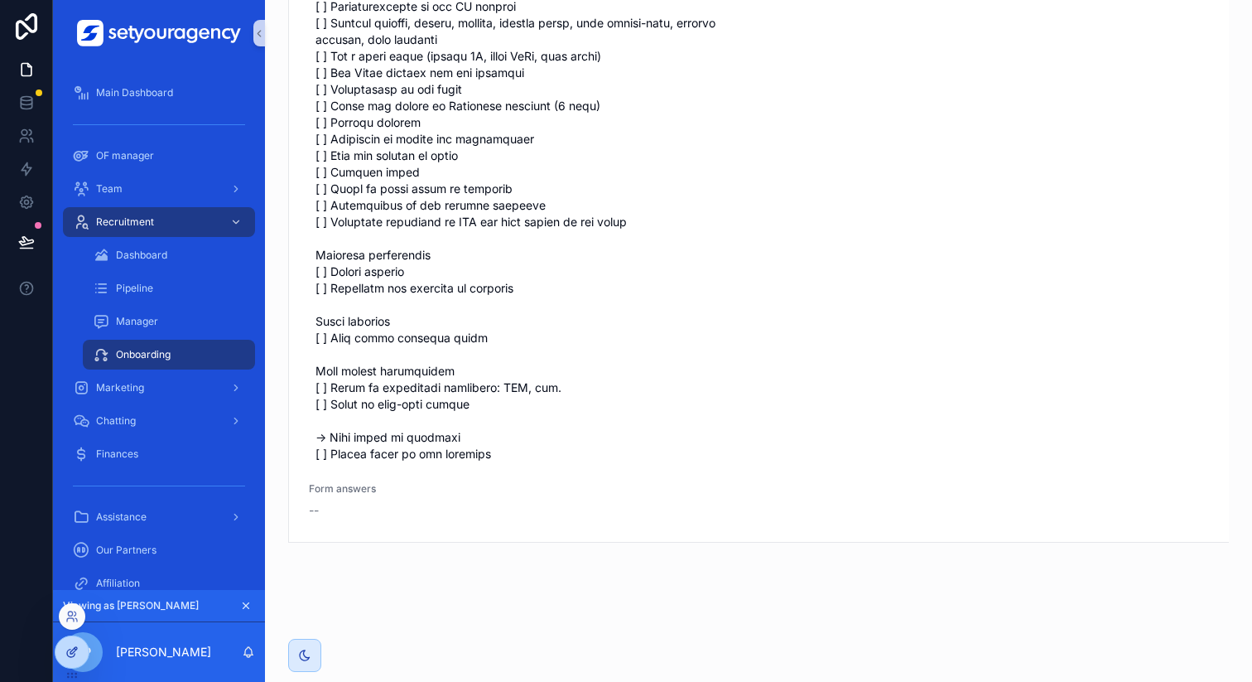
click at [63, 644] on div at bounding box center [71, 651] width 33 height 31
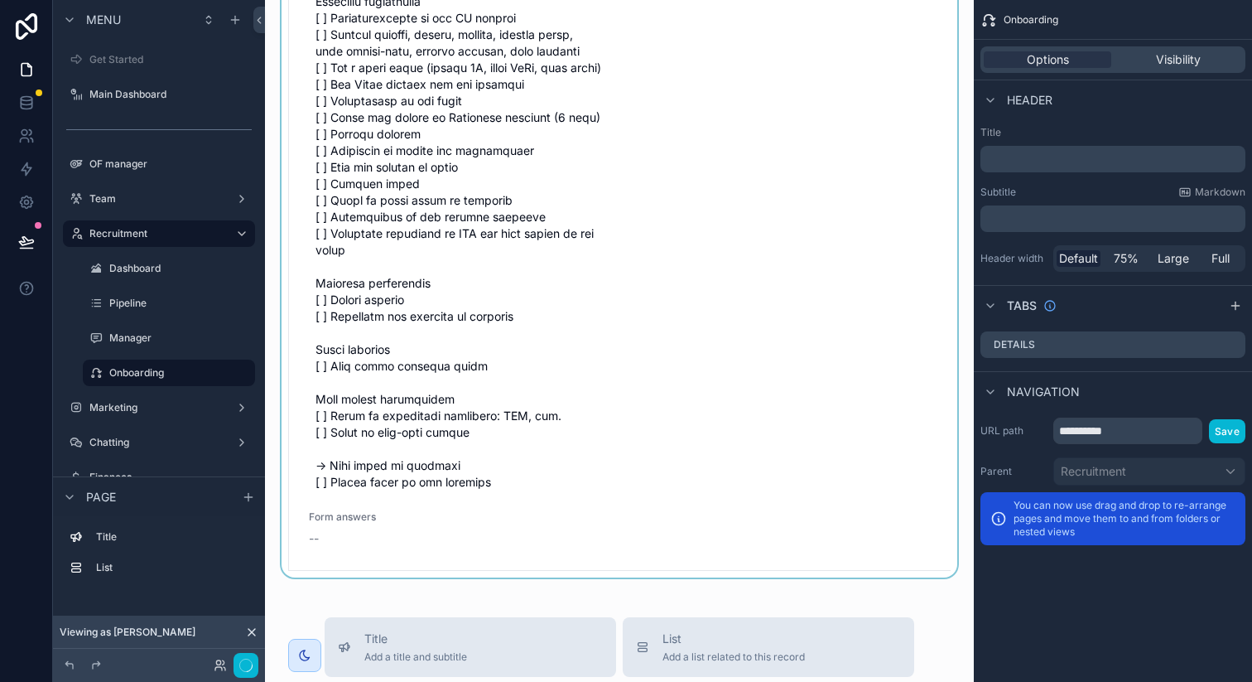
click at [706, 431] on div "scrollable content" at bounding box center [619, 114] width 682 height 926
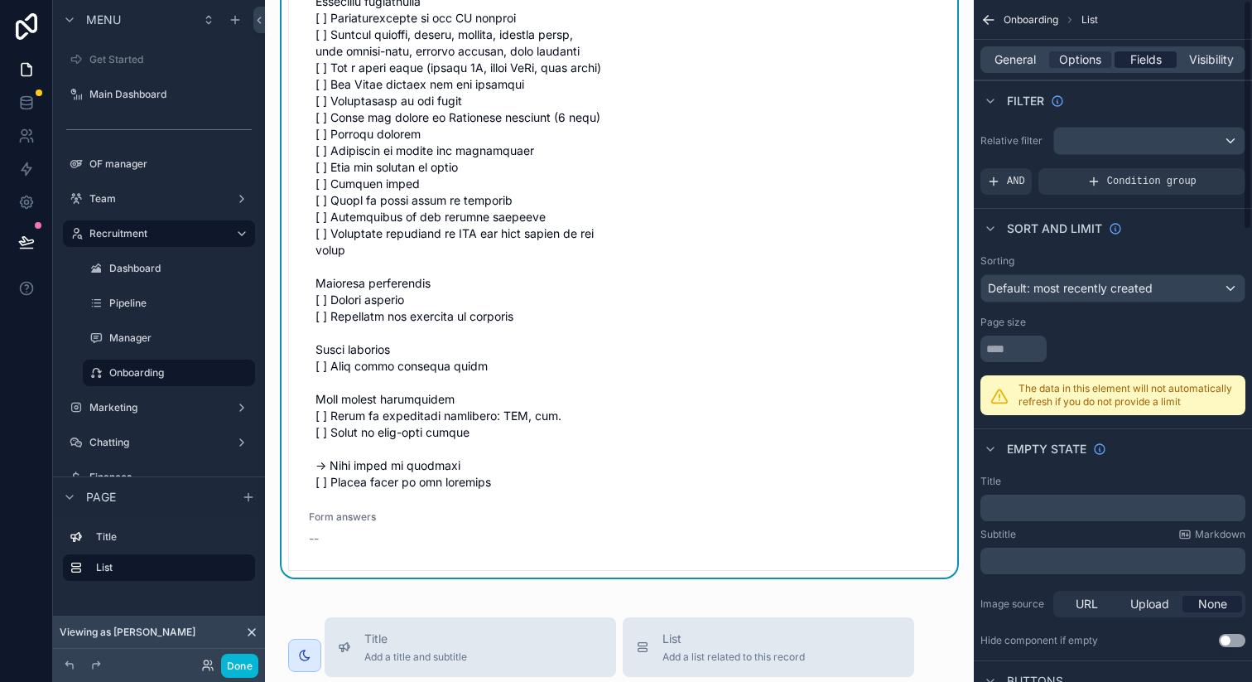
click at [1159, 65] on span "Fields" at bounding box center [1145, 59] width 31 height 17
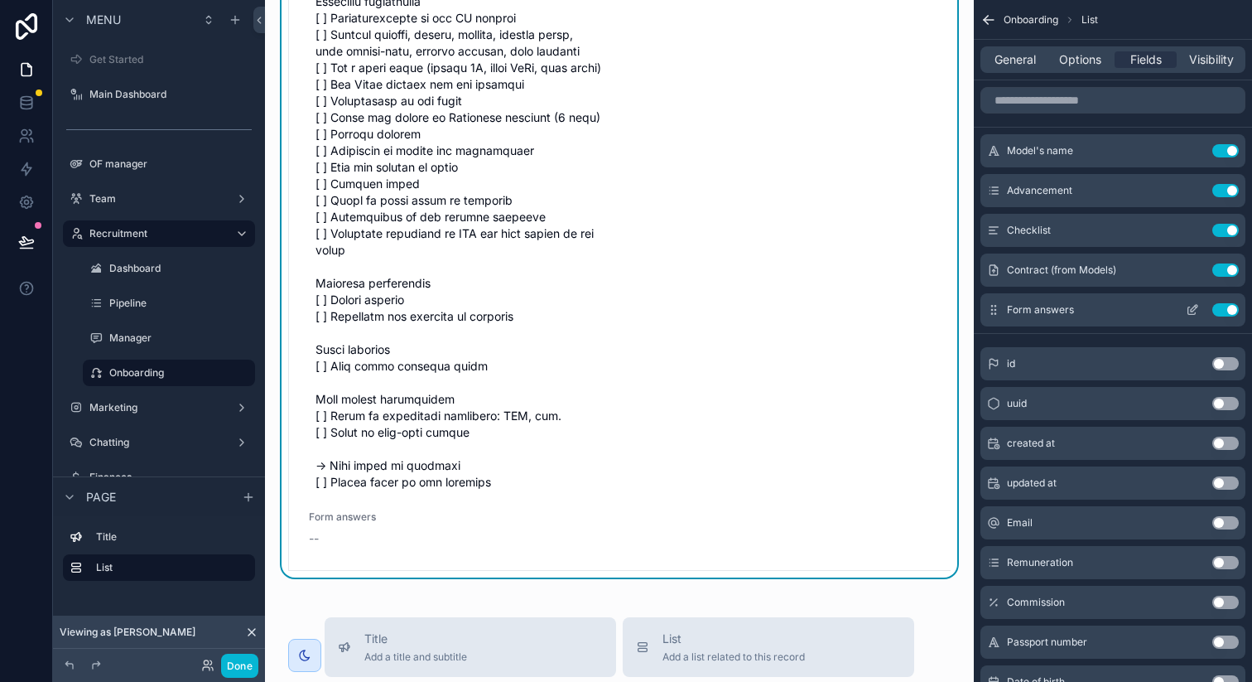
click at [1222, 307] on button "Use setting" at bounding box center [1225, 309] width 27 height 13
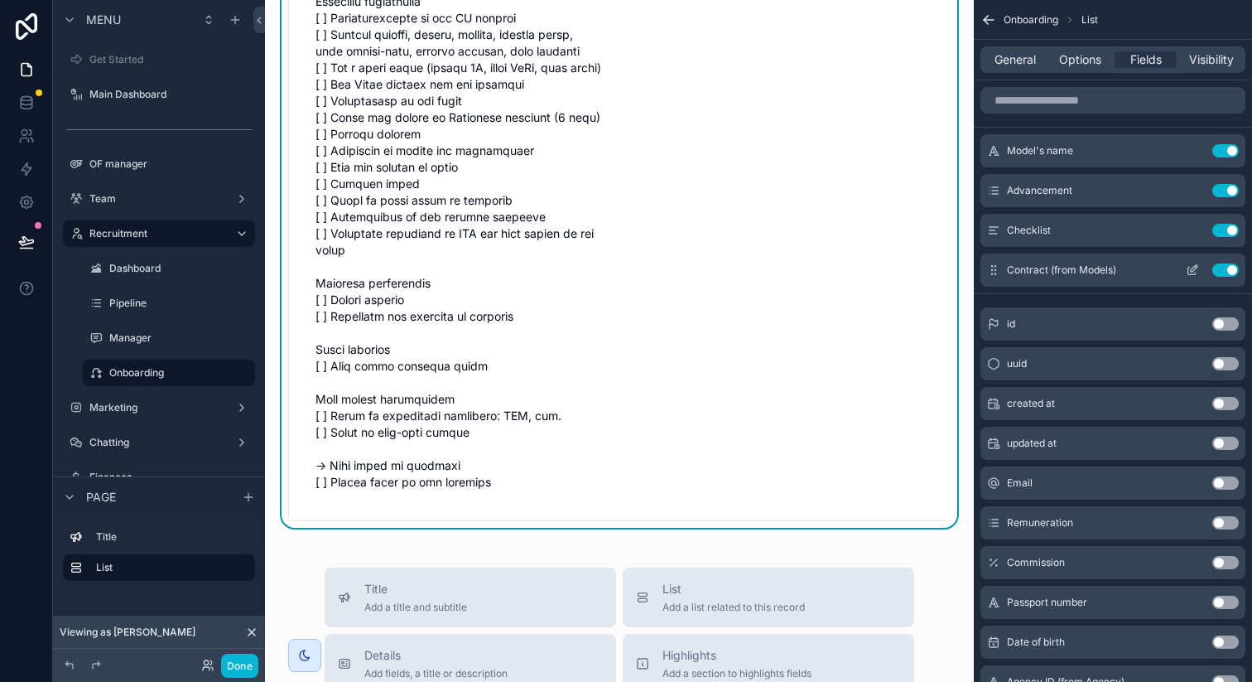
click at [1229, 272] on button "Use setting" at bounding box center [1225, 269] width 27 height 13
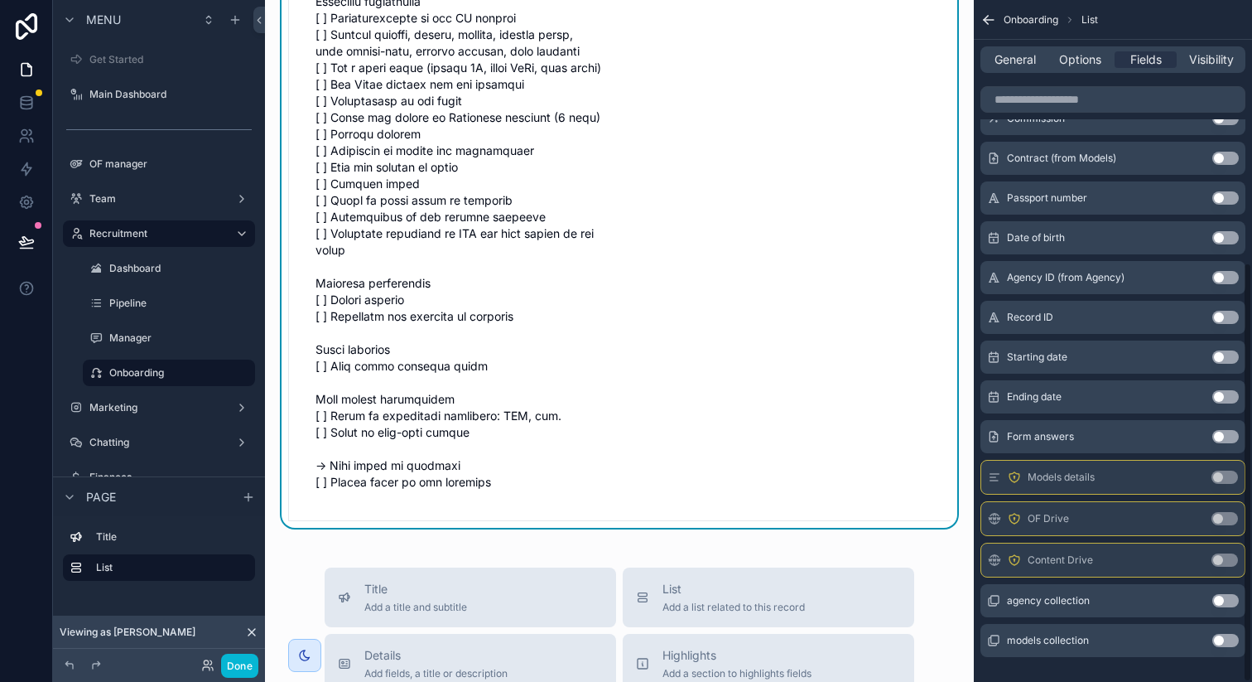
scroll to position [426, 0]
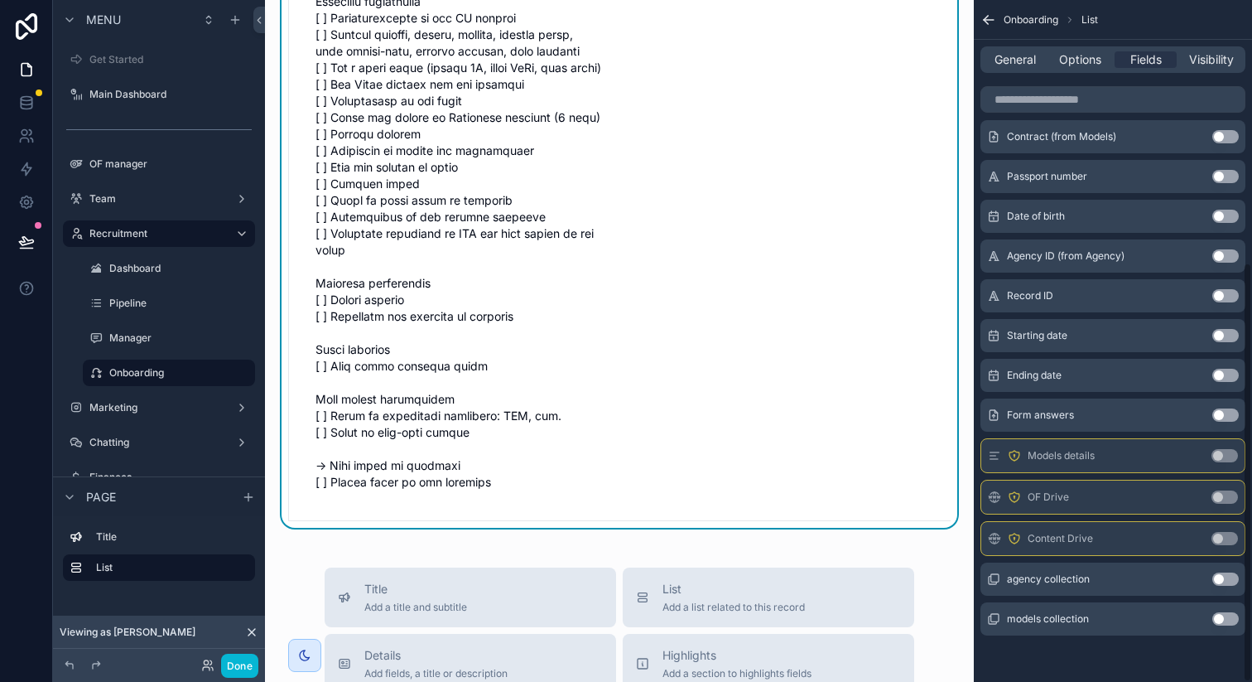
click at [1222, 456] on button "Use setting" at bounding box center [1225, 455] width 27 height 13
click at [1220, 497] on button "Use setting" at bounding box center [1225, 496] width 27 height 13
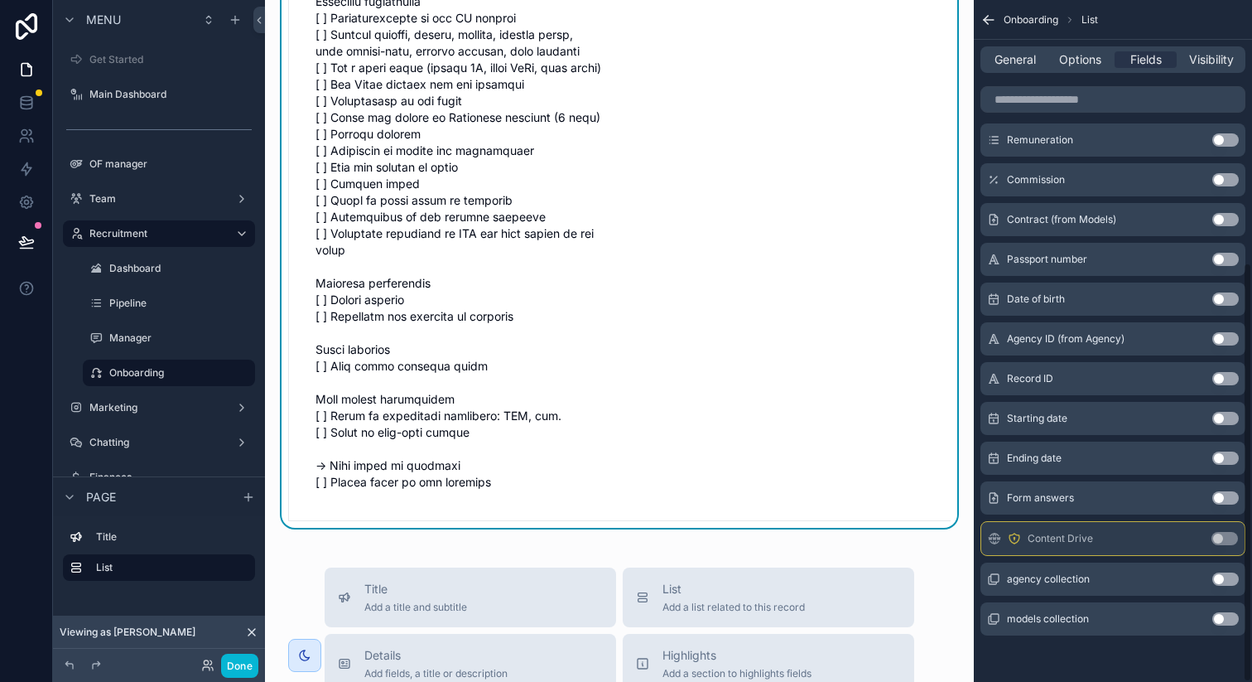
click at [1219, 535] on button "Use setting" at bounding box center [1225, 538] width 27 height 13
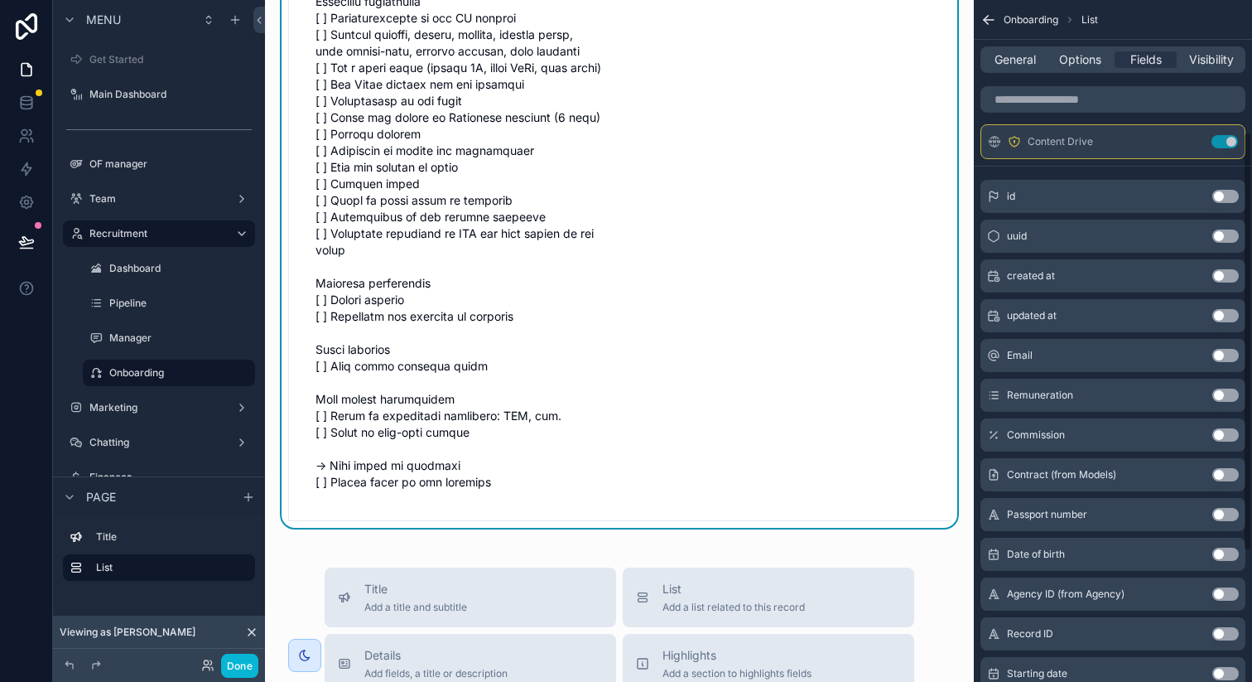
scroll to position [211, 0]
click at [1223, 479] on button "Use setting" at bounding box center [1225, 475] width 27 height 13
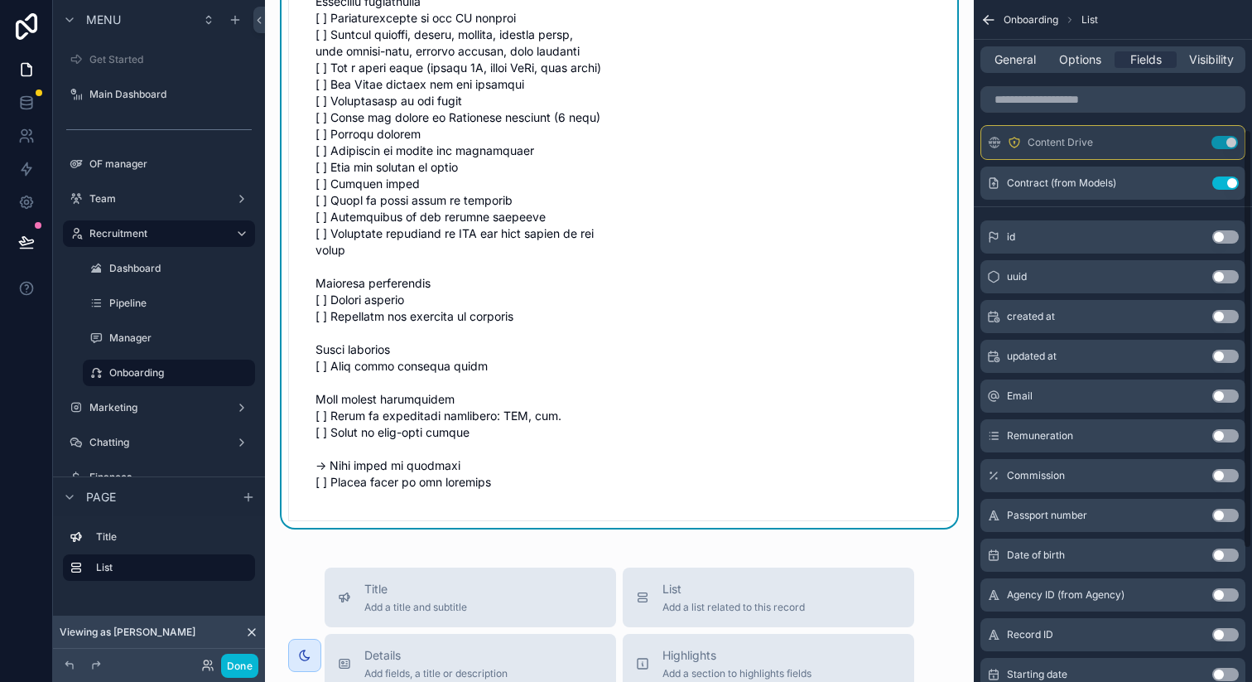
scroll to position [0, 0]
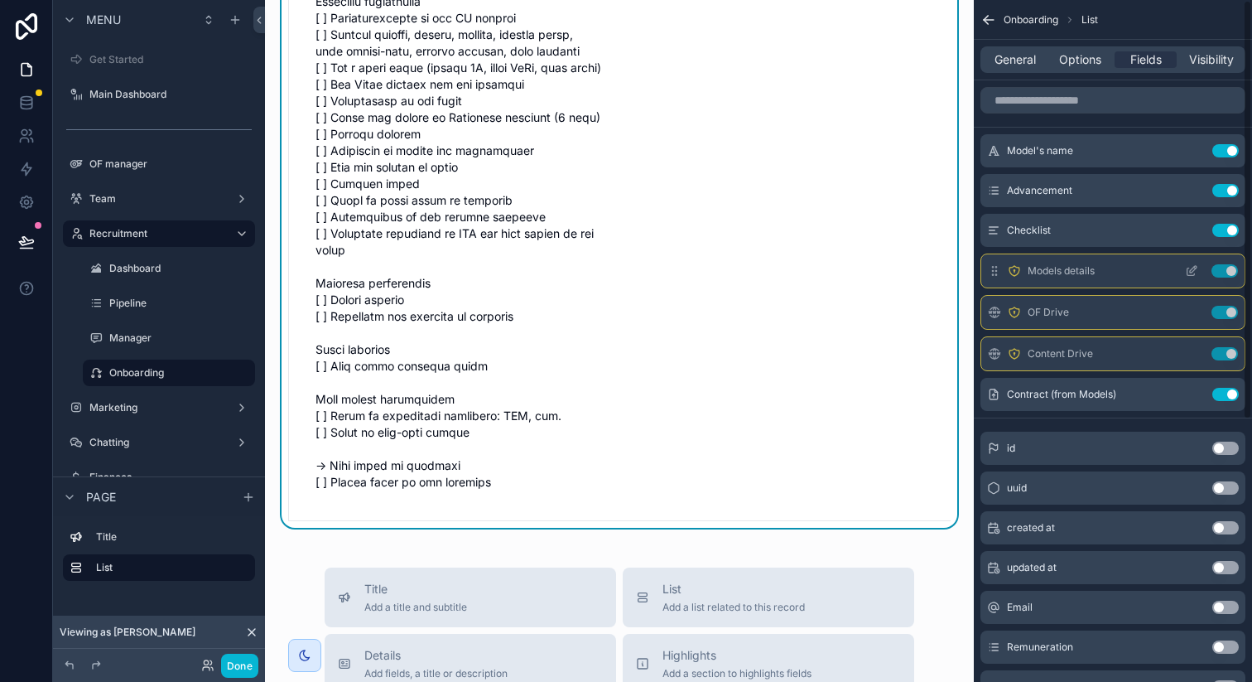
click at [1041, 270] on span "Models details" at bounding box center [1061, 270] width 67 height 13
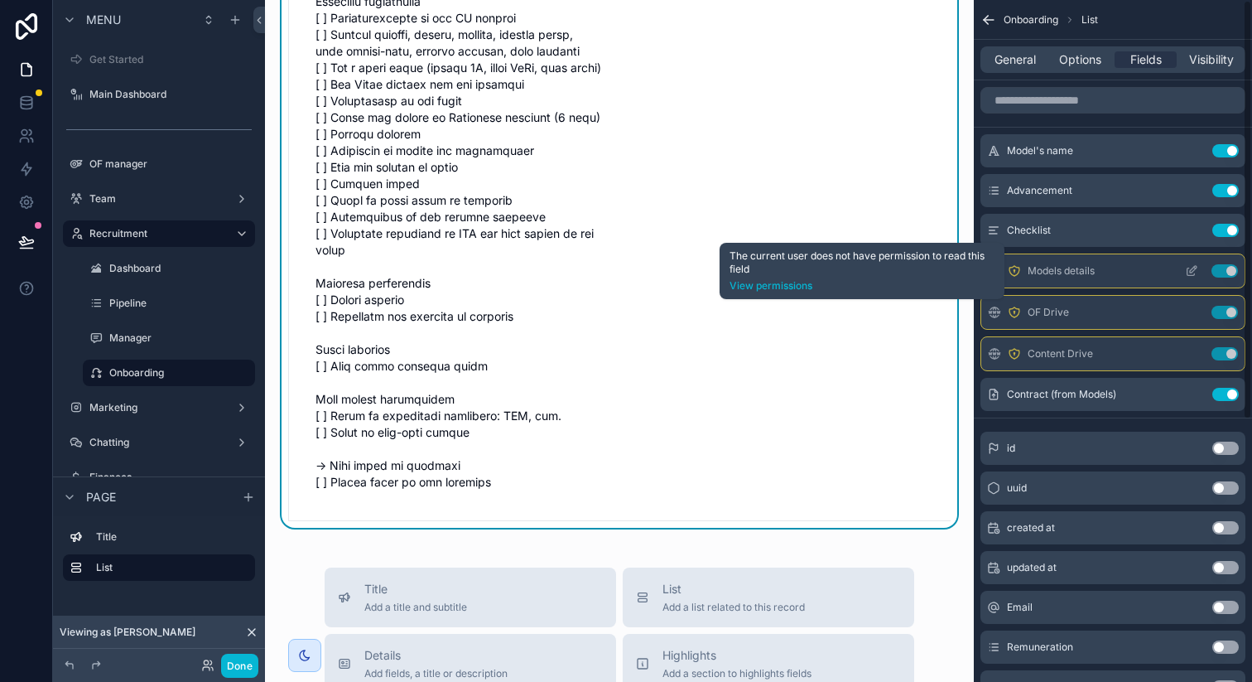
click at [1009, 272] on icon "scrollable content" at bounding box center [1014, 270] width 13 height 13
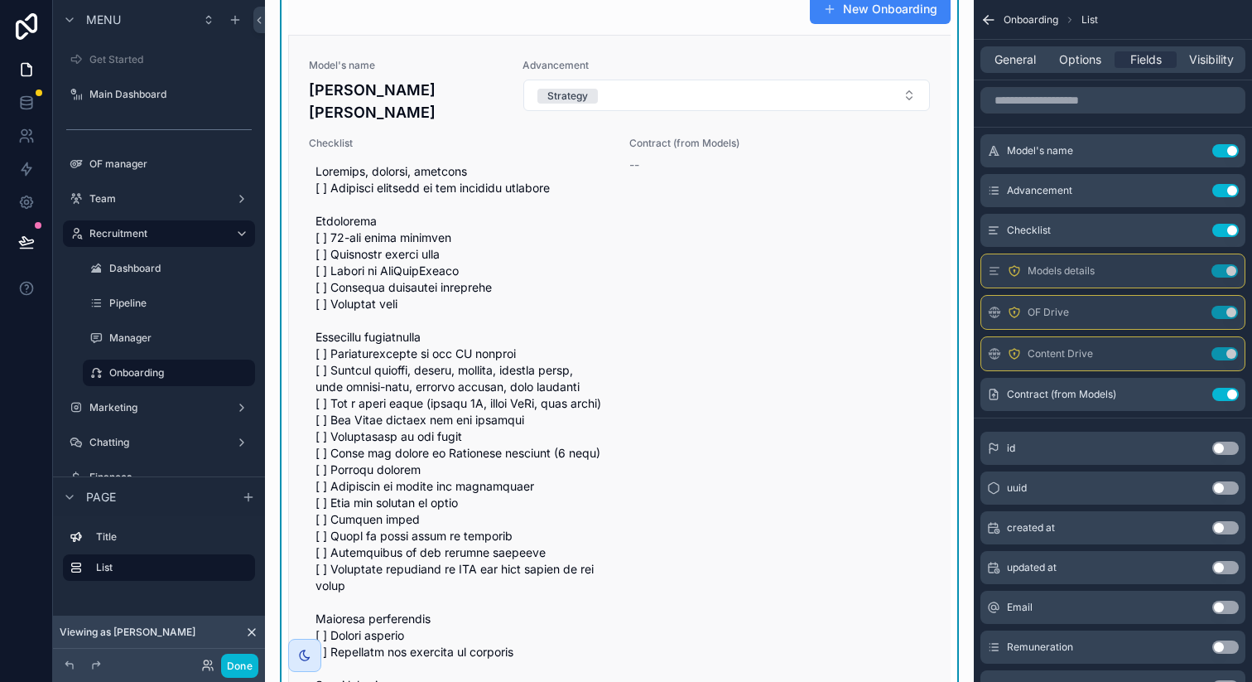
scroll to position [167, 0]
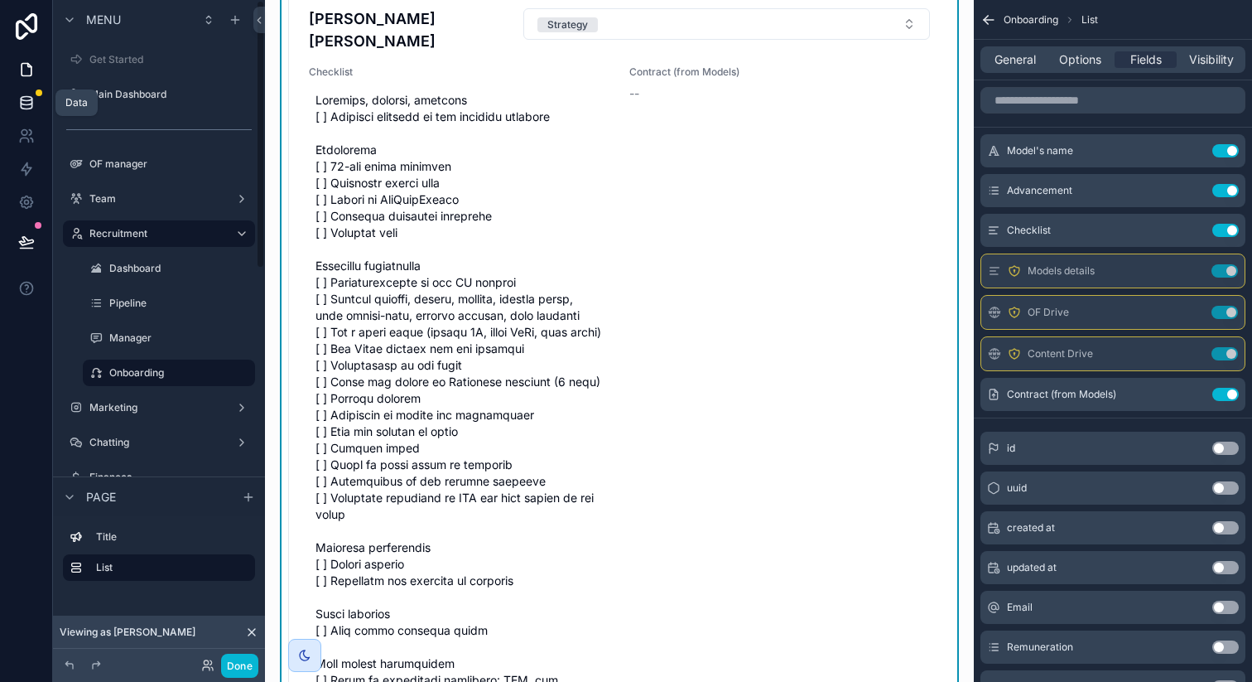
click at [31, 99] on icon at bounding box center [26, 102] width 11 height 7
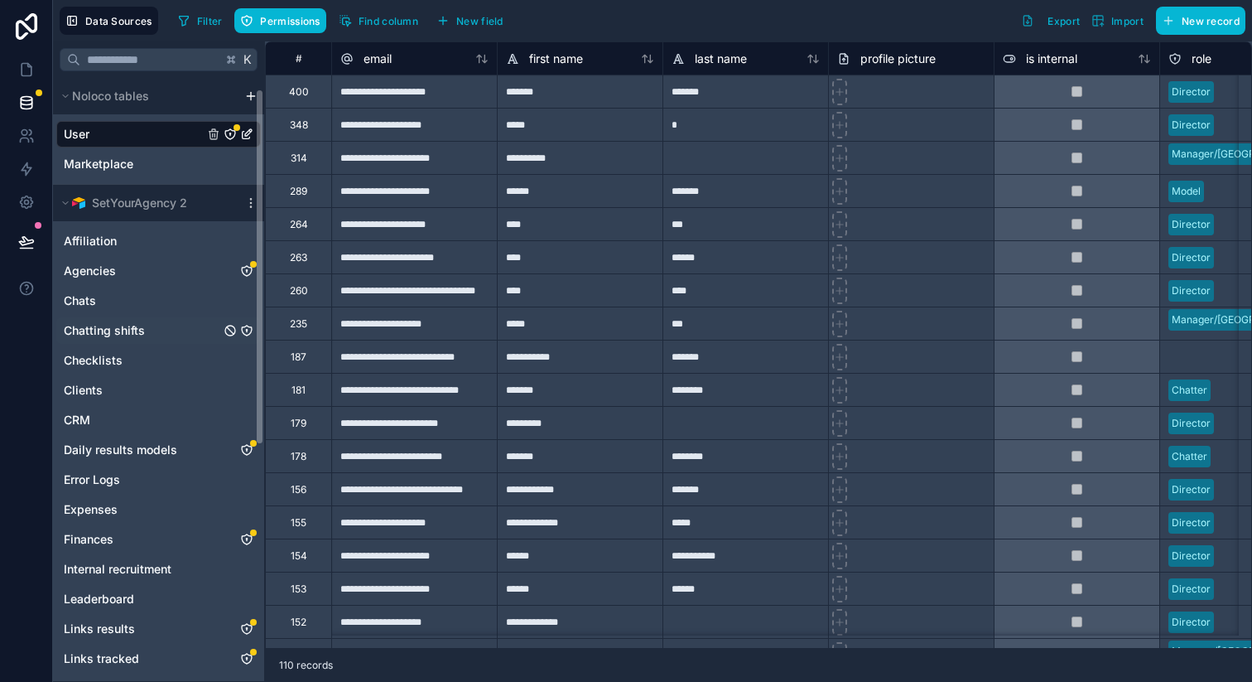
scroll to position [416, 0]
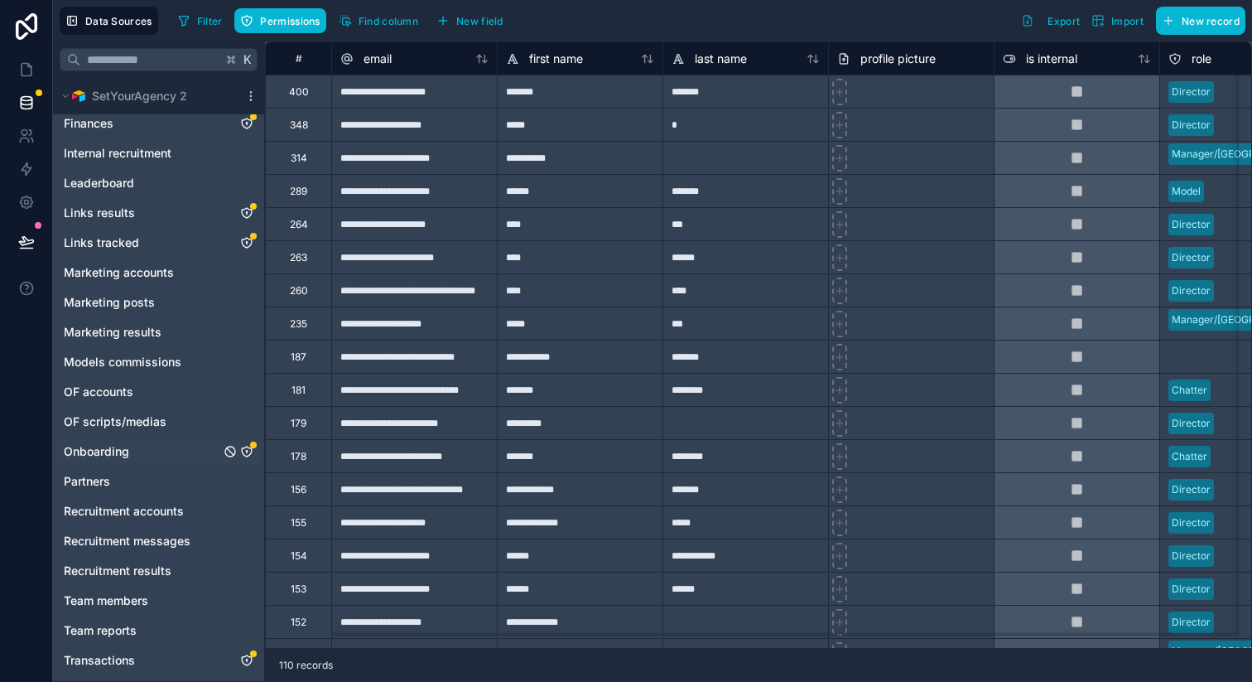
click at [248, 453] on icon "Onboarding" at bounding box center [246, 451] width 13 height 13
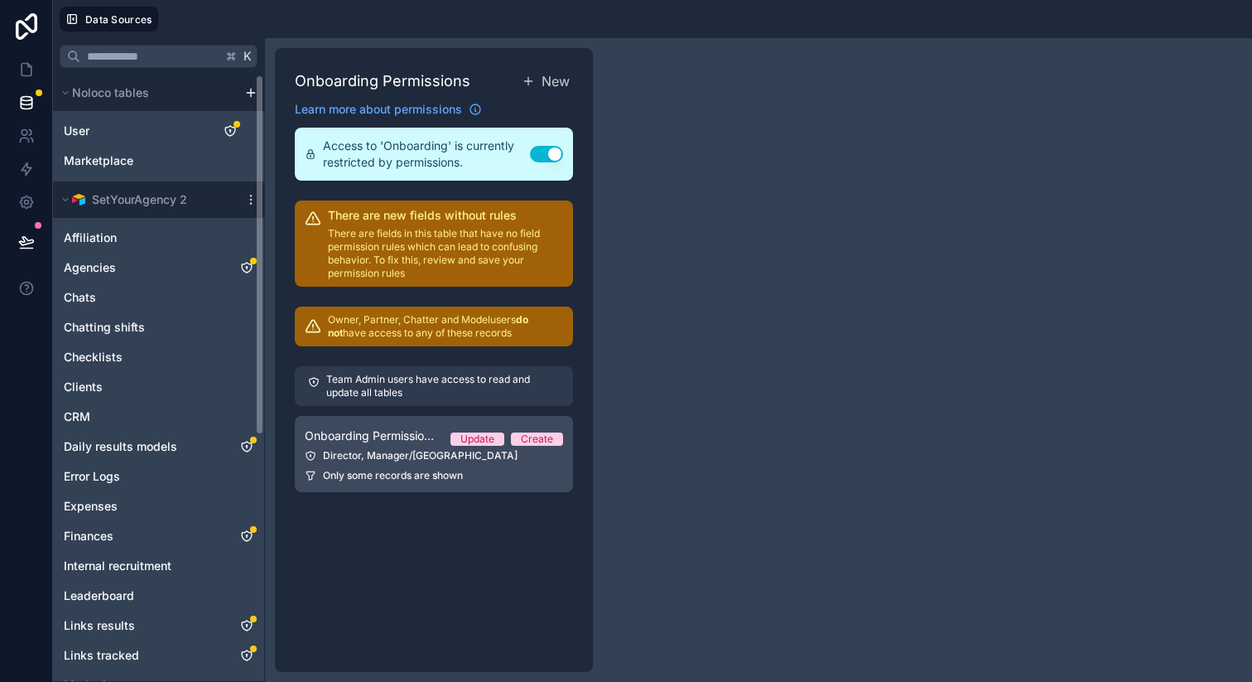
click at [421, 437] on span "Onboarding Permission 1" at bounding box center [371, 435] width 133 height 17
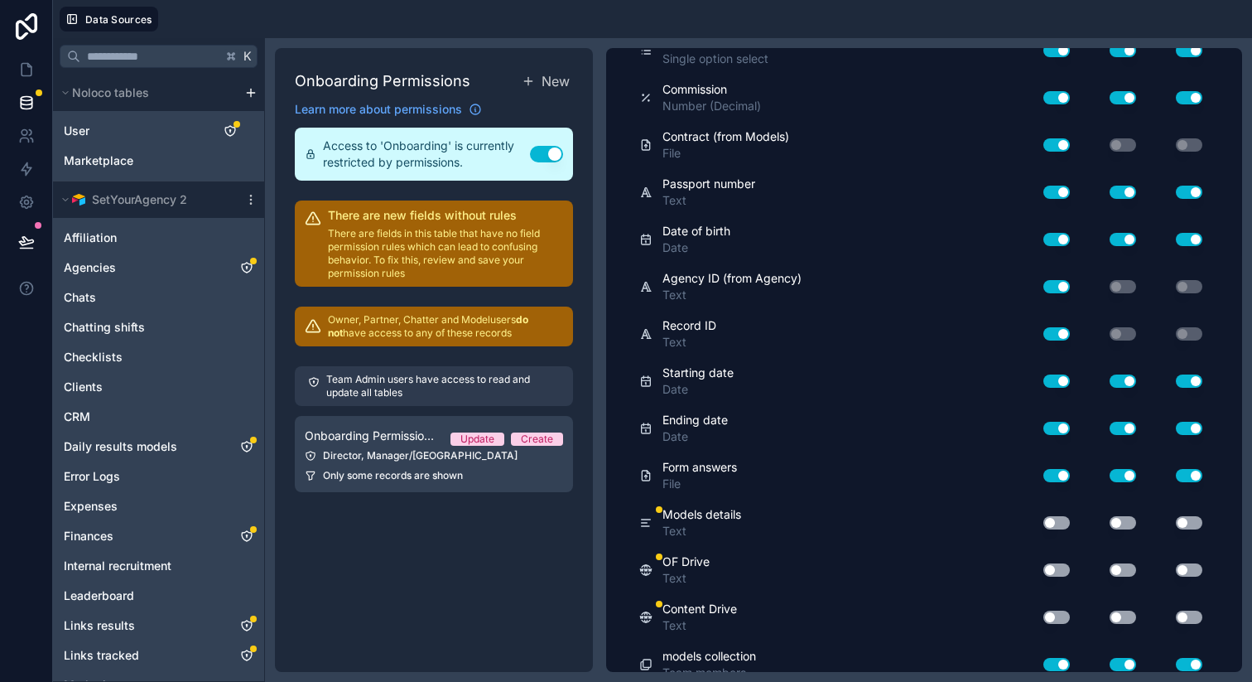
scroll to position [697, 0]
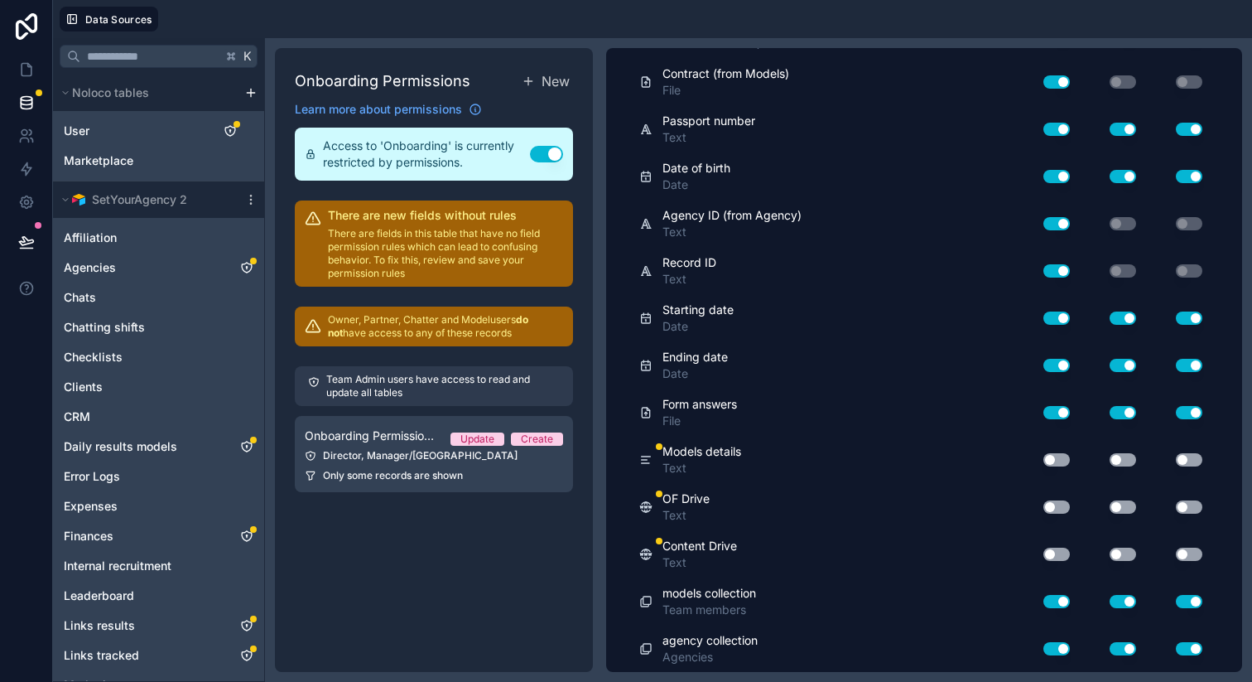
click at [1043, 458] on button "Use setting" at bounding box center [1056, 459] width 27 height 13
click at [1043, 509] on button "Use setting" at bounding box center [1056, 506] width 27 height 13
click at [1043, 551] on button "Use setting" at bounding box center [1056, 553] width 27 height 13
click at [1110, 459] on button "Use setting" at bounding box center [1123, 459] width 27 height 13
click at [1110, 508] on button "Use setting" at bounding box center [1123, 506] width 27 height 13
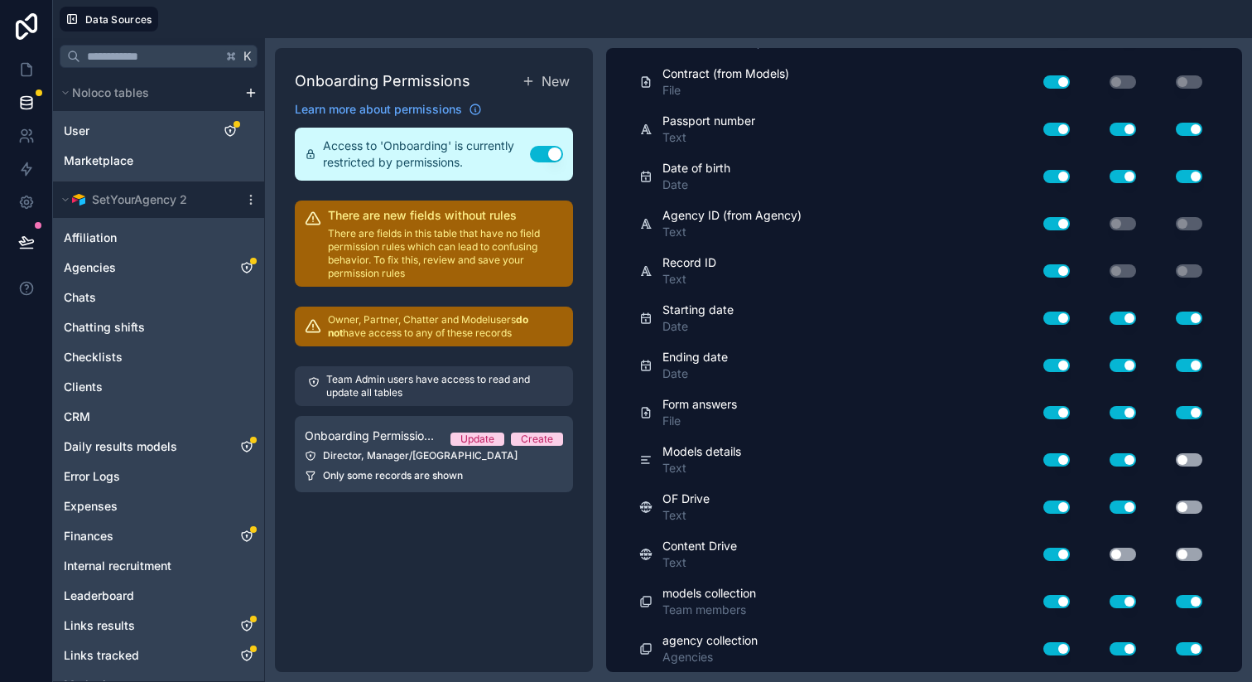
click at [1110, 551] on button "Use setting" at bounding box center [1123, 553] width 27 height 13
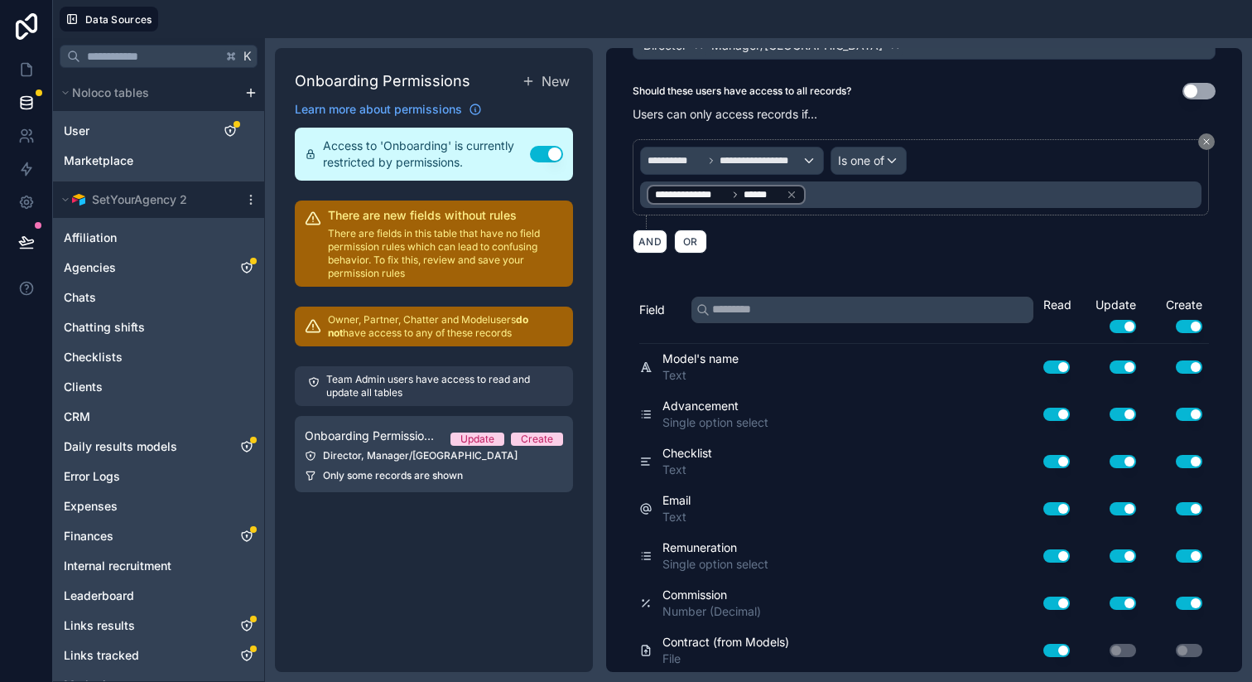
scroll to position [0, 0]
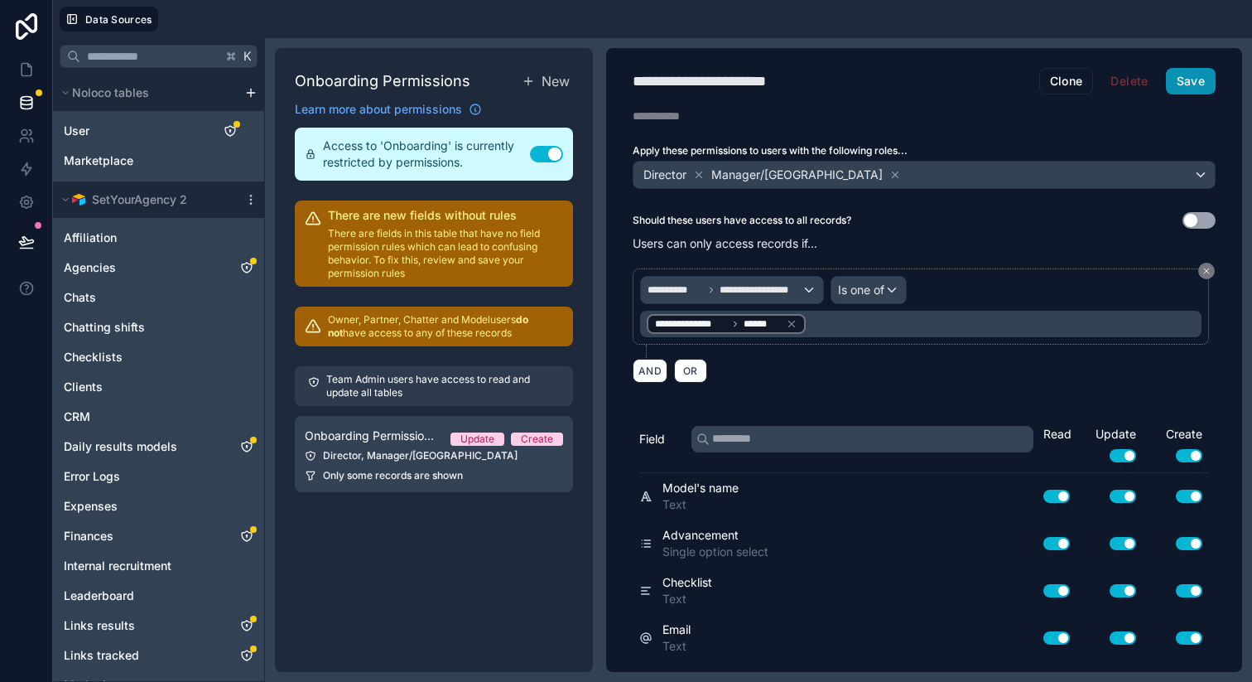
click at [1178, 81] on button "Save" at bounding box center [1191, 81] width 50 height 27
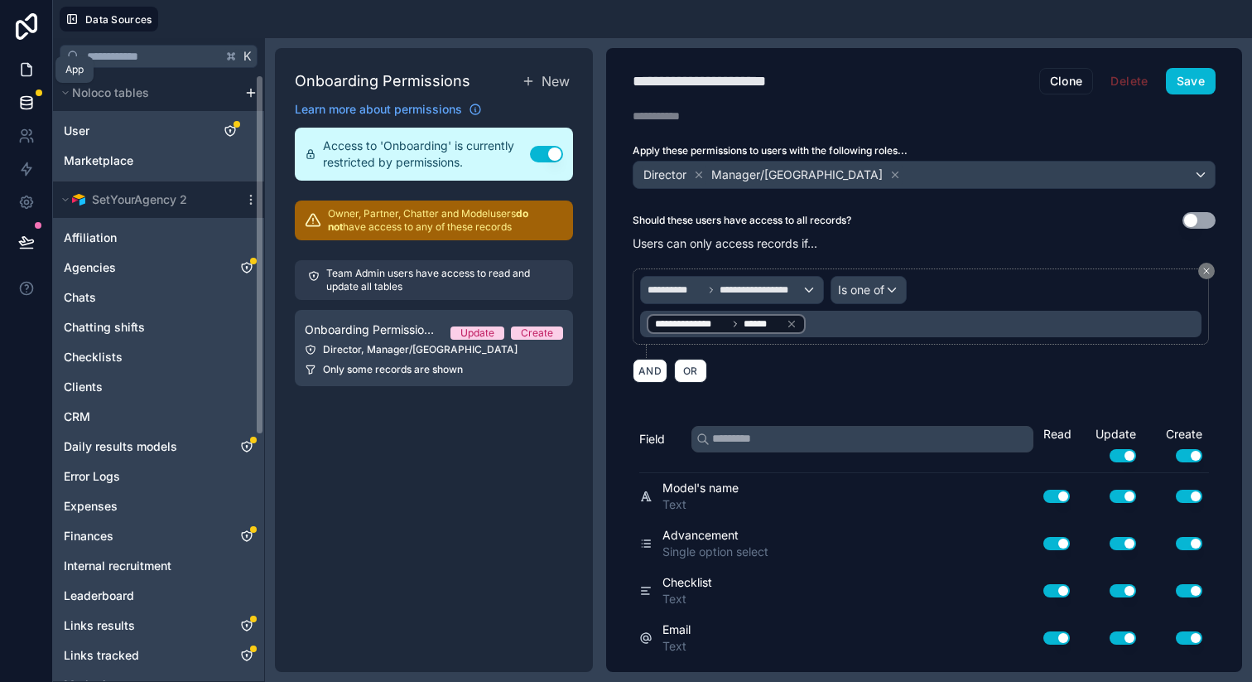
click at [27, 68] on icon at bounding box center [26, 69] width 17 height 17
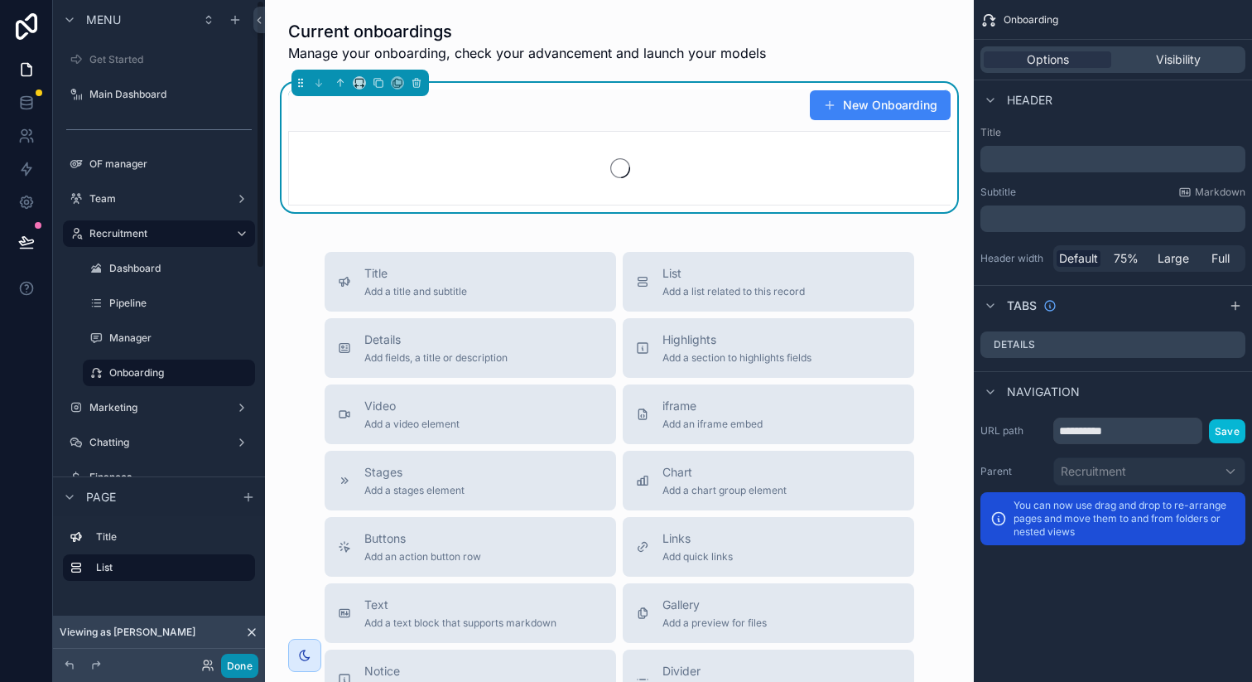
click at [243, 663] on button "Done" at bounding box center [239, 665] width 37 height 24
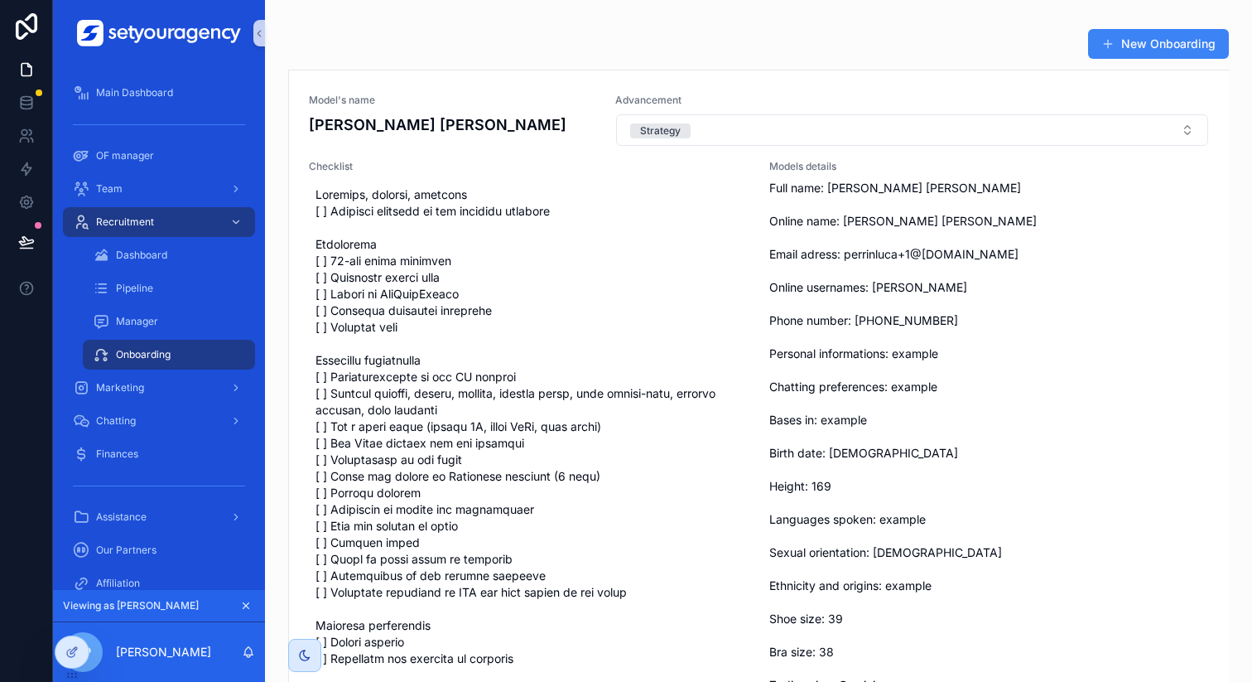
scroll to position [93, 0]
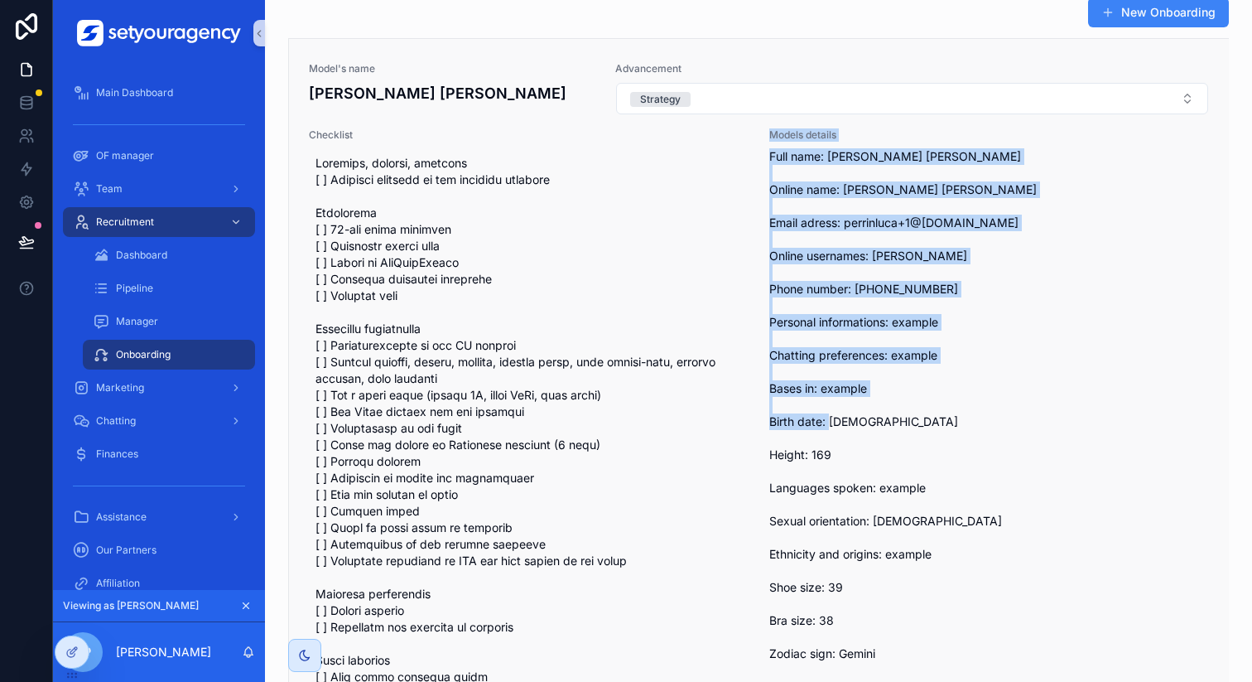
drag, startPoint x: 765, startPoint y: 131, endPoint x: 872, endPoint y: 488, distance: 372.6
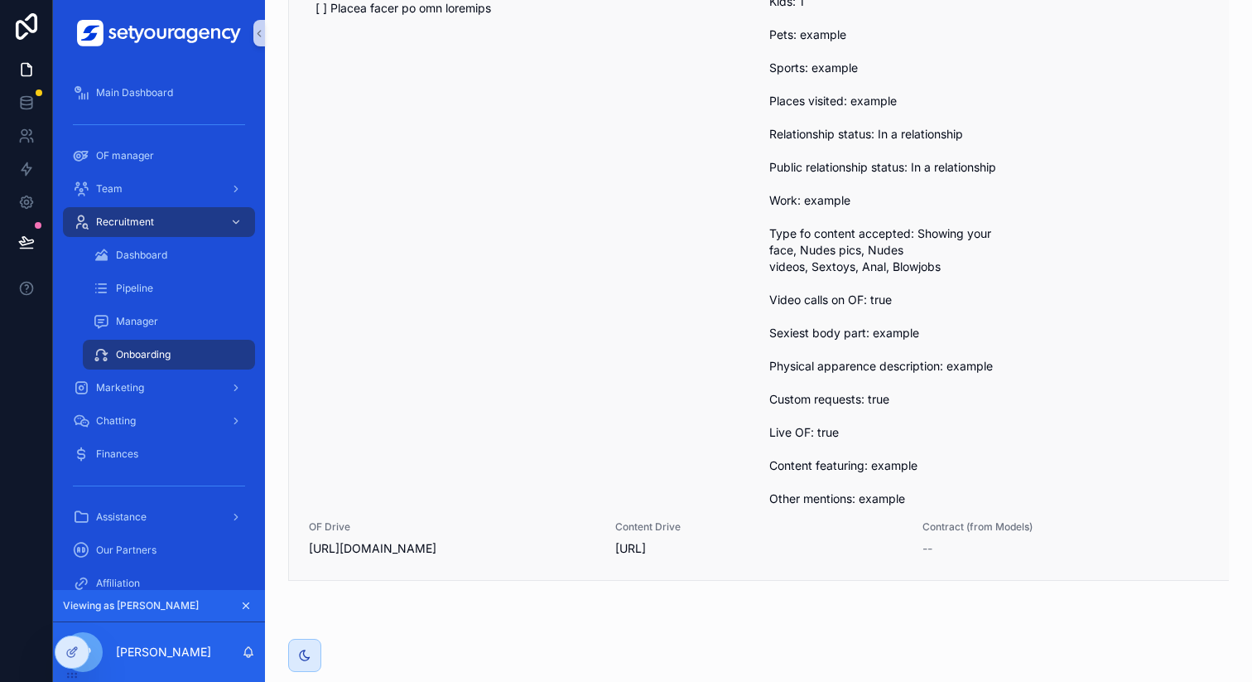
scroll to position [915, 0]
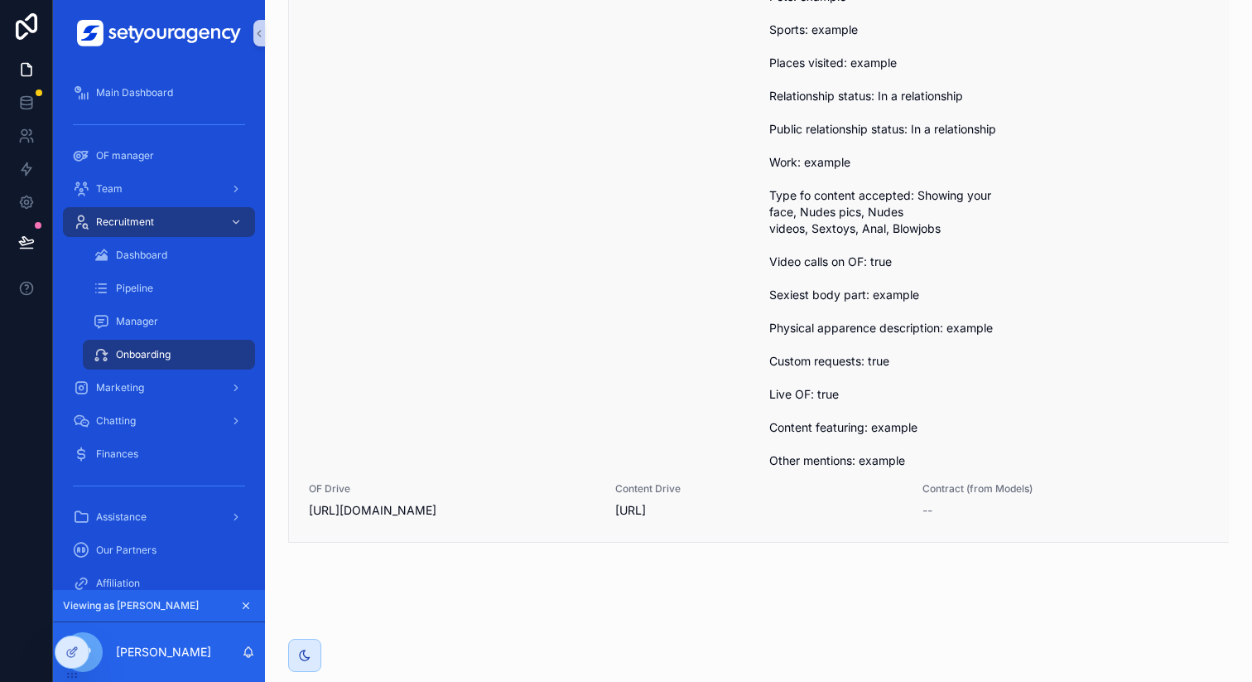
drag, startPoint x: 308, startPoint y: 507, endPoint x: 417, endPoint y: 507, distance: 109.3
click at [417, 507] on span "[URL][DOMAIN_NAME]" at bounding box center [452, 510] width 287 height 17
drag, startPoint x: 612, startPoint y: 509, endPoint x: 717, endPoint y: 508, distance: 105.2
click at [717, 508] on span "[URL]" at bounding box center [758, 510] width 287 height 17
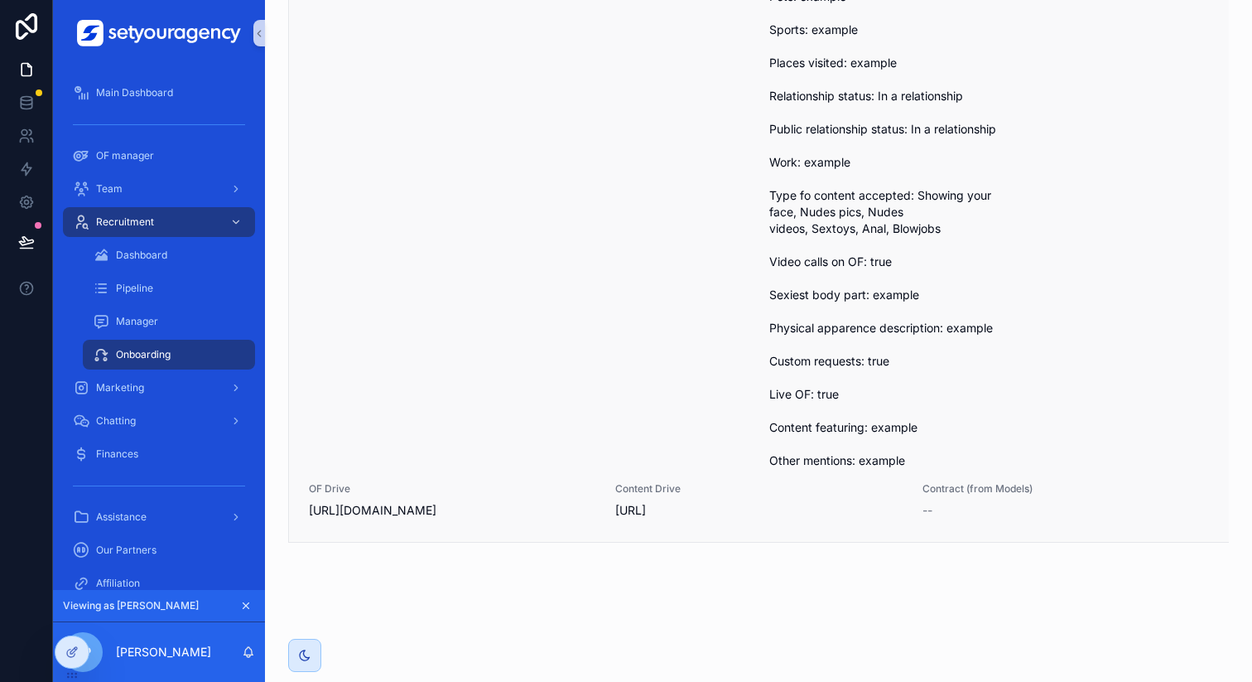
click at [717, 508] on span "[URL]" at bounding box center [758, 510] width 287 height 17
drag, startPoint x: 913, startPoint y: 507, endPoint x: 928, endPoint y: 507, distance: 14.1
click at [928, 507] on div "--" at bounding box center [1066, 510] width 287 height 17
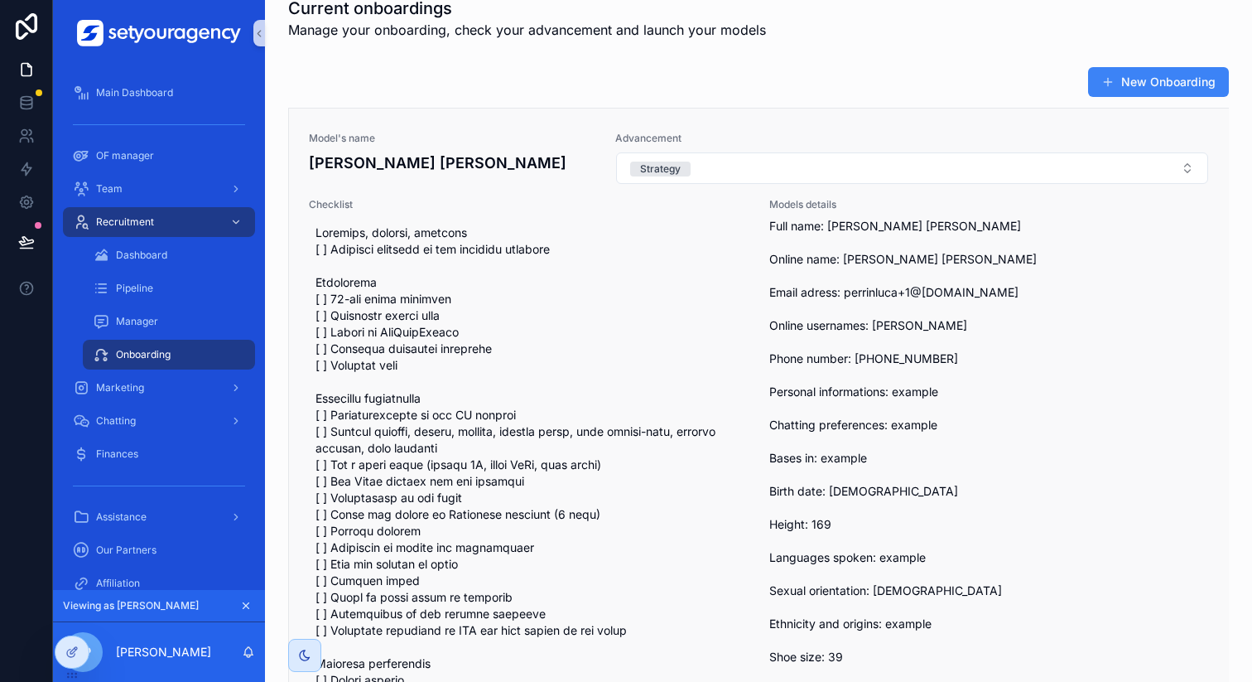
scroll to position [0, 0]
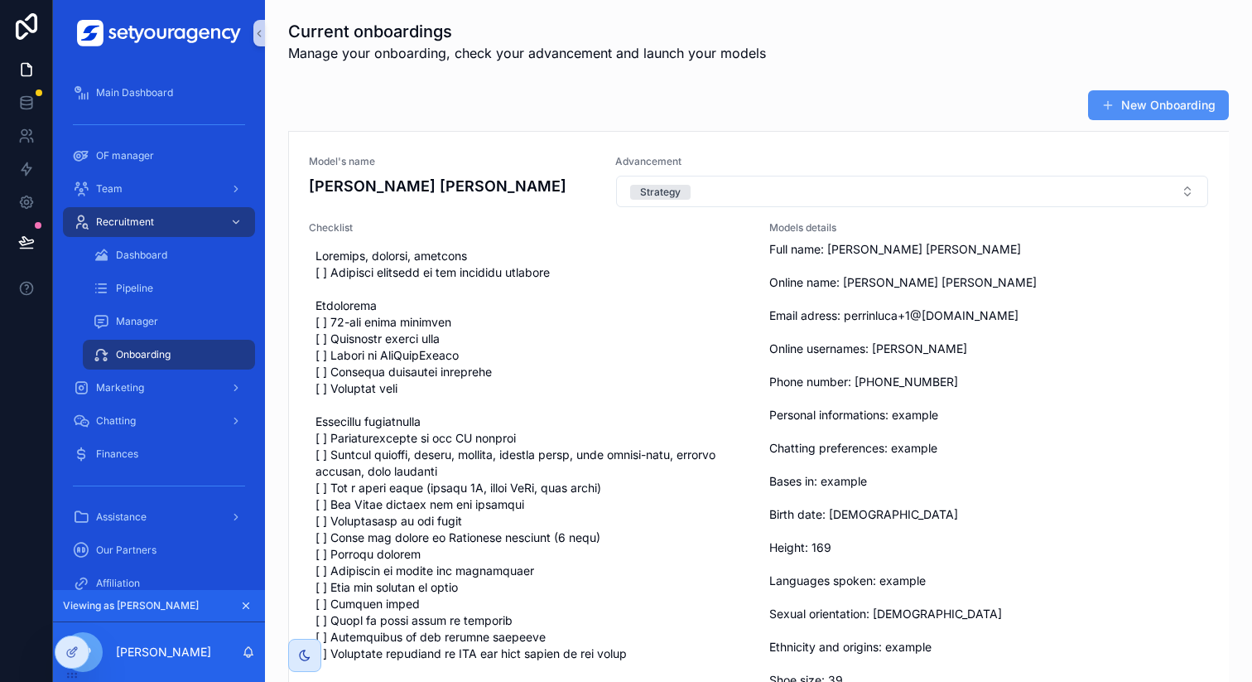
click at [1118, 113] on button "New Onboarding" at bounding box center [1158, 105] width 141 height 30
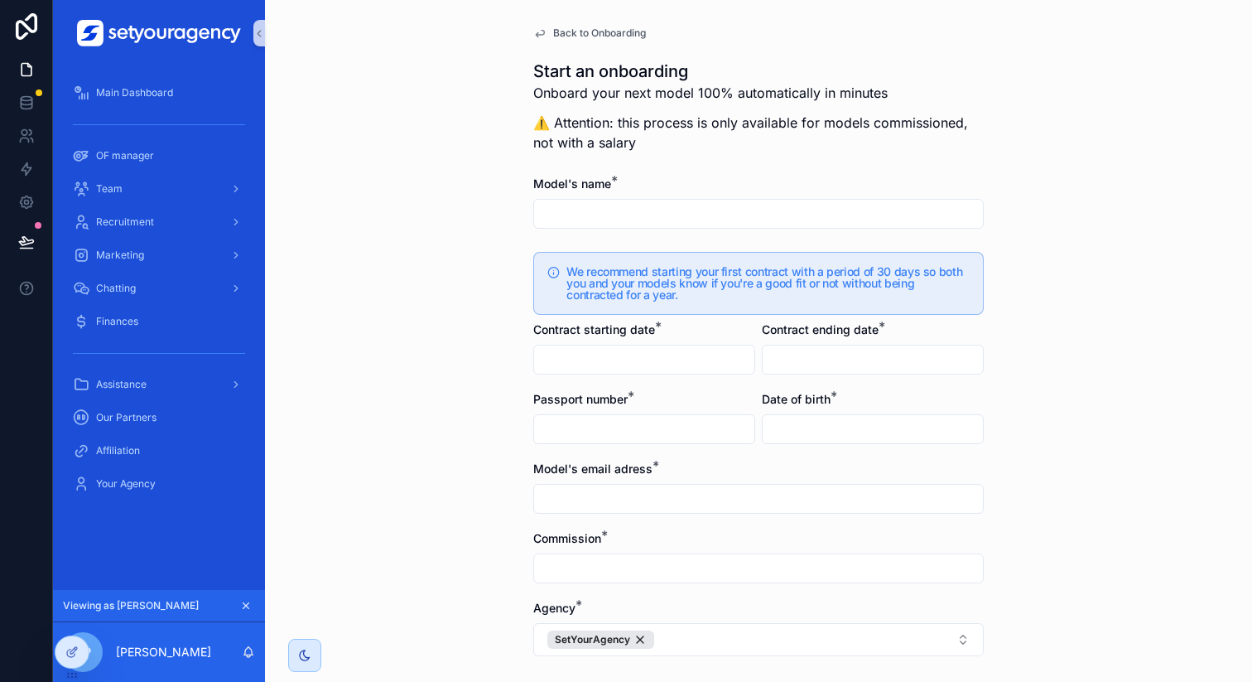
click at [356, 217] on div "Back to Onboarding Start an onboarding Onboard your next model 100% automatical…" at bounding box center [758, 341] width 987 height 682
click at [553, 27] on span "Back to Onboarding" at bounding box center [599, 33] width 93 height 13
